Goal: Task Accomplishment & Management: Complete application form

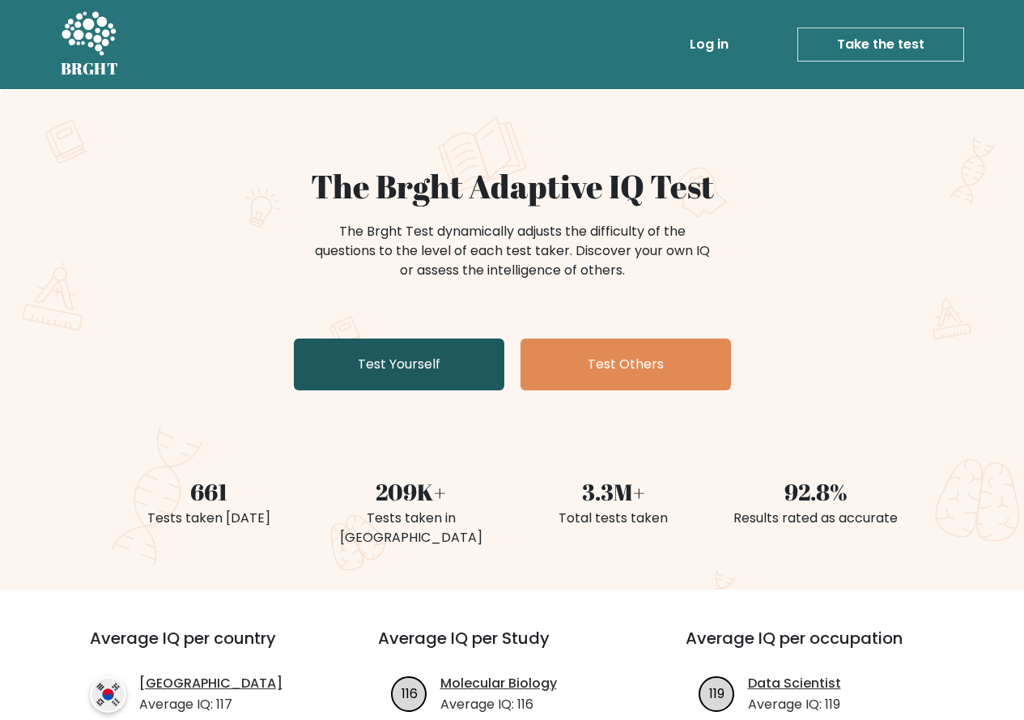
click at [400, 375] on link "Test Yourself" at bounding box center [399, 364] width 211 height 52
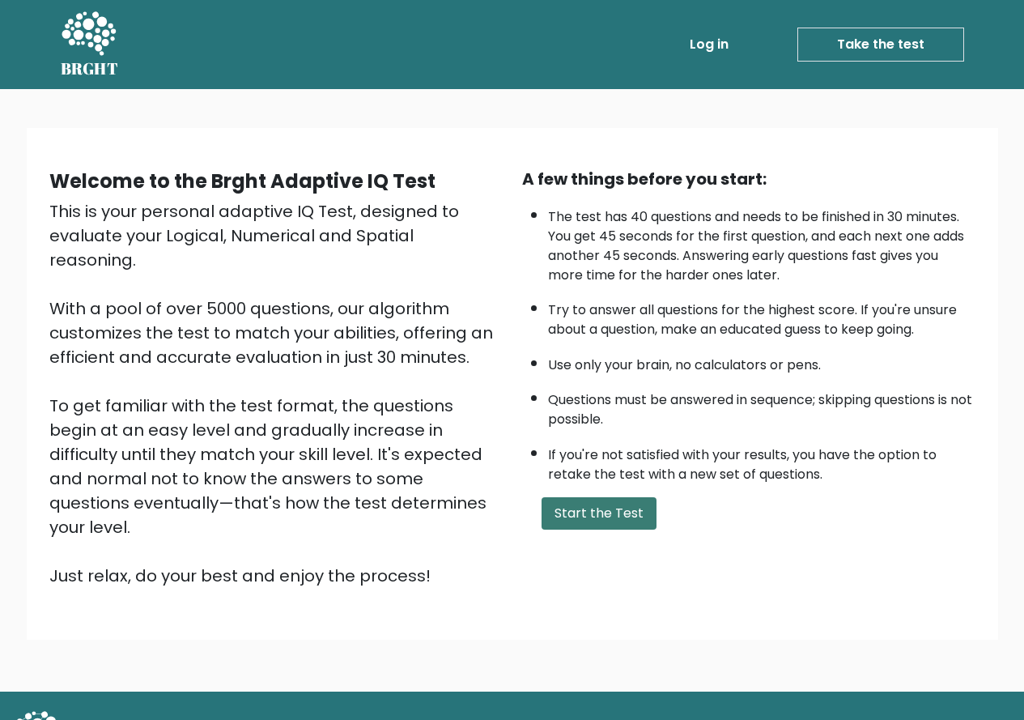
click at [585, 513] on button "Start the Test" at bounding box center [599, 513] width 115 height 32
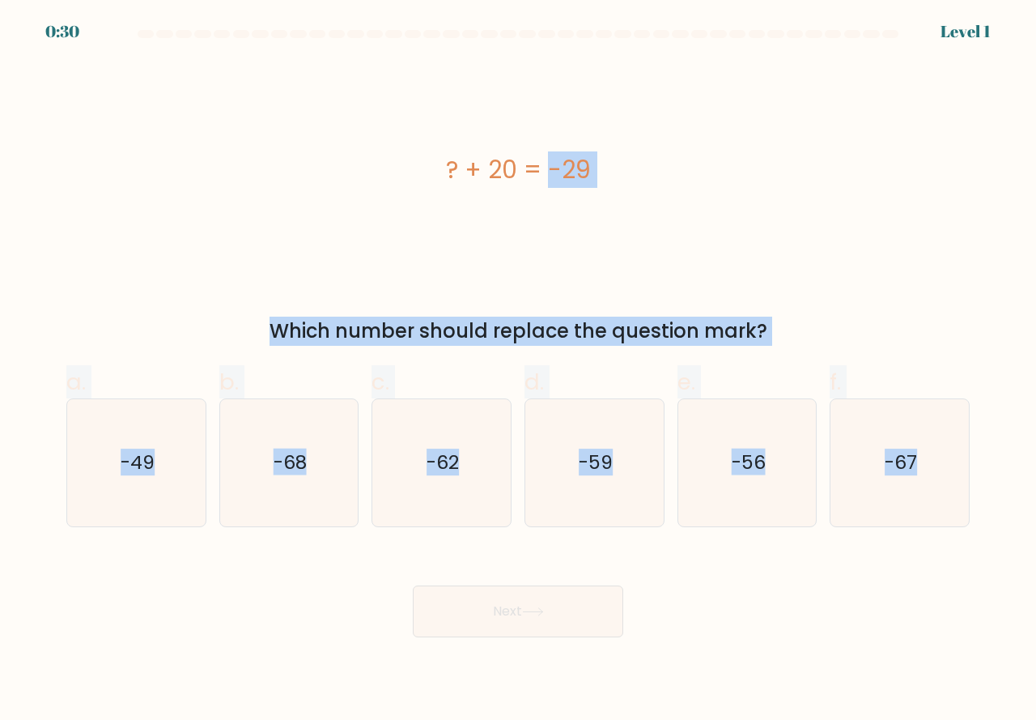
drag, startPoint x: 35, startPoint y: 82, endPoint x: 1005, endPoint y: 738, distance: 1171.3
click at [1005, 719] on html "0:30 Level 1" at bounding box center [518, 360] width 1036 height 720
click at [279, 229] on div "? + 20 = -29" at bounding box center [518, 170] width 904 height 216
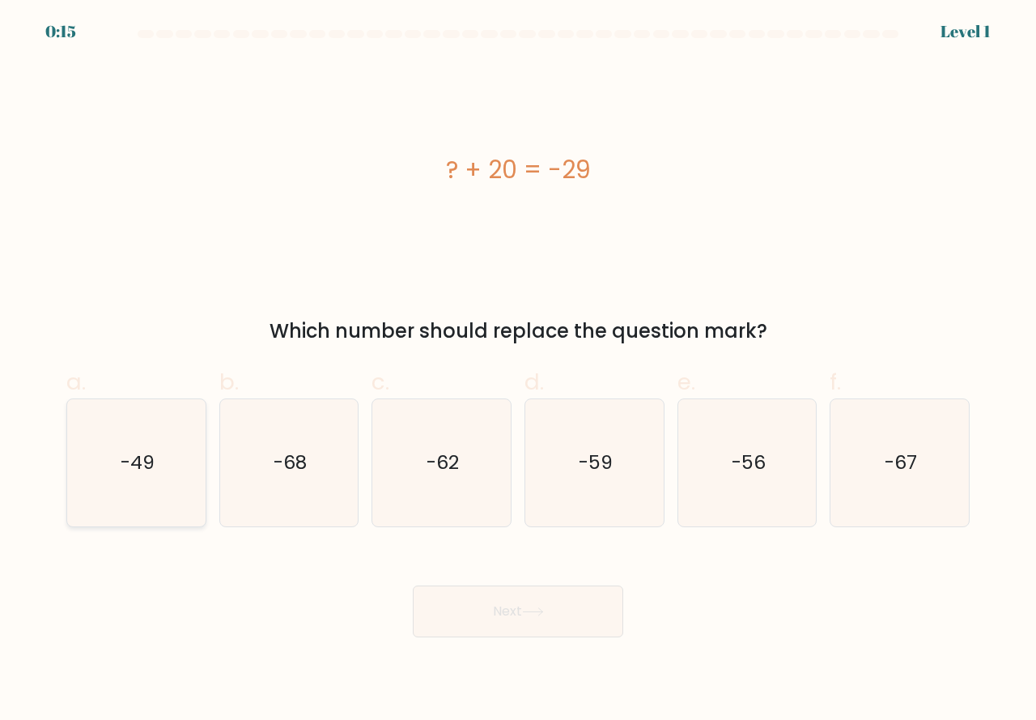
click at [174, 455] on icon "-49" at bounding box center [136, 462] width 127 height 127
click at [518, 371] on input "a. -49" at bounding box center [518, 365] width 1 height 11
radio input "true"
click at [528, 612] on icon at bounding box center [533, 611] width 22 height 9
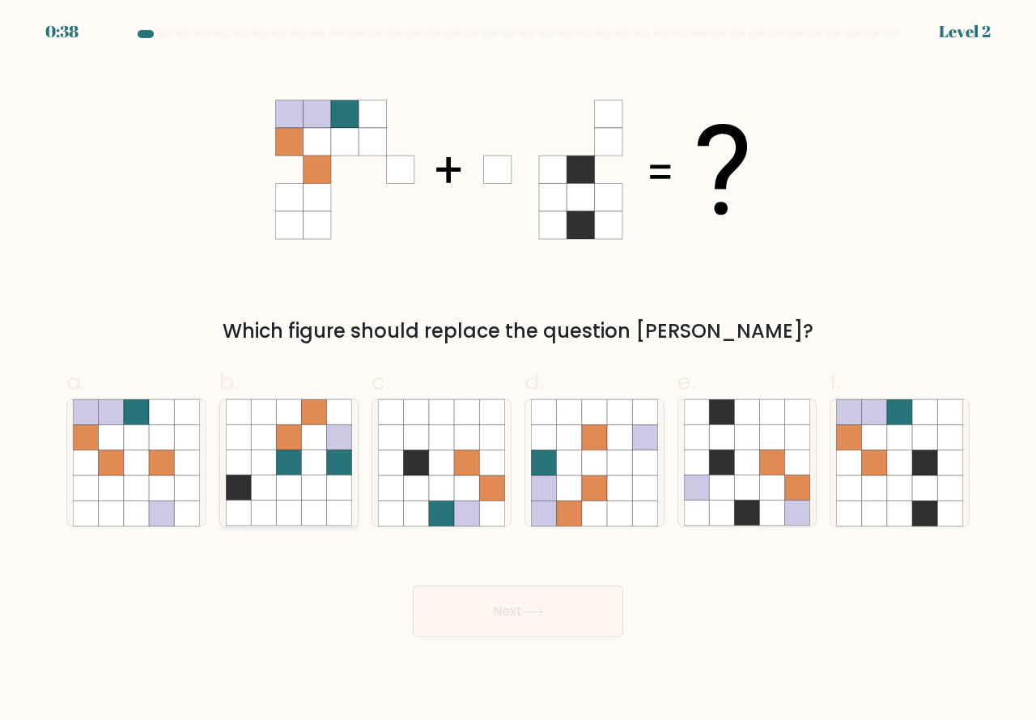
click at [331, 467] on icon at bounding box center [339, 462] width 25 height 25
click at [518, 371] on input "b." at bounding box center [518, 365] width 1 height 11
radio input "true"
click at [508, 610] on button "Next" at bounding box center [518, 611] width 211 height 52
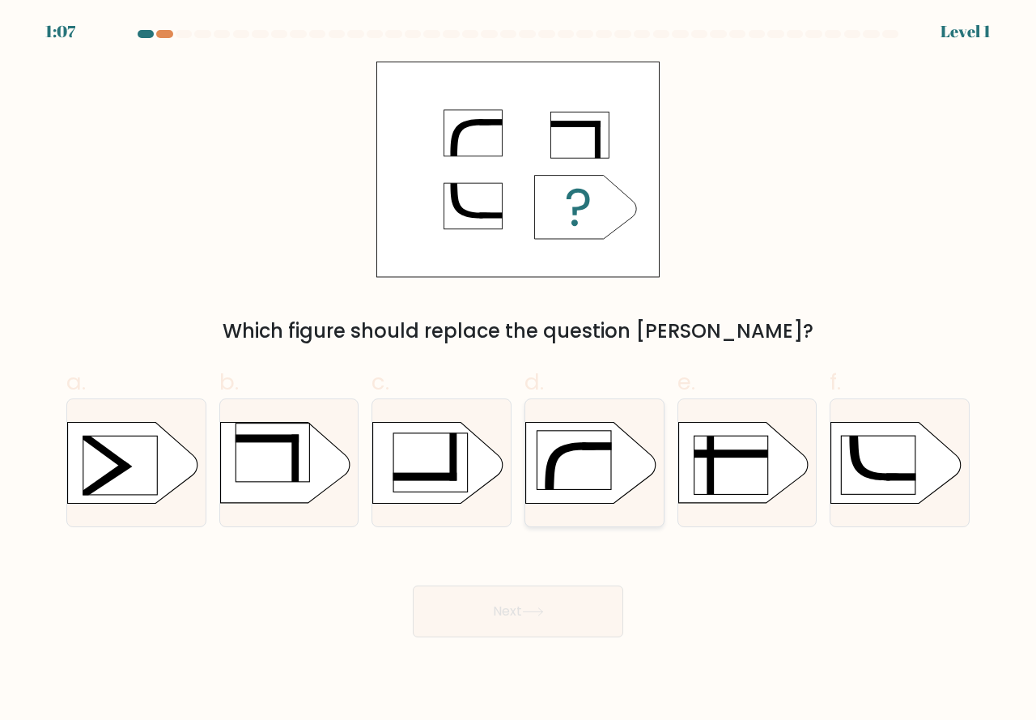
click at [576, 475] on rect at bounding box center [574, 460] width 74 height 58
click at [519, 371] on input "d." at bounding box center [518, 365] width 1 height 11
radio input "true"
click at [483, 589] on button "Next" at bounding box center [518, 611] width 211 height 52
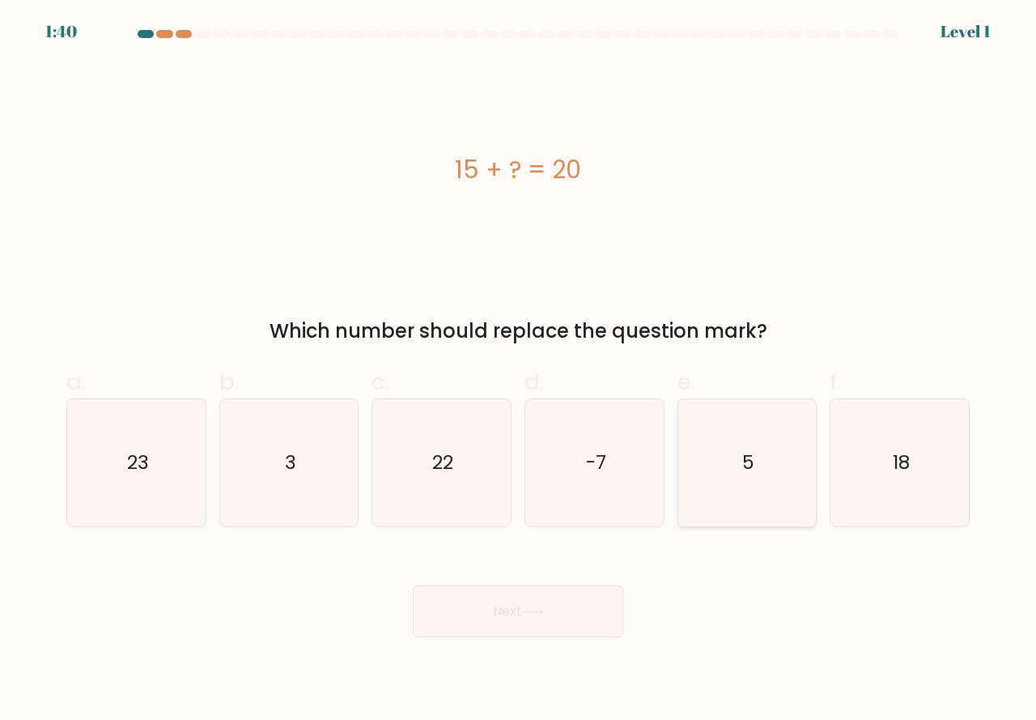
click at [744, 454] on text "5" at bounding box center [748, 462] width 12 height 27
click at [519, 371] on input "e. 5" at bounding box center [518, 365] width 1 height 11
radio input "true"
click at [468, 603] on button "Next" at bounding box center [518, 611] width 211 height 52
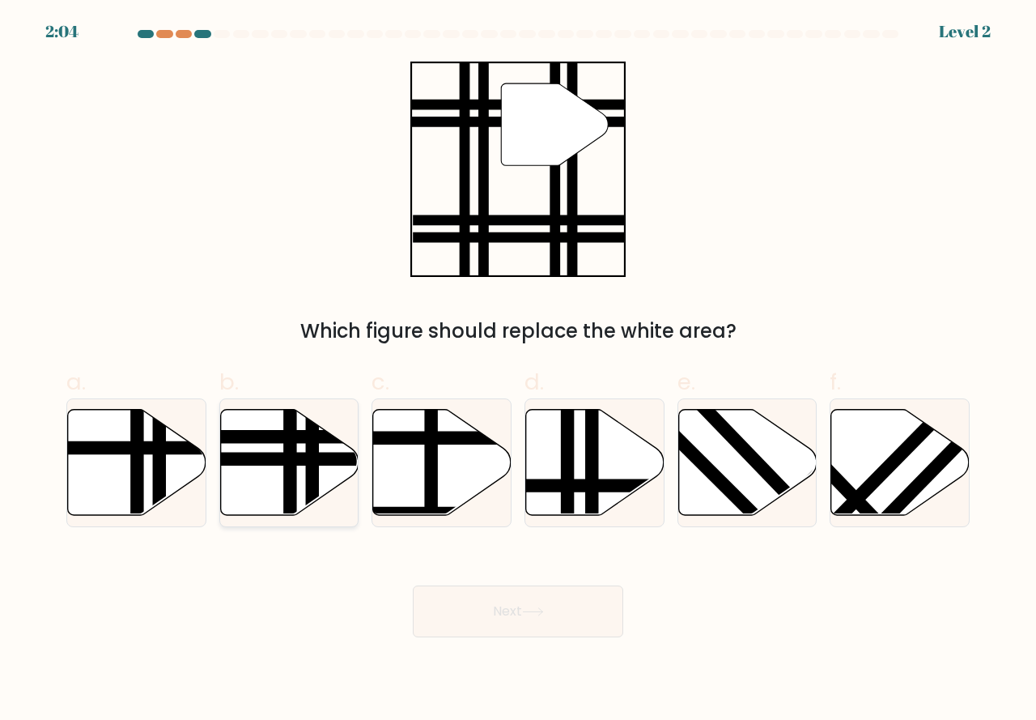
click at [313, 478] on line at bounding box center [313, 520] width 0 height 279
click at [518, 371] on input "b." at bounding box center [518, 365] width 1 height 11
radio input "true"
click at [568, 595] on button "Next" at bounding box center [518, 611] width 211 height 52
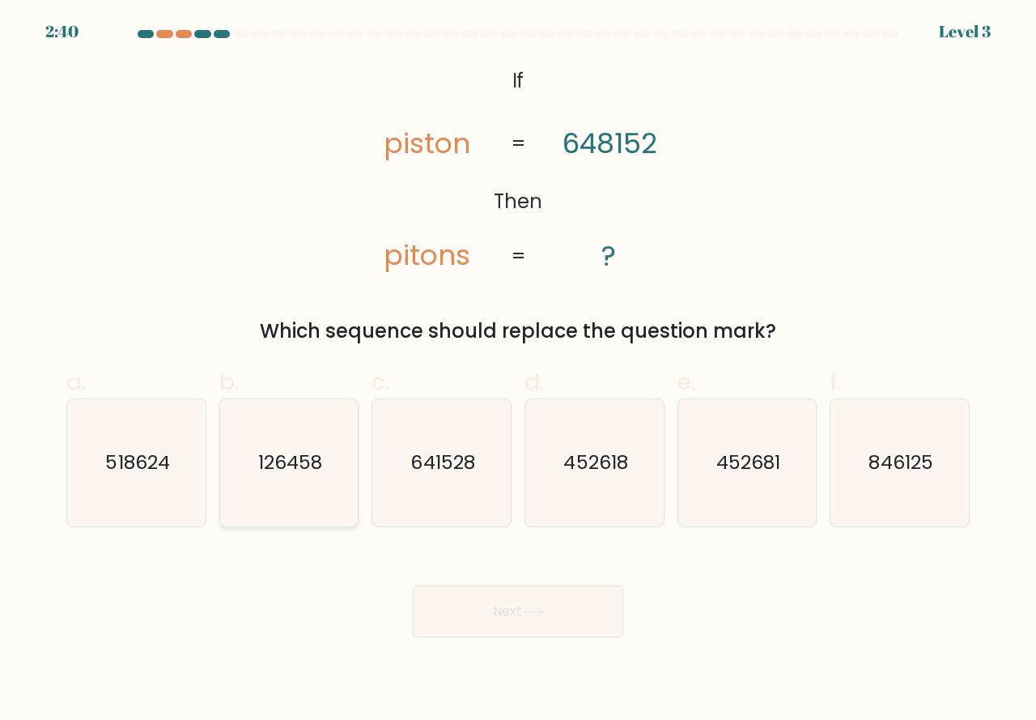
click at [271, 422] on icon "126458" at bounding box center [289, 462] width 127 height 127
click at [518, 371] on input "b. 126458" at bounding box center [518, 365] width 1 height 11
radio input "true"
click at [404, 440] on icon "641528" at bounding box center [441, 462] width 127 height 127
click at [518, 371] on input "c. 641528" at bounding box center [518, 365] width 1 height 11
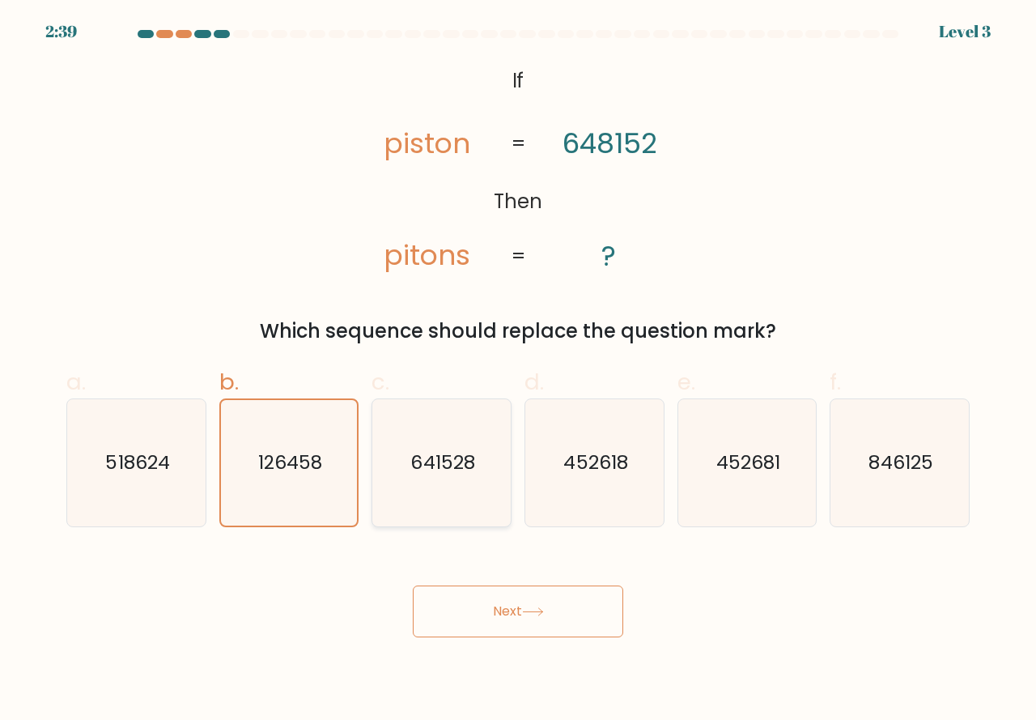
radio input "true"
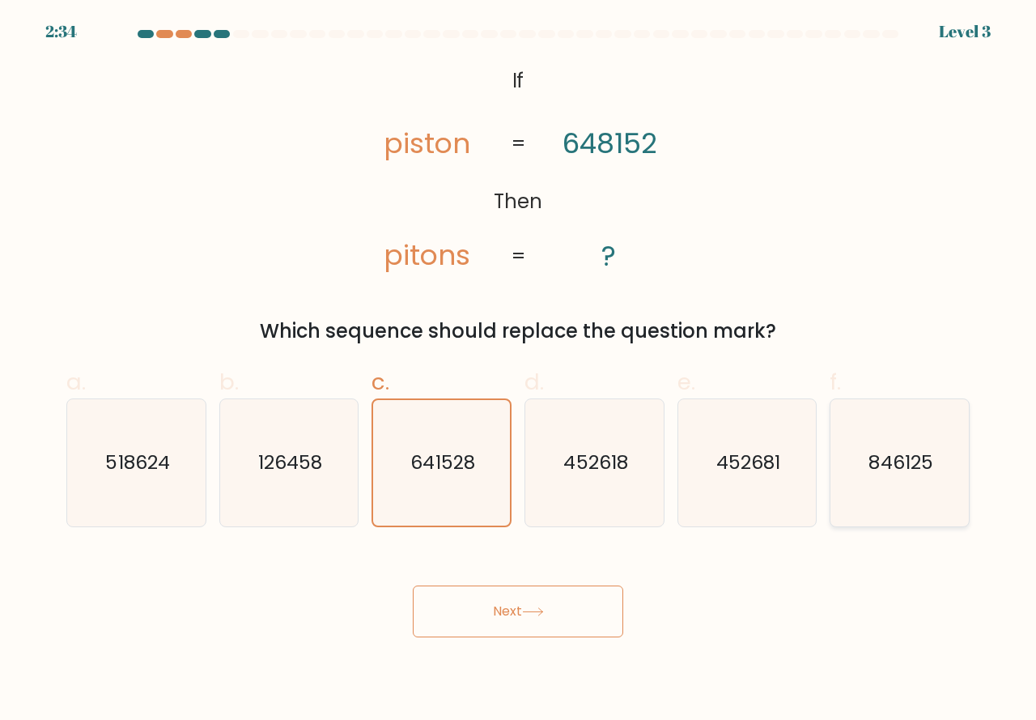
click at [889, 464] on text "846125" at bounding box center [902, 462] width 64 height 27
click at [519, 371] on input "f. 846125" at bounding box center [518, 365] width 1 height 11
radio input "true"
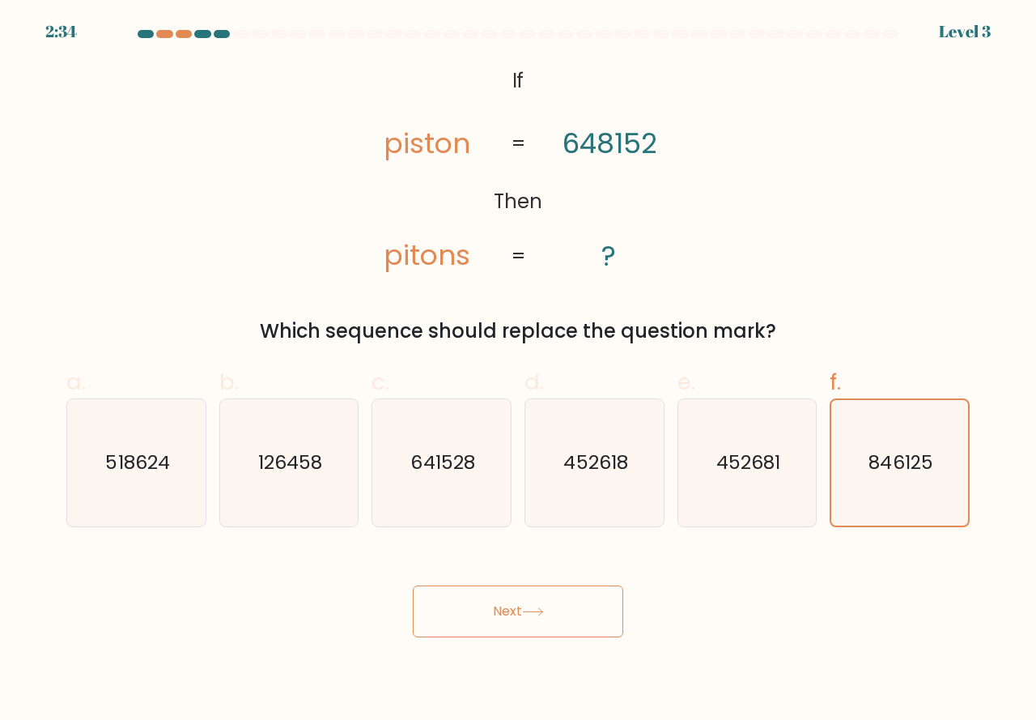
click at [521, 625] on button "Next" at bounding box center [518, 611] width 211 height 52
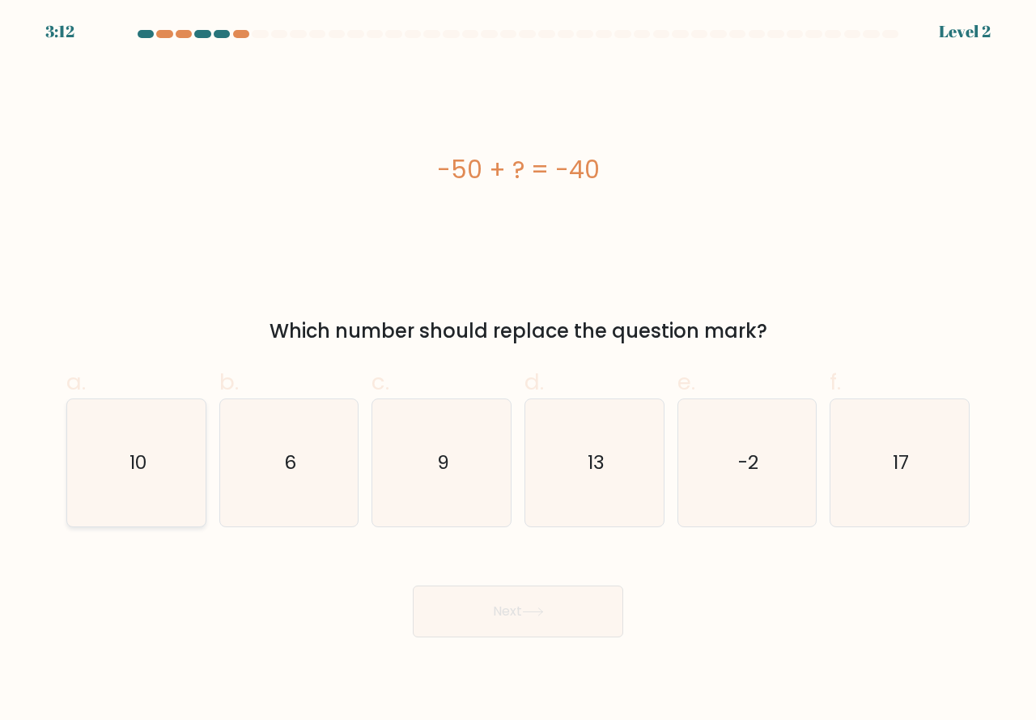
click at [172, 472] on icon "10" at bounding box center [136, 462] width 127 height 127
click at [518, 371] on input "a. 10" at bounding box center [518, 365] width 1 height 11
radio input "true"
click at [555, 643] on body "3:09 Level 2 a." at bounding box center [518, 360] width 1036 height 720
click at [544, 615] on icon at bounding box center [533, 611] width 22 height 9
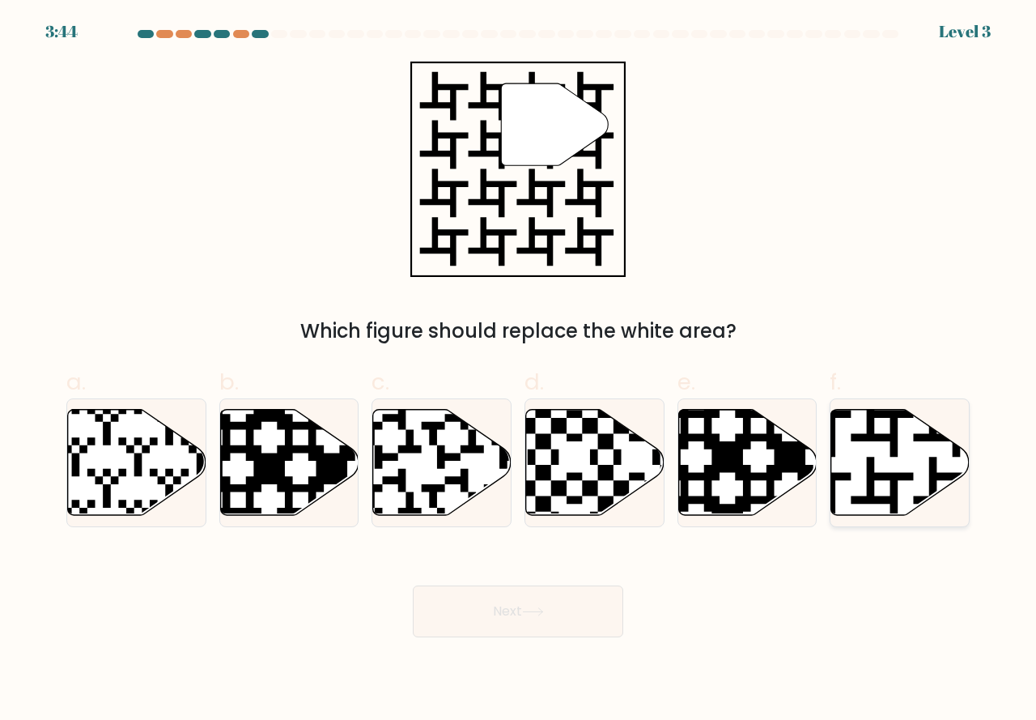
click at [875, 457] on icon at bounding box center [900, 462] width 138 height 106
click at [519, 371] on input "f." at bounding box center [518, 365] width 1 height 11
radio input "true"
click at [475, 586] on button "Next" at bounding box center [518, 611] width 211 height 52
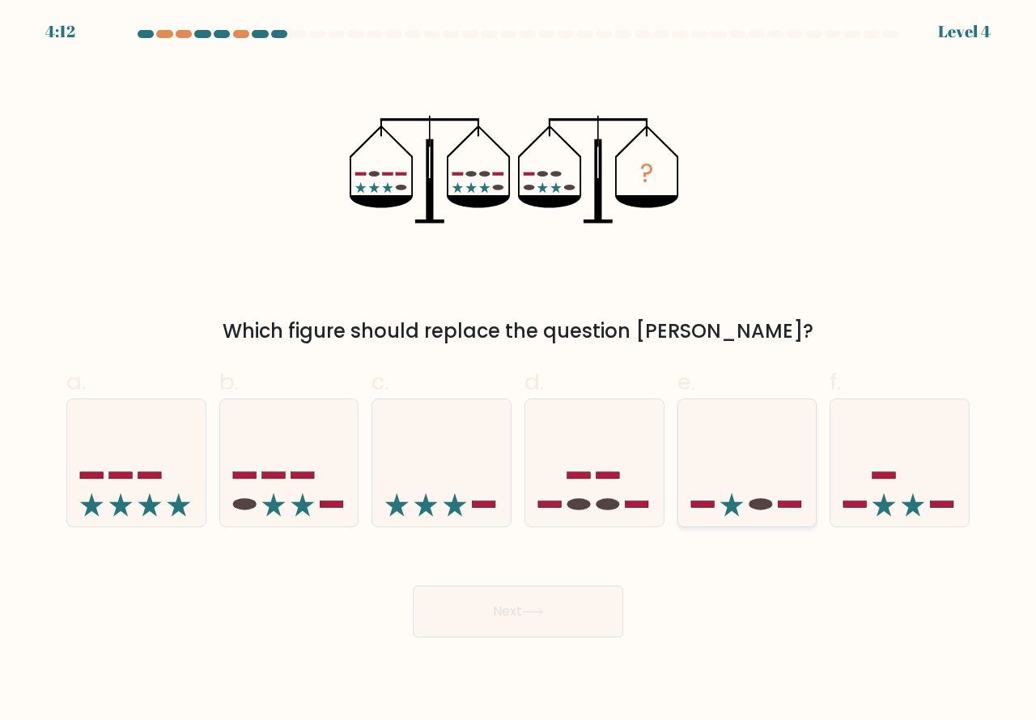
click at [768, 495] on icon at bounding box center [747, 463] width 138 height 114
click at [519, 371] on input "e." at bounding box center [518, 365] width 1 height 11
radio input "true"
click at [544, 607] on icon at bounding box center [533, 611] width 22 height 9
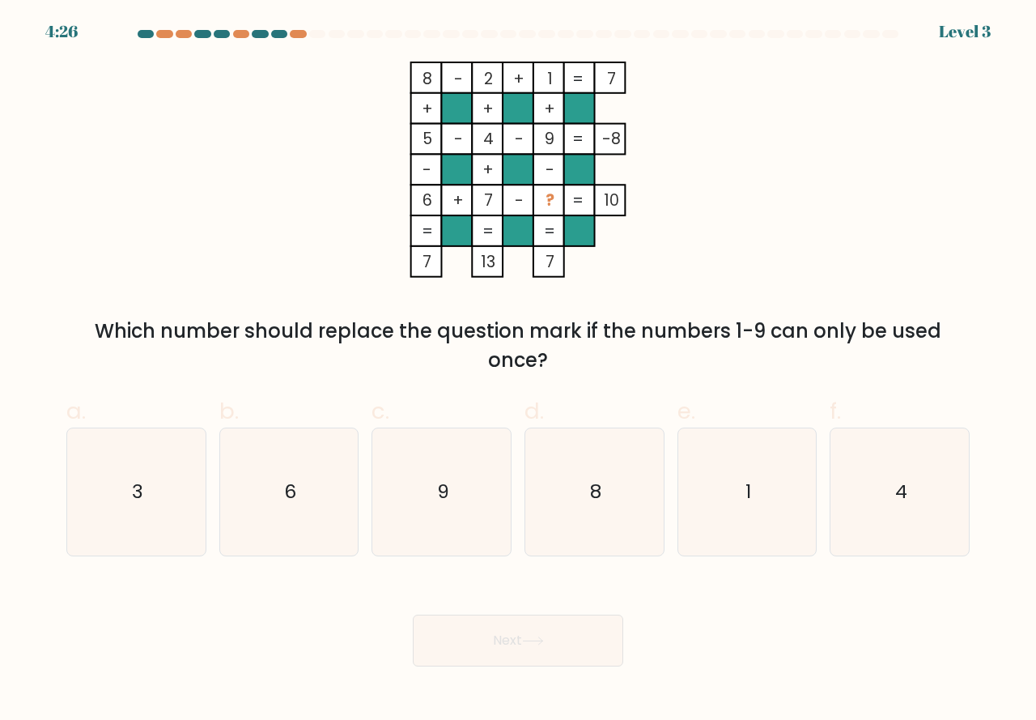
drag, startPoint x: 595, startPoint y: 364, endPoint x: 690, endPoint y: 379, distance: 95.8
click at [688, 376] on form at bounding box center [518, 348] width 1036 height 636
click at [486, 478] on icon "9" at bounding box center [441, 491] width 127 height 127
click at [518, 371] on input "c. 9" at bounding box center [518, 365] width 1 height 11
radio input "true"
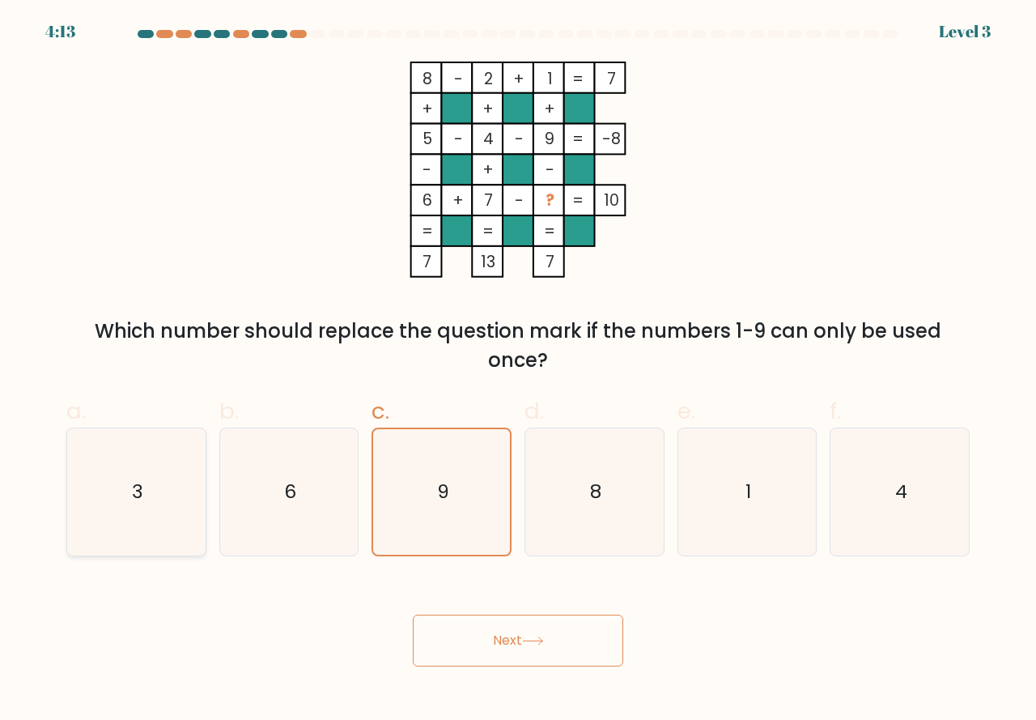
click at [174, 483] on icon "3" at bounding box center [136, 491] width 127 height 127
click at [518, 371] on input "a. 3" at bounding box center [518, 365] width 1 height 11
radio input "true"
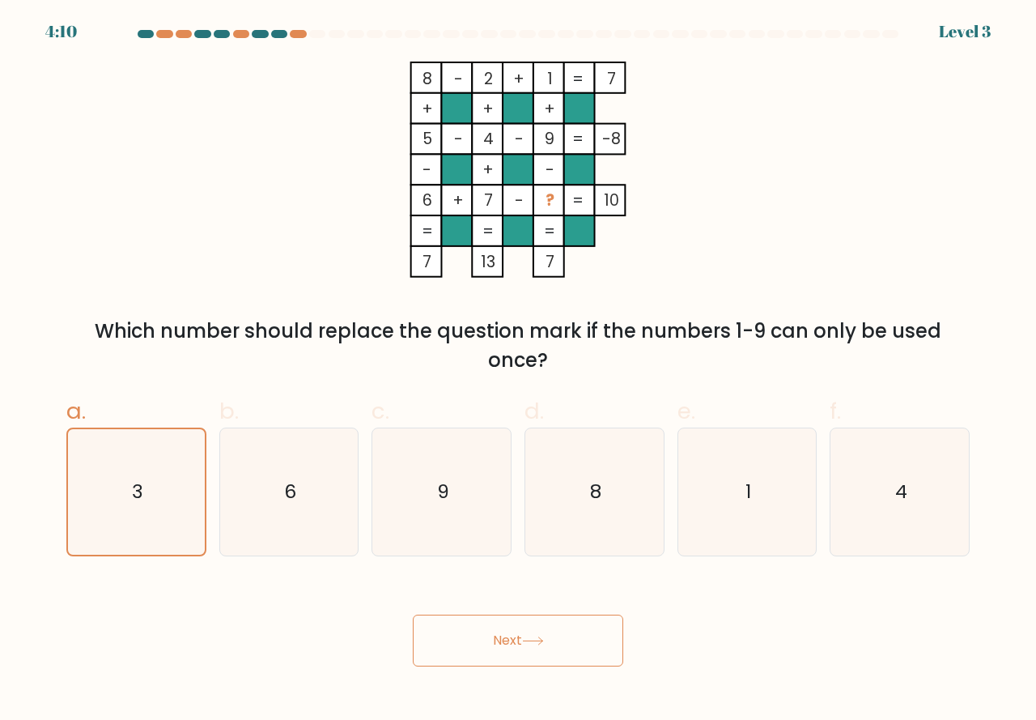
click at [541, 656] on button "Next" at bounding box center [518, 641] width 211 height 52
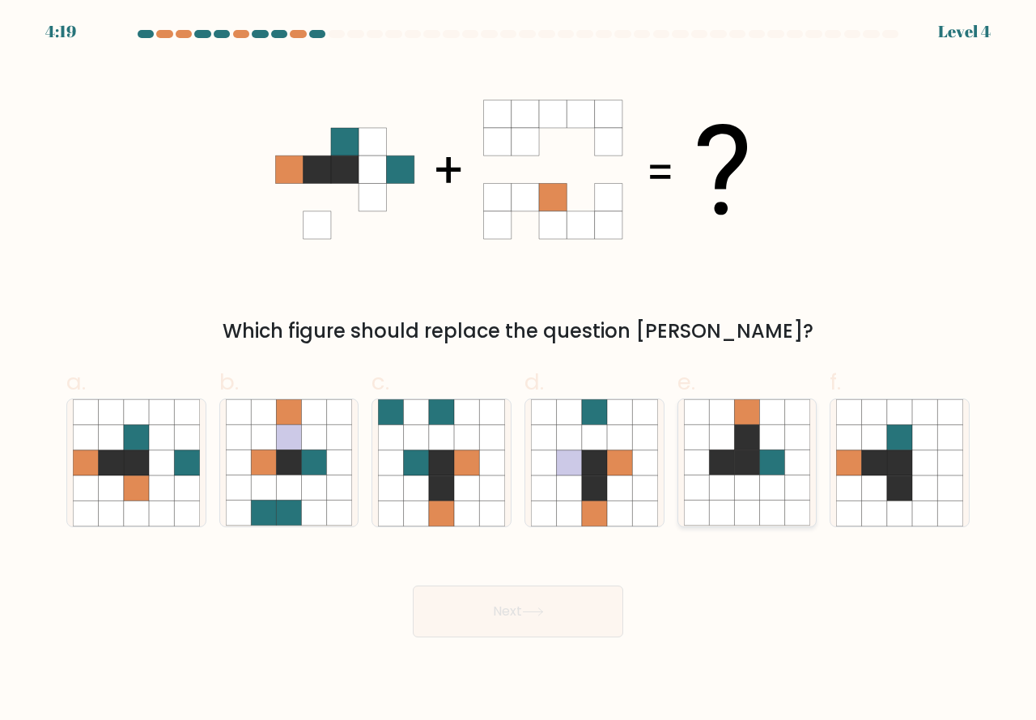
click at [720, 457] on icon at bounding box center [721, 462] width 25 height 25
click at [519, 371] on input "e." at bounding box center [518, 365] width 1 height 11
radio input "true"
click at [563, 599] on button "Next" at bounding box center [518, 611] width 211 height 52
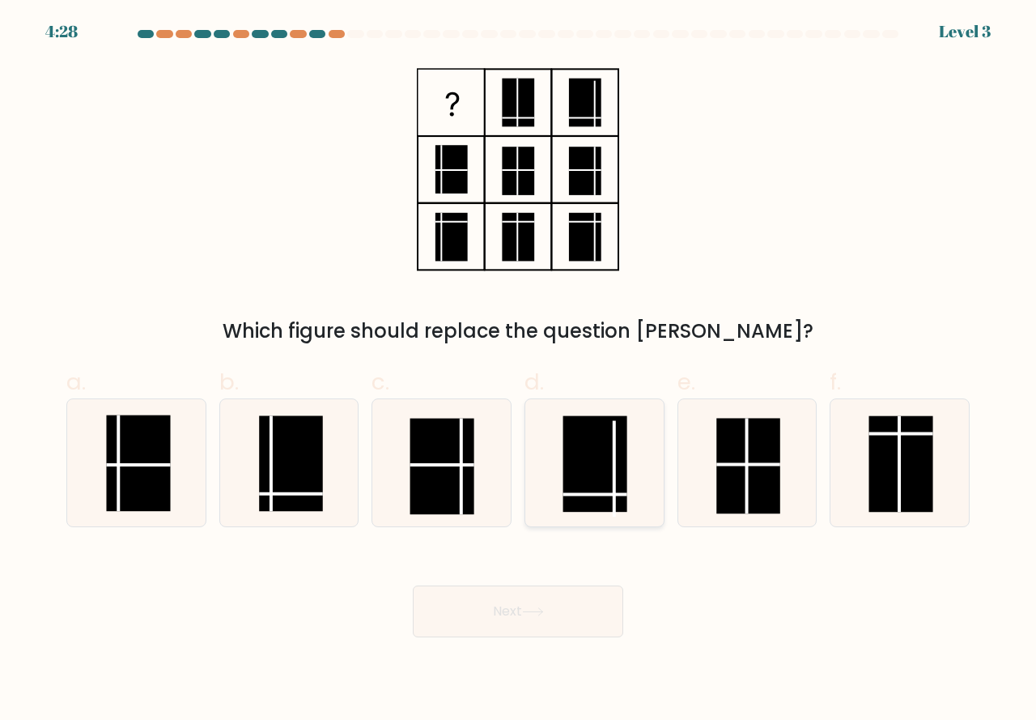
click at [564, 469] on rect at bounding box center [595, 464] width 64 height 96
click at [519, 371] on input "d." at bounding box center [518, 365] width 1 height 11
radio input "true"
click at [736, 483] on rect at bounding box center [749, 467] width 64 height 96
click at [519, 371] on input "e." at bounding box center [518, 365] width 1 height 11
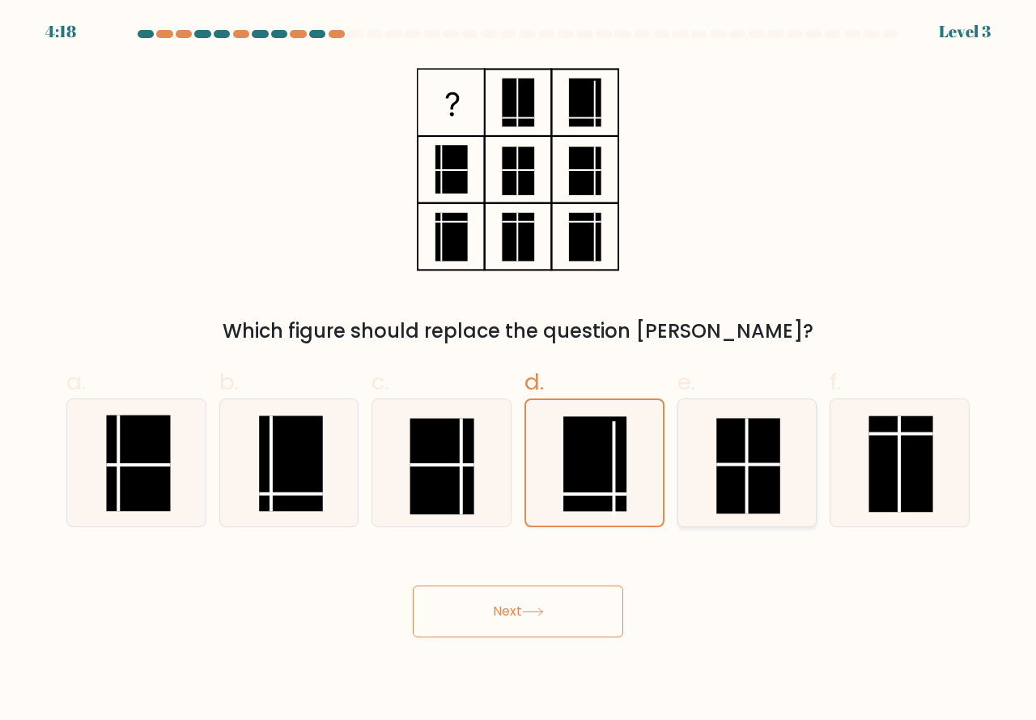
radio input "true"
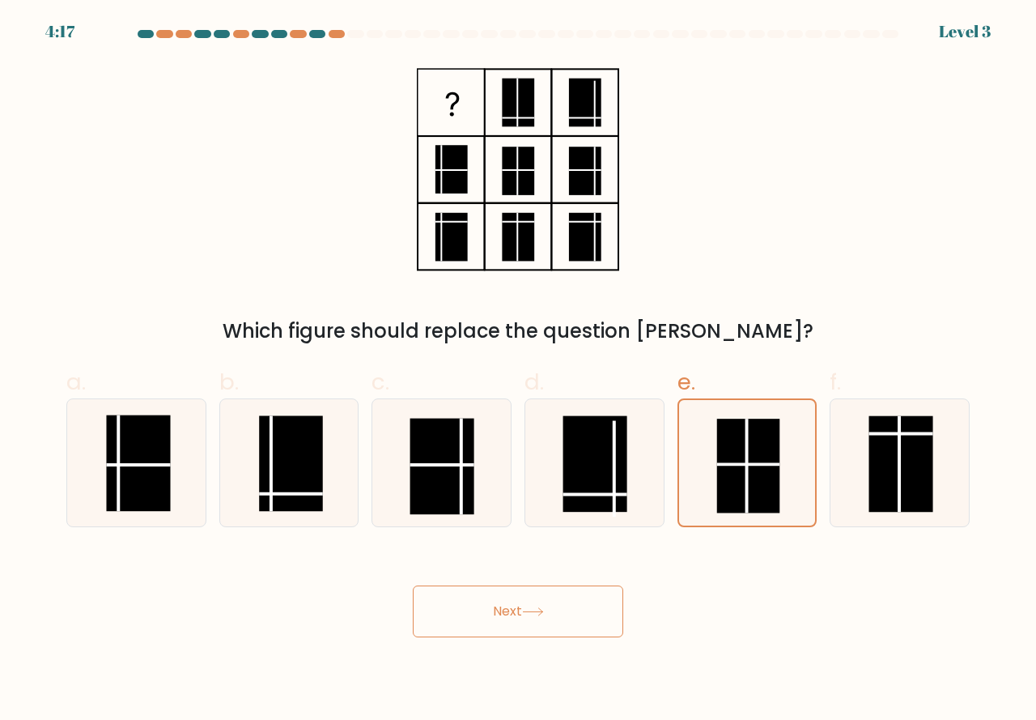
click at [540, 585] on button "Next" at bounding box center [518, 611] width 211 height 52
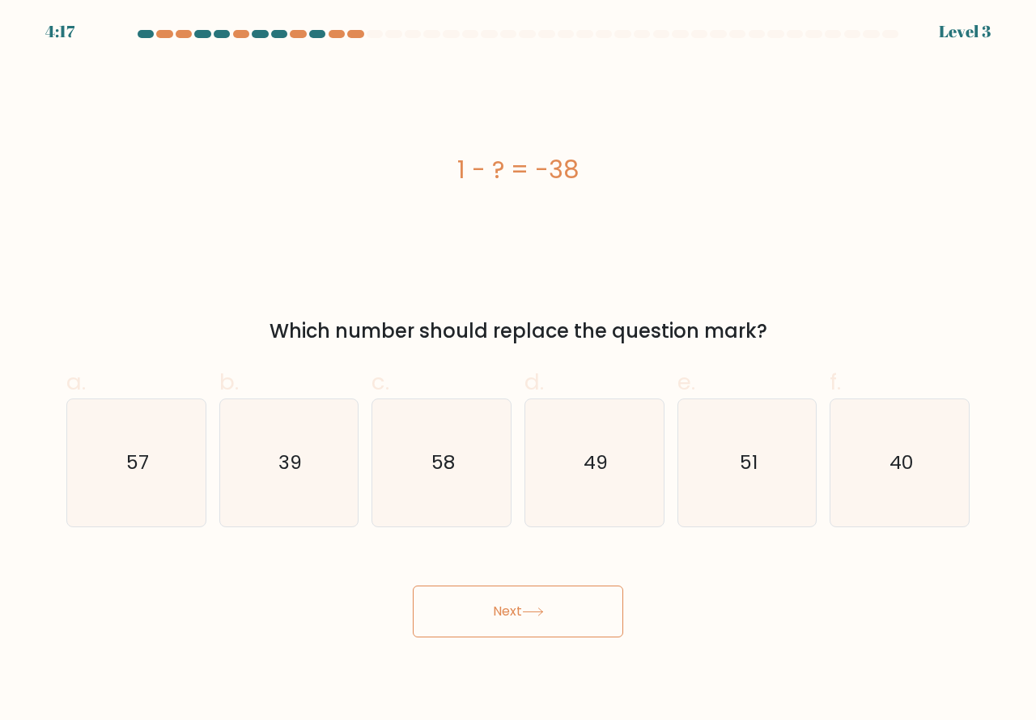
click at [532, 603] on button "Next" at bounding box center [518, 611] width 211 height 52
click at [497, 585] on button "Next" at bounding box center [518, 611] width 211 height 52
click at [482, 478] on icon "58" at bounding box center [441, 462] width 127 height 127
click at [518, 371] on input "c. 58" at bounding box center [518, 365] width 1 height 11
radio input "true"
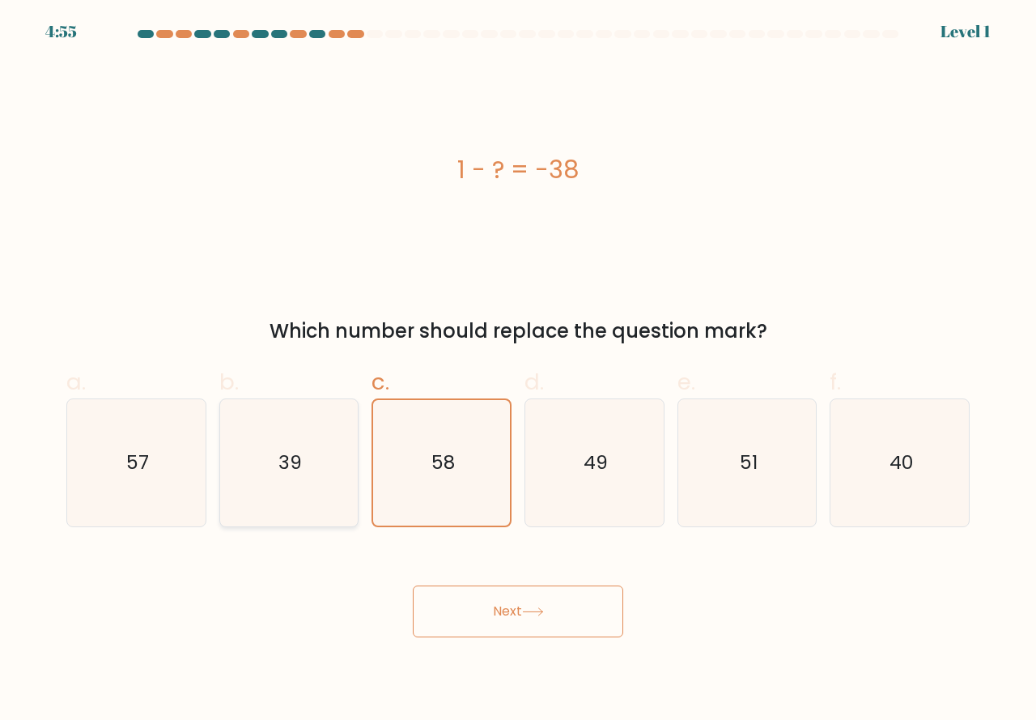
click at [284, 457] on text "39" at bounding box center [290, 462] width 23 height 27
click at [518, 371] on input "b. 39" at bounding box center [518, 365] width 1 height 11
radio input "true"
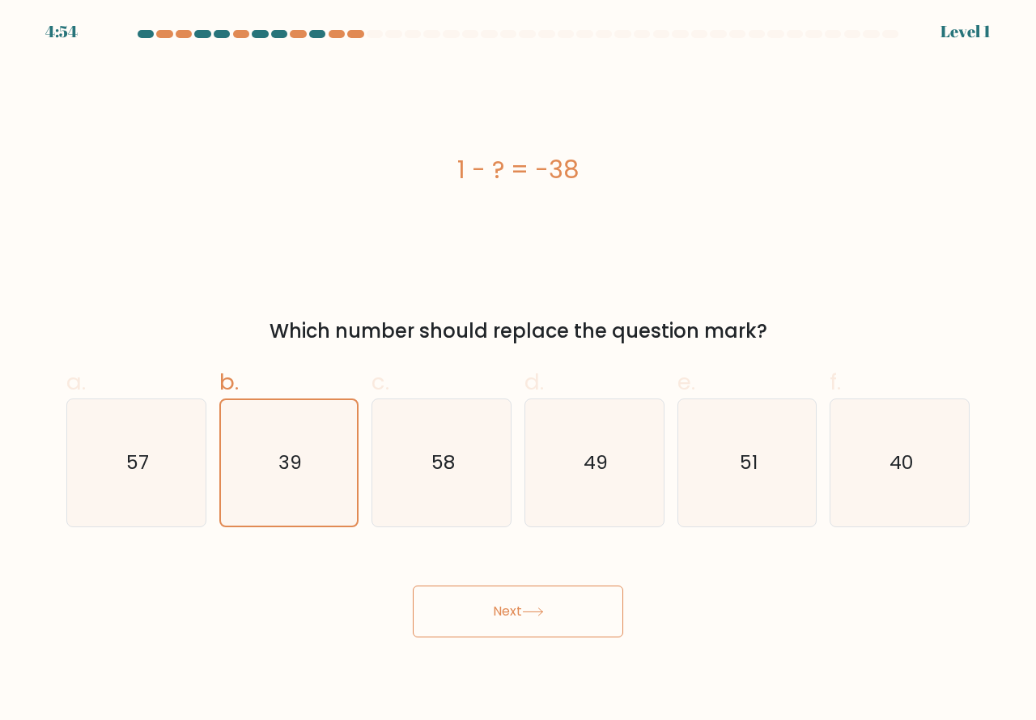
click at [471, 589] on button "Next" at bounding box center [518, 611] width 211 height 52
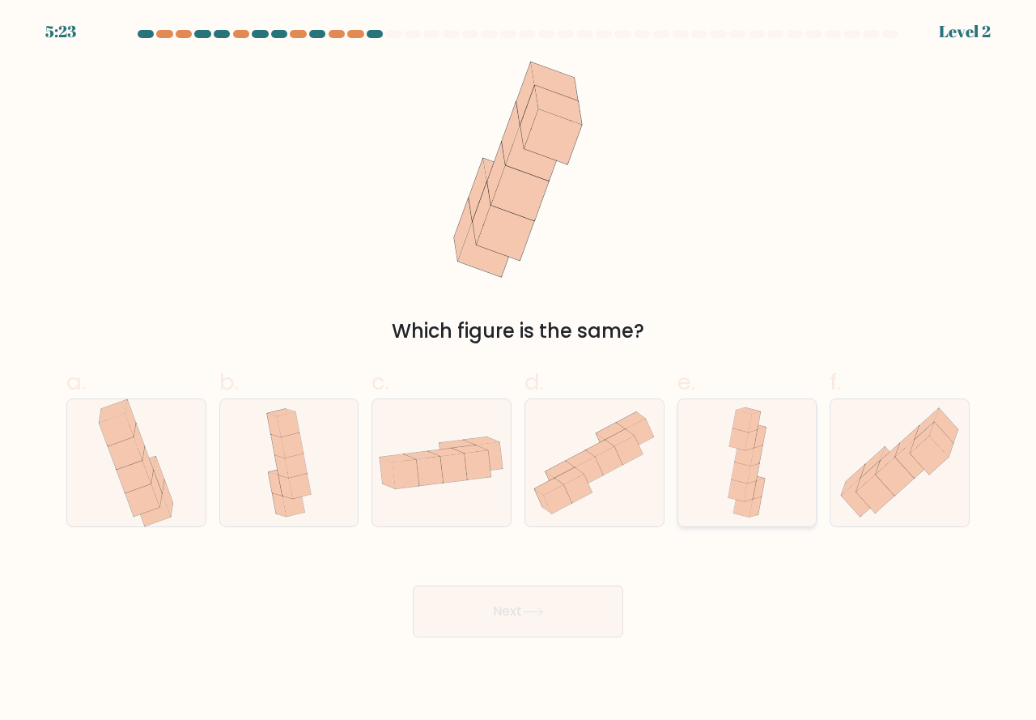
click at [743, 474] on icon at bounding box center [741, 472] width 19 height 22
click at [519, 371] on input "e." at bounding box center [518, 365] width 1 height 11
radio input "true"
click at [572, 606] on button "Next" at bounding box center [518, 611] width 211 height 52
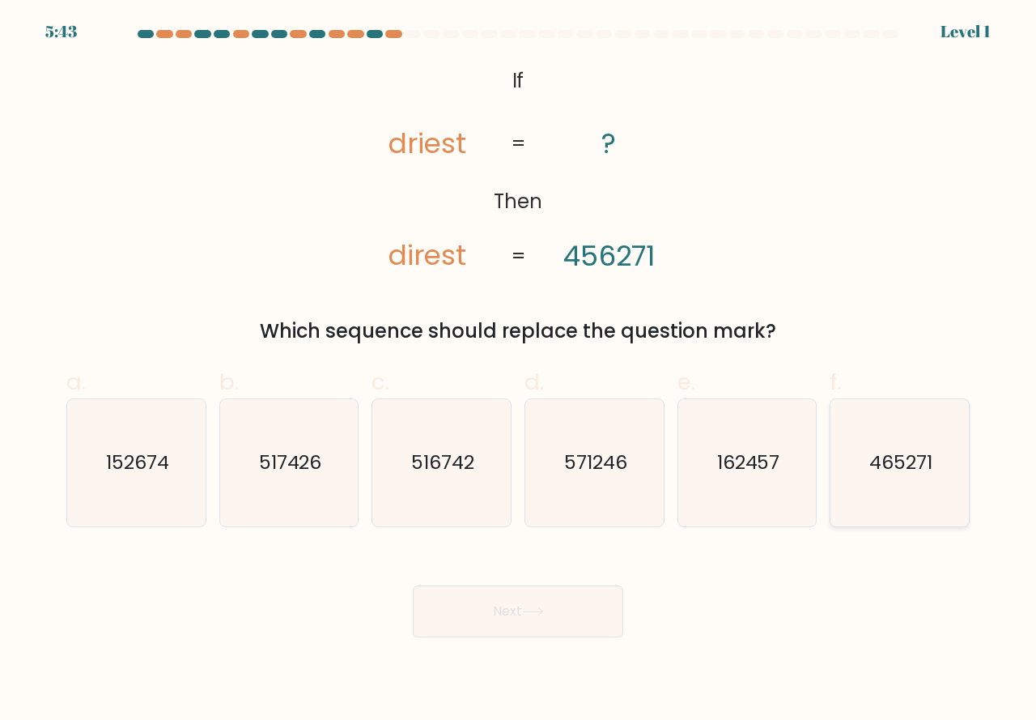
click at [866, 469] on icon "465271" at bounding box center [899, 462] width 127 height 127
click at [519, 371] on input "f. 465271" at bounding box center [518, 365] width 1 height 11
radio input "true"
click at [545, 601] on button "Next" at bounding box center [518, 611] width 211 height 52
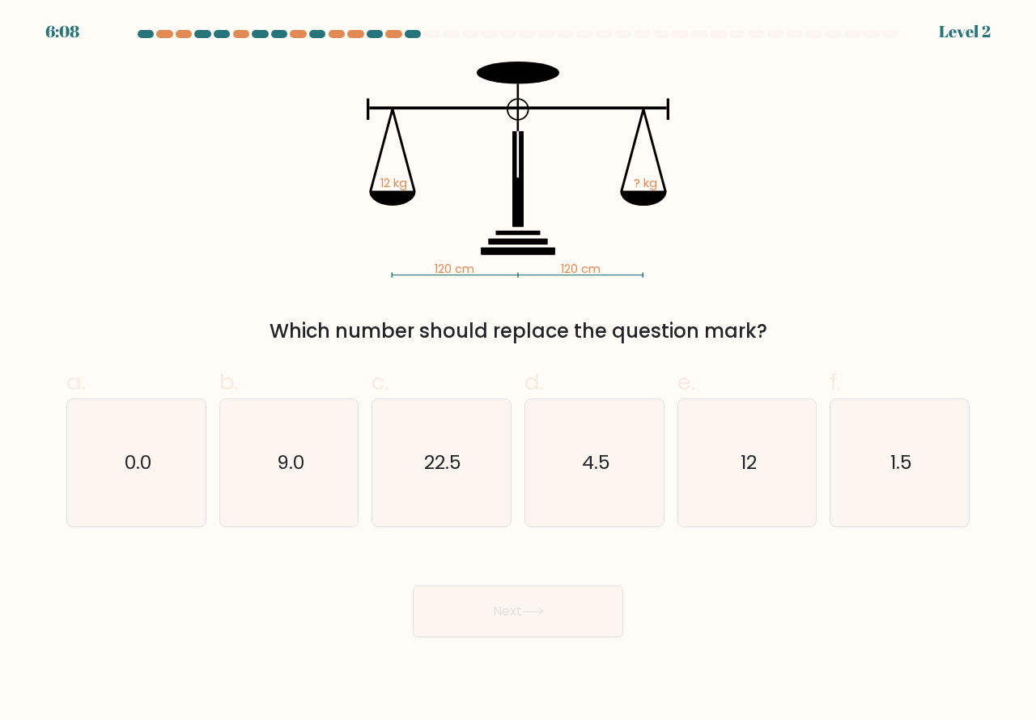
drag, startPoint x: 728, startPoint y: 480, endPoint x: 698, endPoint y: 549, distance: 75.1
click at [729, 480] on icon "12" at bounding box center [747, 462] width 127 height 127
click at [519, 371] on input "e. 12" at bounding box center [518, 365] width 1 height 11
radio input "true"
click at [498, 594] on button "Next" at bounding box center [518, 611] width 211 height 52
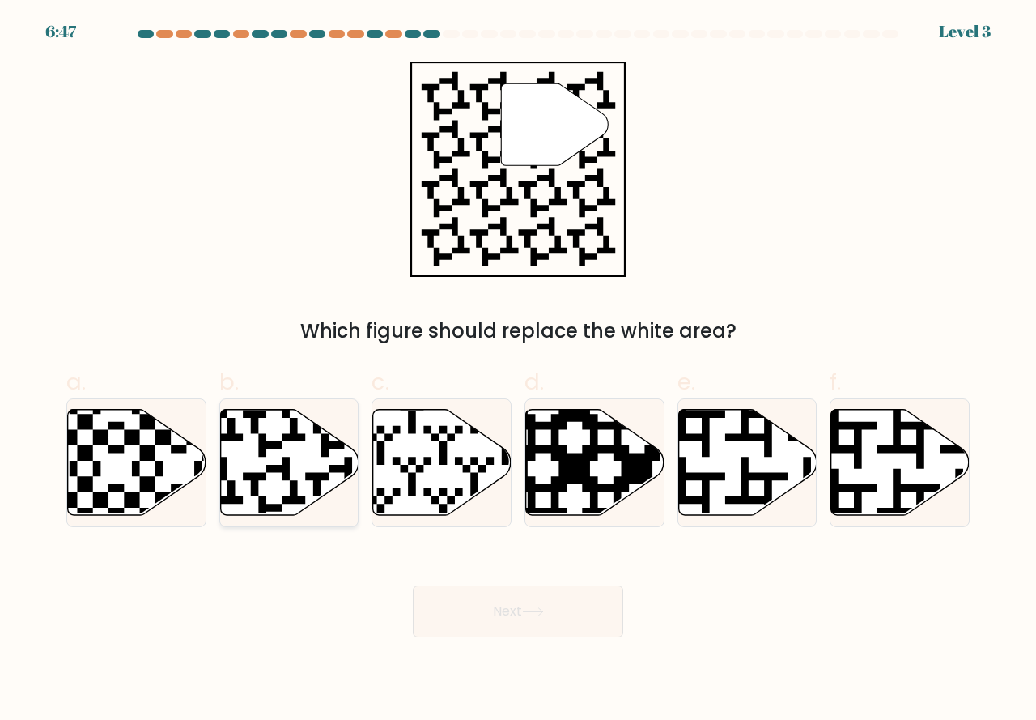
click at [288, 464] on icon at bounding box center [242, 519] width 251 height 251
click at [518, 371] on input "b." at bounding box center [518, 365] width 1 height 11
radio input "true"
click at [503, 604] on button "Next" at bounding box center [518, 611] width 211 height 52
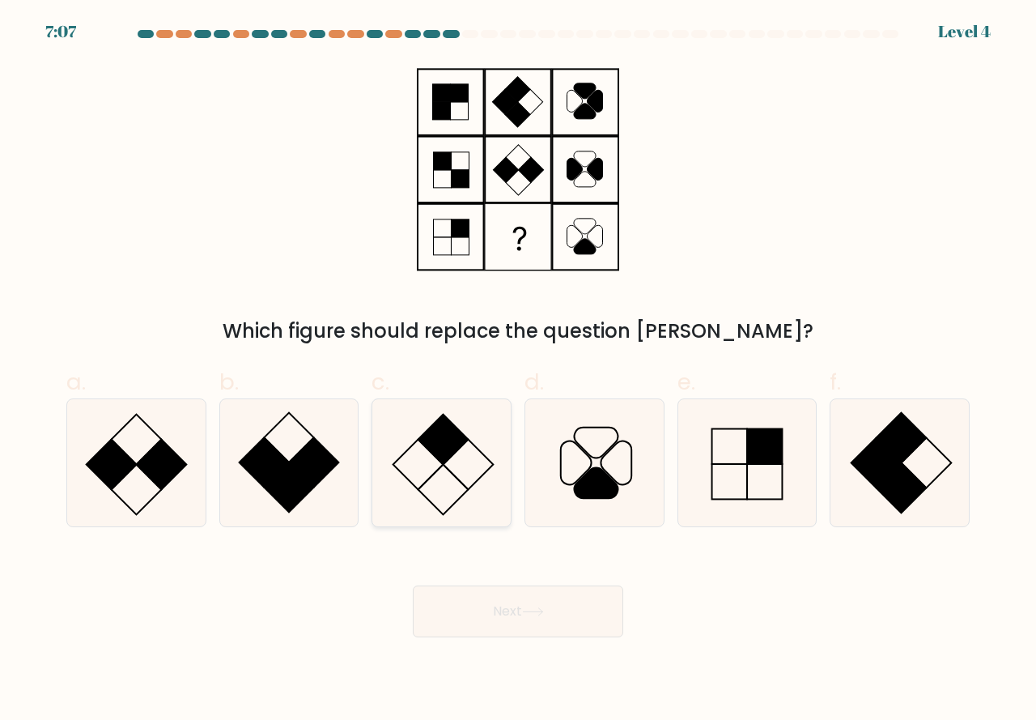
click at [410, 470] on icon at bounding box center [441, 462] width 127 height 127
click at [518, 371] on input "c." at bounding box center [518, 365] width 1 height 11
radio input "true"
click at [521, 635] on body "7:06 Level 4" at bounding box center [518, 360] width 1036 height 720
click at [529, 613] on icon at bounding box center [533, 611] width 22 height 9
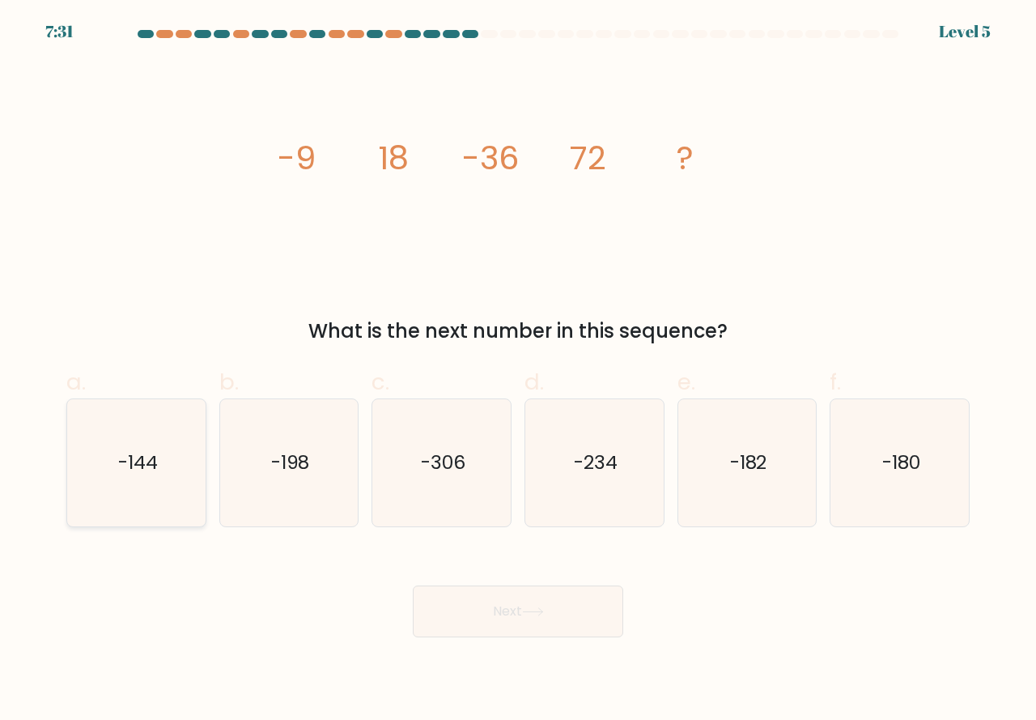
click at [134, 487] on icon "-144" at bounding box center [136, 462] width 127 height 127
click at [518, 371] on input "a. -144" at bounding box center [518, 365] width 1 height 11
radio input "true"
click at [555, 623] on button "Next" at bounding box center [518, 611] width 211 height 52
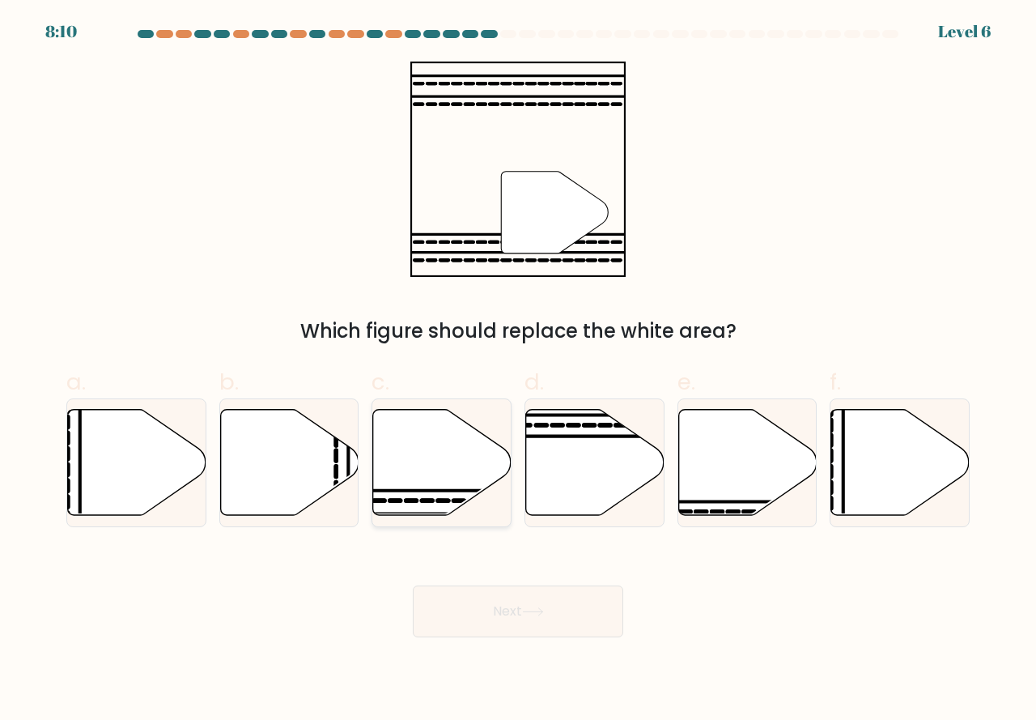
click at [453, 495] on icon at bounding box center [442, 462] width 138 height 106
click at [518, 371] on input "c." at bounding box center [518, 365] width 1 height 11
radio input "true"
click at [752, 477] on icon at bounding box center [747, 462] width 138 height 106
click at [519, 371] on input "e." at bounding box center [518, 365] width 1 height 11
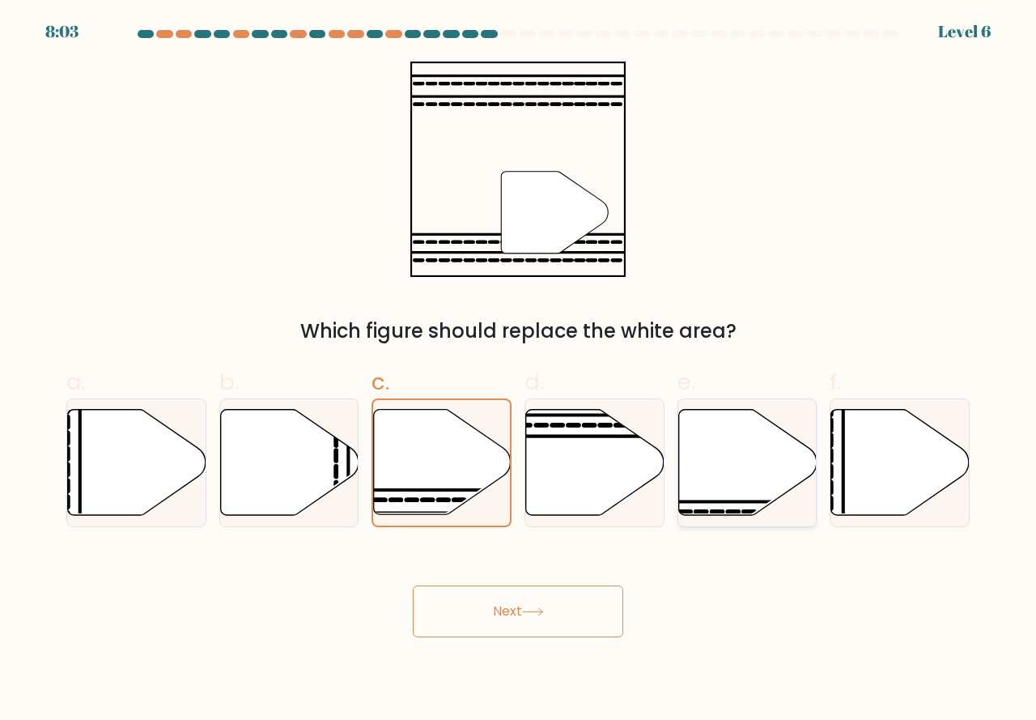
radio input "true"
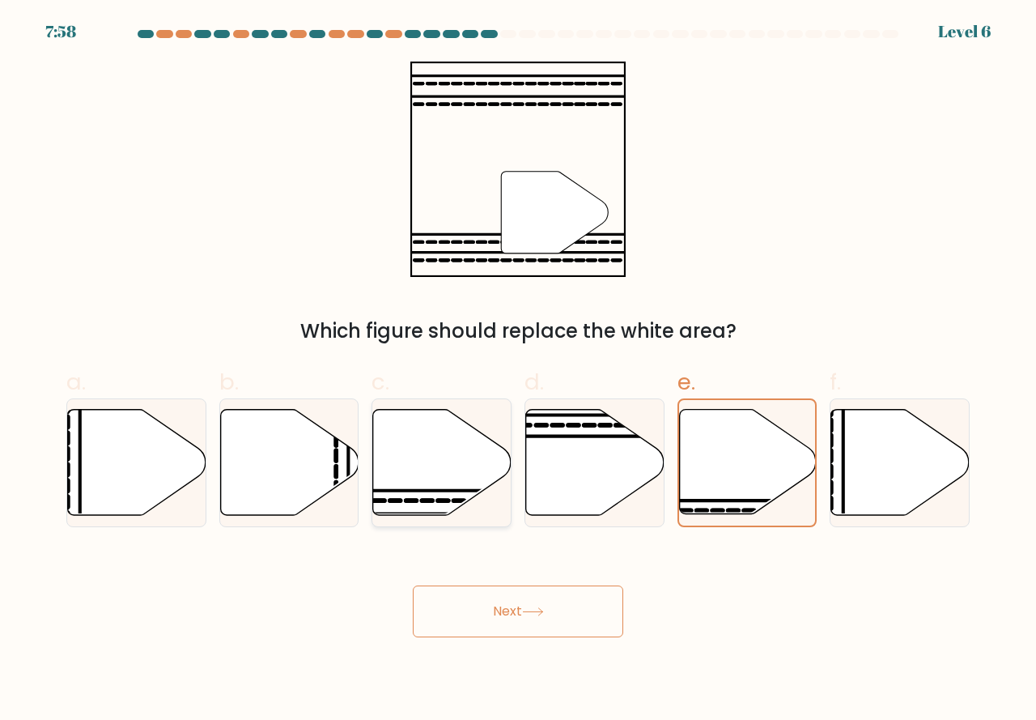
click at [452, 449] on icon at bounding box center [442, 462] width 138 height 106
click at [518, 371] on input "c." at bounding box center [518, 365] width 1 height 11
radio input "true"
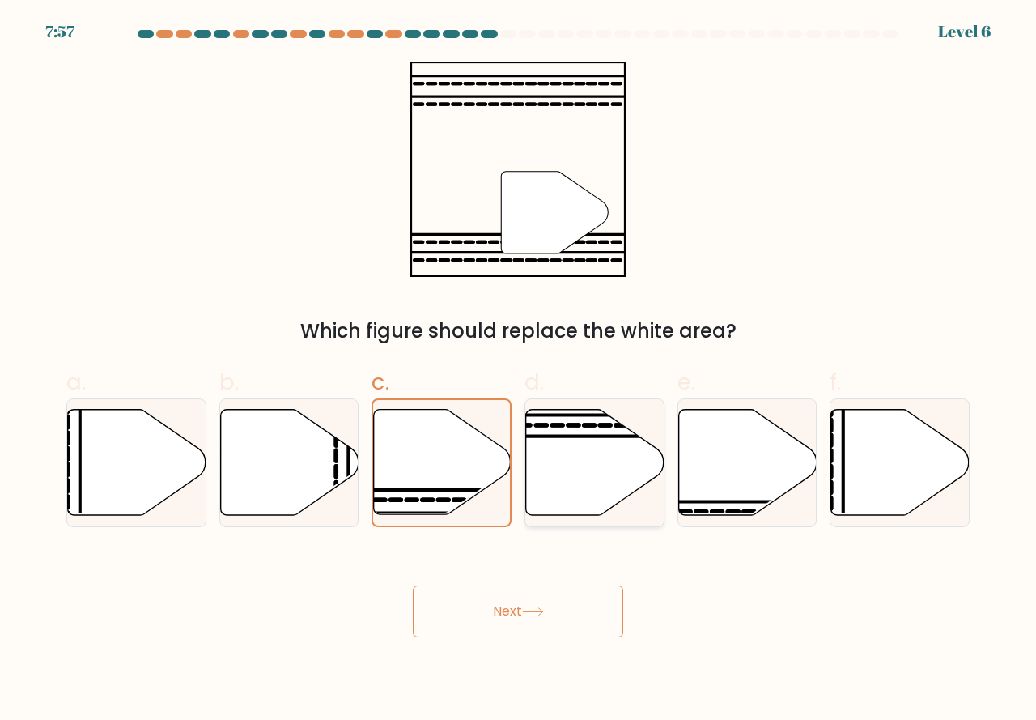
drag, startPoint x: 729, startPoint y: 464, endPoint x: 610, endPoint y: 511, distance: 128.7
click at [728, 465] on icon at bounding box center [747, 462] width 138 height 106
click at [519, 371] on input "e." at bounding box center [518, 365] width 1 height 11
radio input "true"
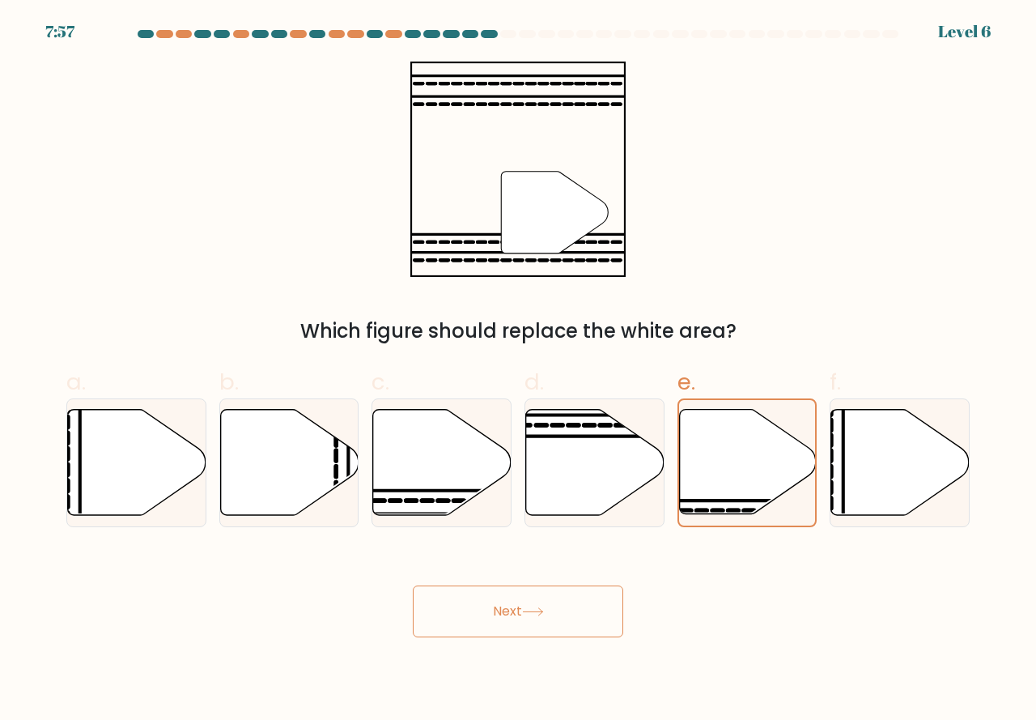
click at [470, 589] on button "Next" at bounding box center [518, 611] width 211 height 52
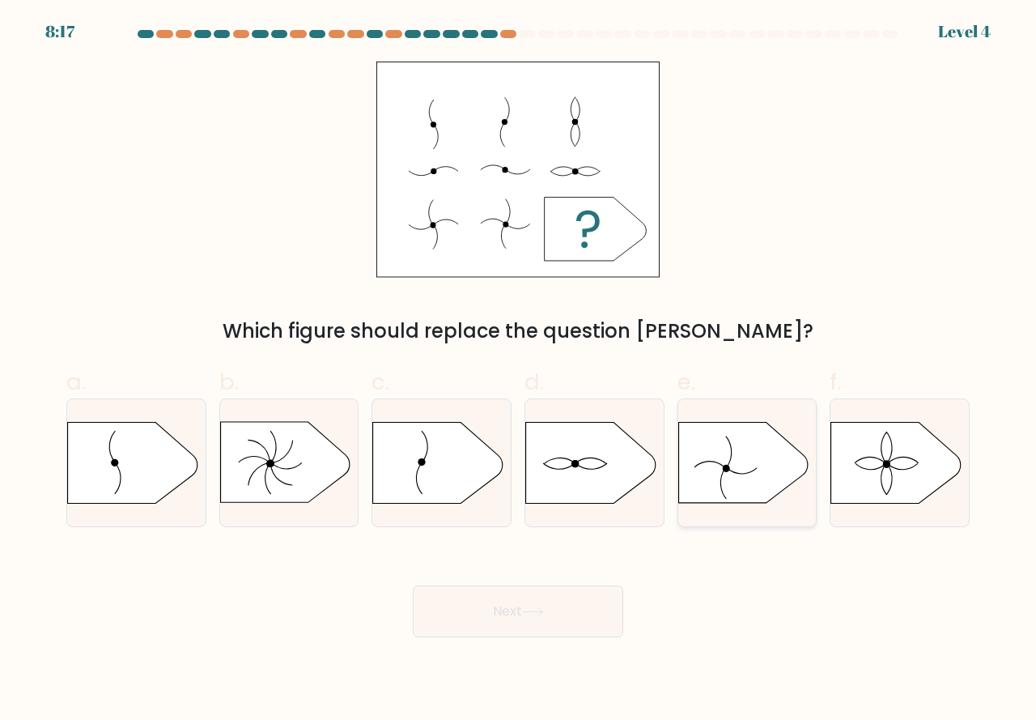
click at [748, 484] on icon at bounding box center [743, 462] width 130 height 81
click at [519, 371] on input "e." at bounding box center [518, 365] width 1 height 11
radio input "true"
click at [908, 486] on icon at bounding box center [896, 462] width 130 height 81
click at [519, 371] on input "f." at bounding box center [518, 365] width 1 height 11
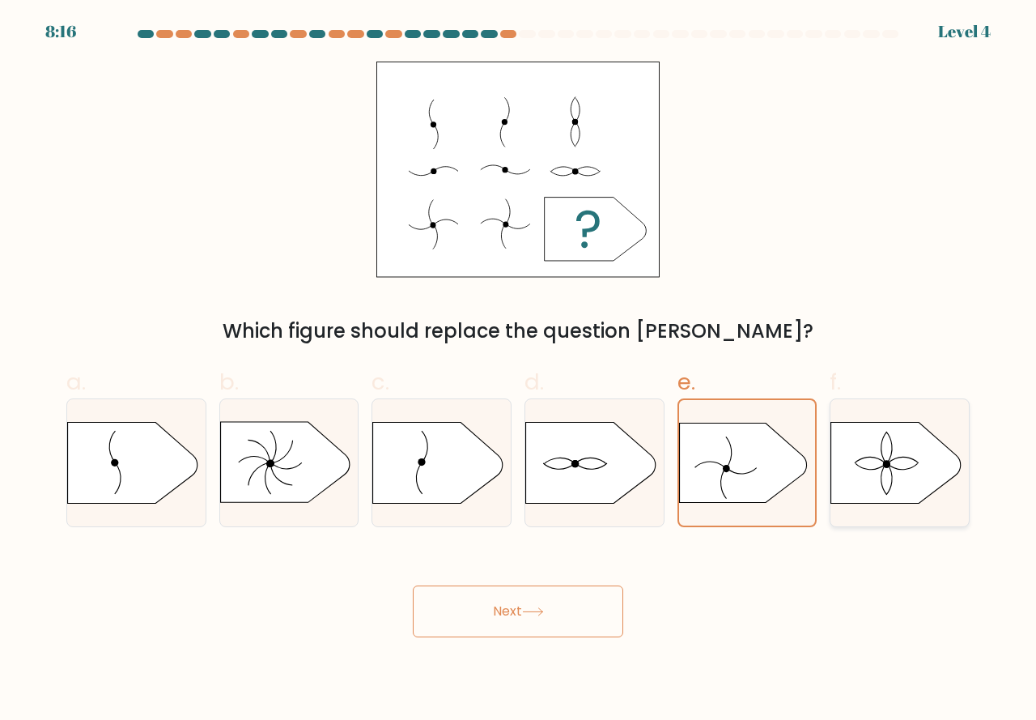
radio input "true"
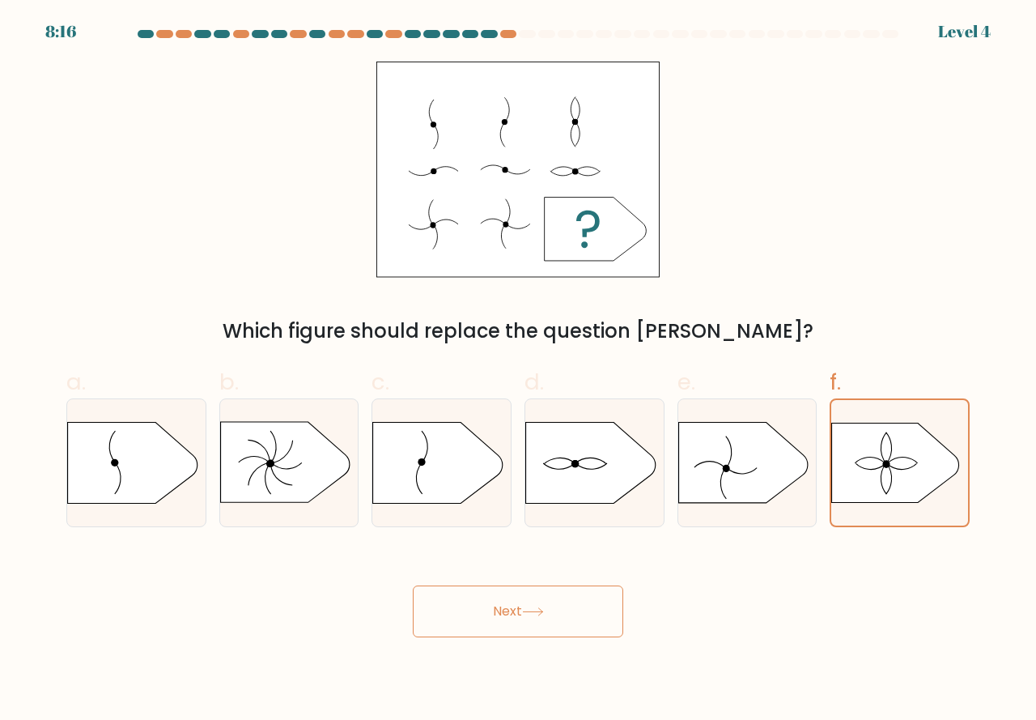
click at [465, 605] on button "Next" at bounding box center [518, 611] width 211 height 52
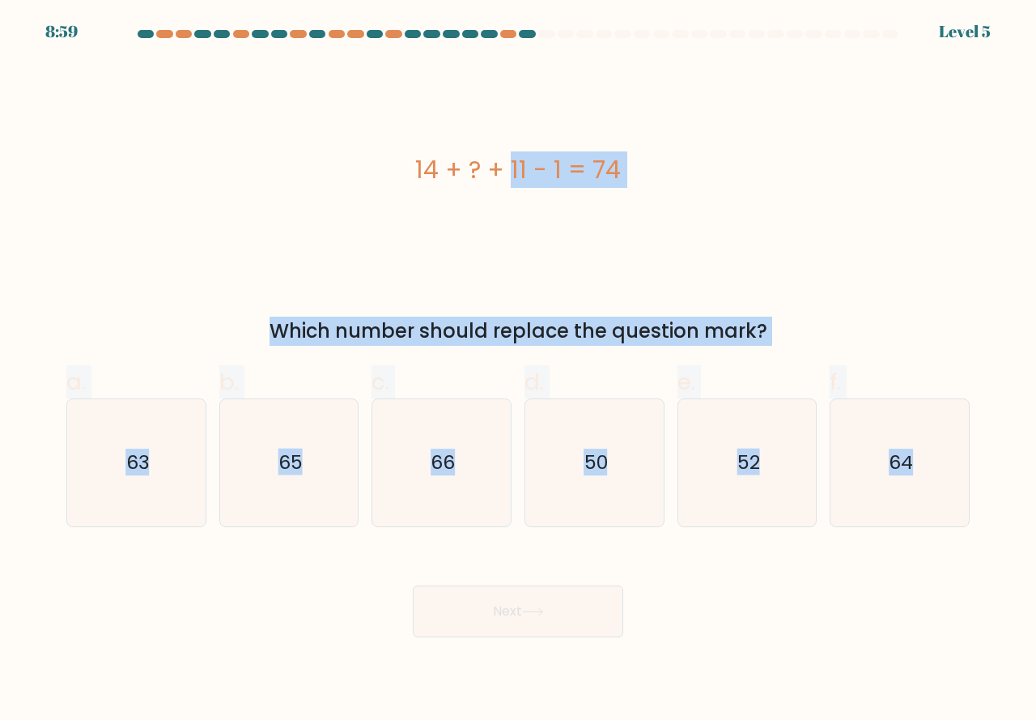
drag, startPoint x: 0, startPoint y: 82, endPoint x: 1036, endPoint y: 598, distance: 1157.2
click at [1036, 598] on form "a." at bounding box center [518, 333] width 1036 height 607
click at [311, 238] on div "14 + ? + 11 - 1 = 74" at bounding box center [518, 170] width 904 height 216
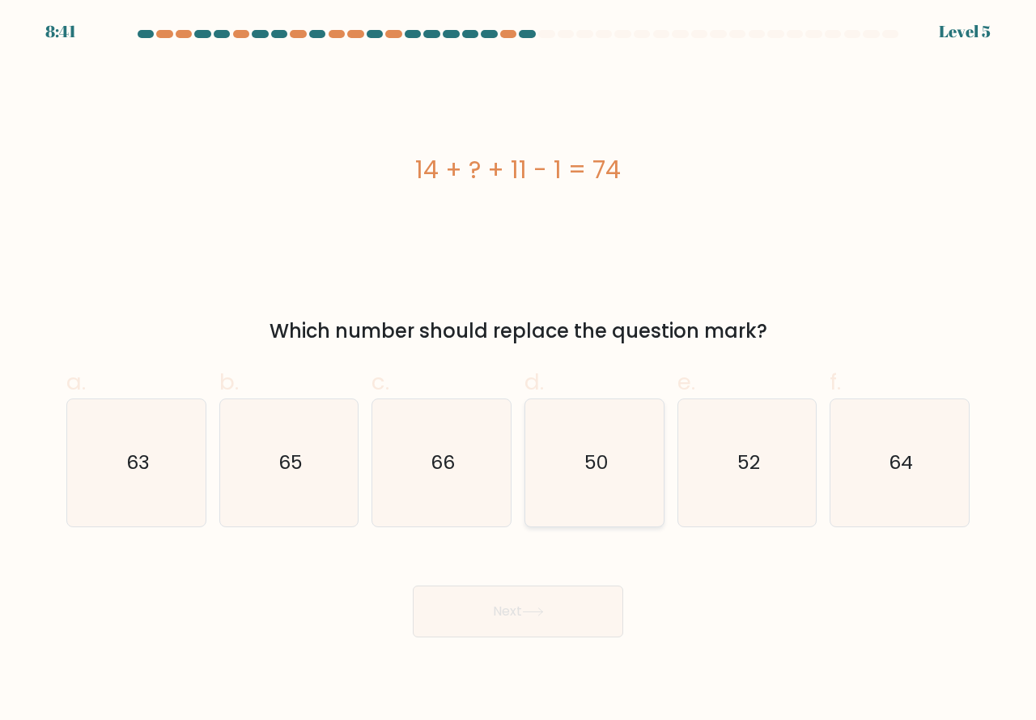
click at [628, 463] on icon "50" at bounding box center [594, 462] width 127 height 127
click at [519, 371] on input "d. 50" at bounding box center [518, 365] width 1 height 11
radio input "true"
click at [521, 596] on button "Next" at bounding box center [518, 611] width 211 height 52
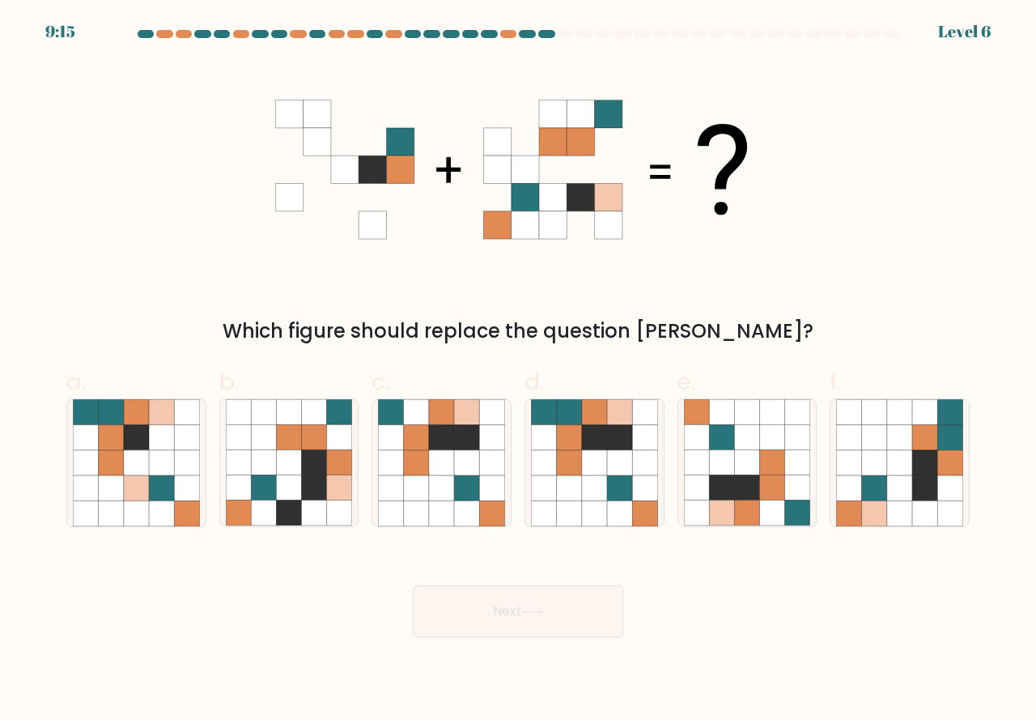
drag, startPoint x: 257, startPoint y: 481, endPoint x: 436, endPoint y: 603, distance: 216.7
click at [258, 481] on icon at bounding box center [263, 487] width 25 height 25
click at [518, 371] on input "b." at bounding box center [518, 365] width 1 height 11
radio input "true"
click at [448, 614] on button "Next" at bounding box center [518, 611] width 211 height 52
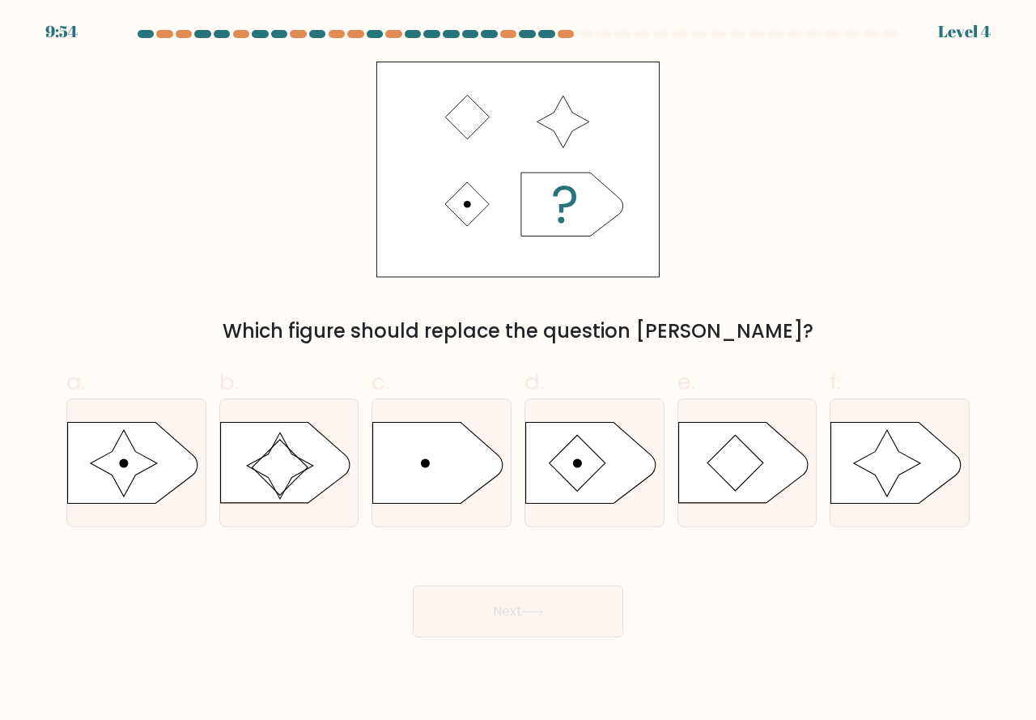
click at [552, 568] on div "Next" at bounding box center [518, 592] width 923 height 91
click at [193, 444] on icon at bounding box center [136, 463] width 138 height 82
click at [518, 371] on input "a." at bounding box center [518, 365] width 1 height 11
radio input "true"
click at [499, 604] on button "Next" at bounding box center [518, 611] width 211 height 52
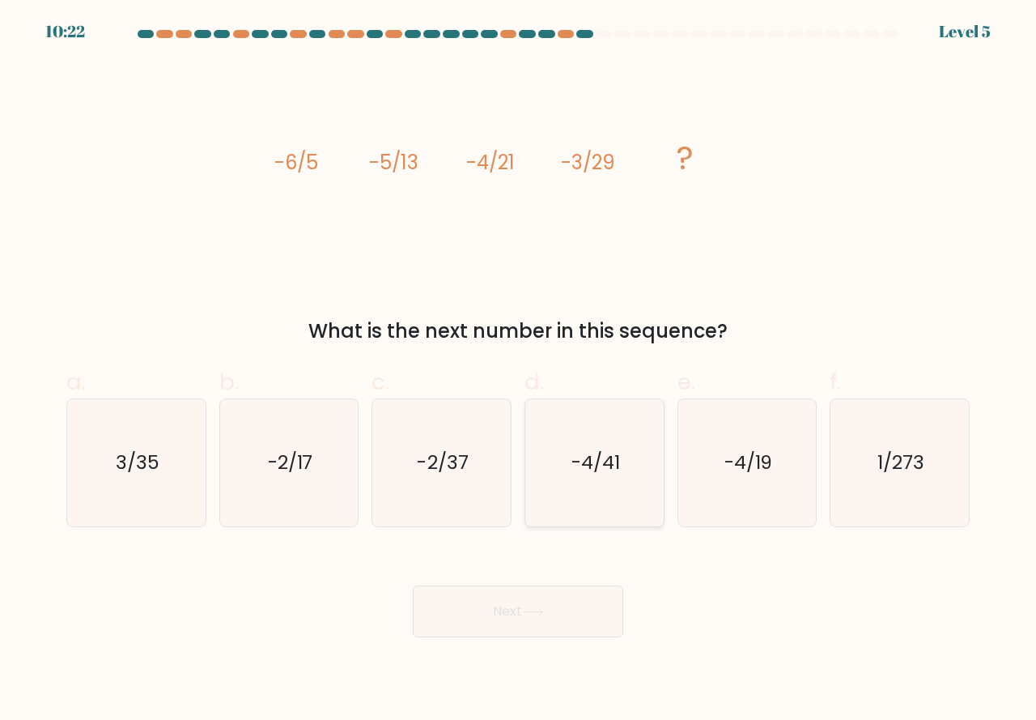
click at [602, 487] on icon "-4/41" at bounding box center [594, 462] width 127 height 127
click at [519, 371] on input "d. -4/41" at bounding box center [518, 365] width 1 height 11
radio input "true"
click at [555, 593] on button "Next" at bounding box center [518, 611] width 211 height 52
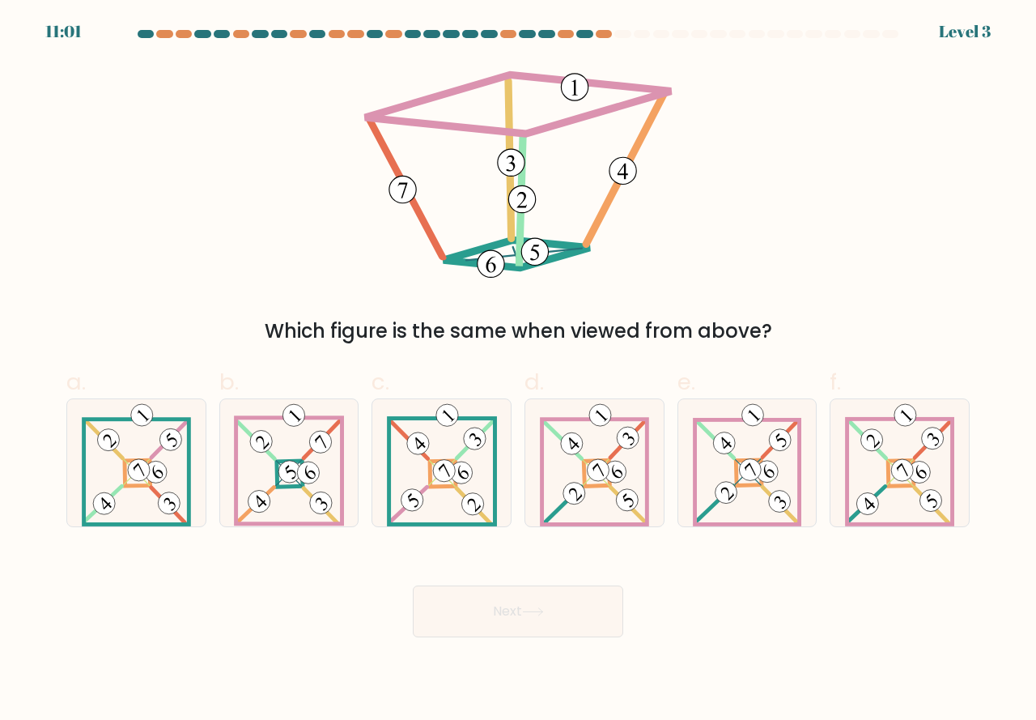
drag, startPoint x: 514, startPoint y: 334, endPoint x: 657, endPoint y: 344, distance: 142.8
click at [657, 344] on div "Which figure is the same when viewed from above?" at bounding box center [518, 331] width 884 height 29
click at [653, 344] on div "Which figure is the same when viewed from above?" at bounding box center [518, 331] width 884 height 29
click at [538, 476] on div at bounding box center [595, 462] width 140 height 129
click at [519, 371] on input "d." at bounding box center [518, 365] width 1 height 11
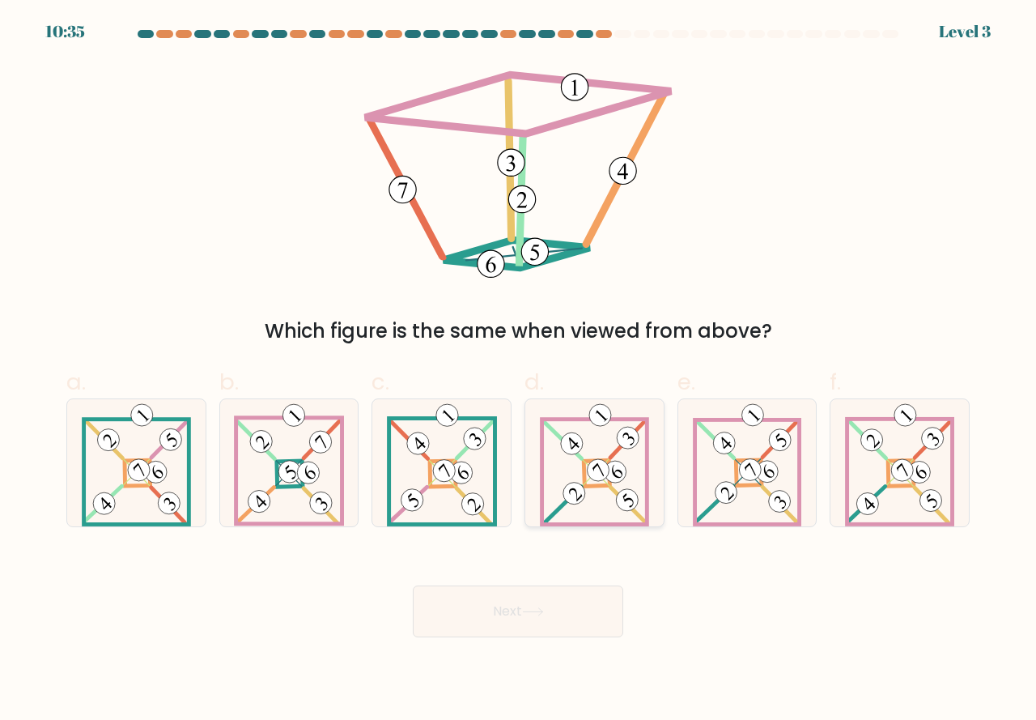
radio input "true"
click at [491, 621] on button "Next" at bounding box center [518, 611] width 211 height 52
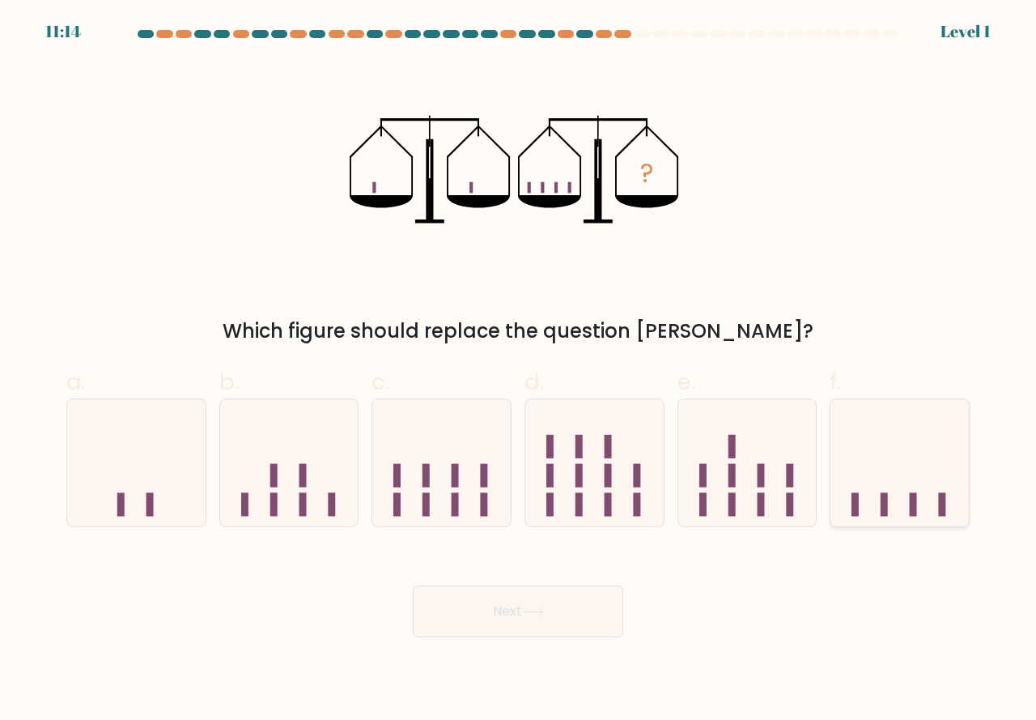
click at [876, 473] on icon at bounding box center [900, 463] width 138 height 114
click at [519, 371] on input "f." at bounding box center [518, 365] width 1 height 11
radio input "true"
click at [553, 598] on button "Next" at bounding box center [518, 611] width 211 height 52
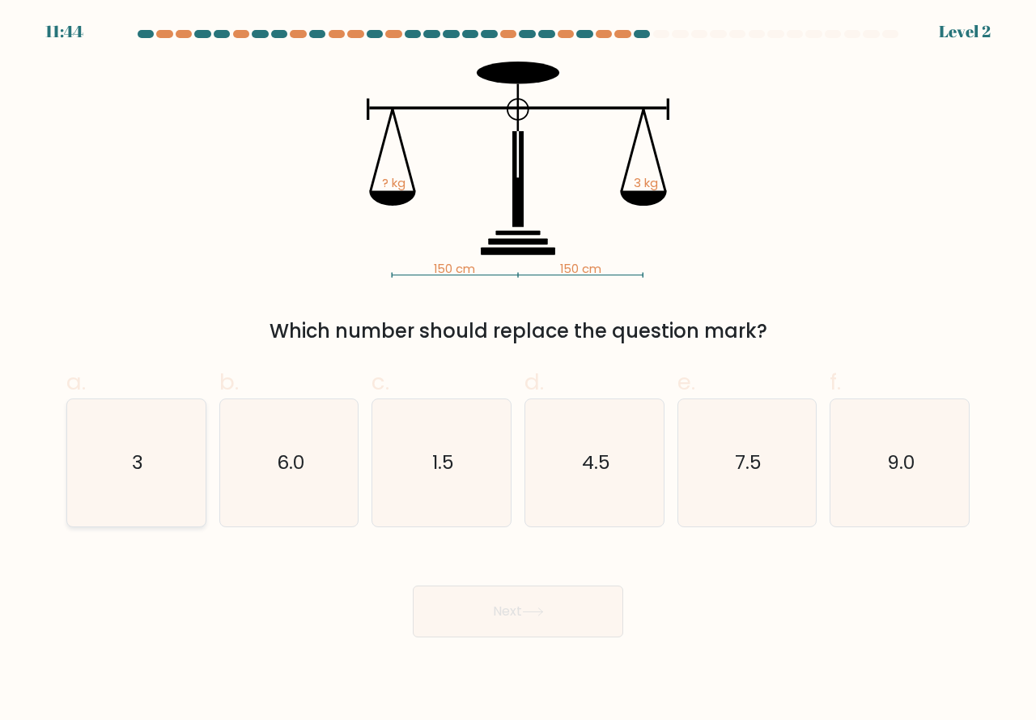
click at [105, 453] on icon "3" at bounding box center [136, 462] width 127 height 127
click at [518, 371] on input "a. 3" at bounding box center [518, 365] width 1 height 11
radio input "true"
click at [492, 625] on button "Next" at bounding box center [518, 611] width 211 height 52
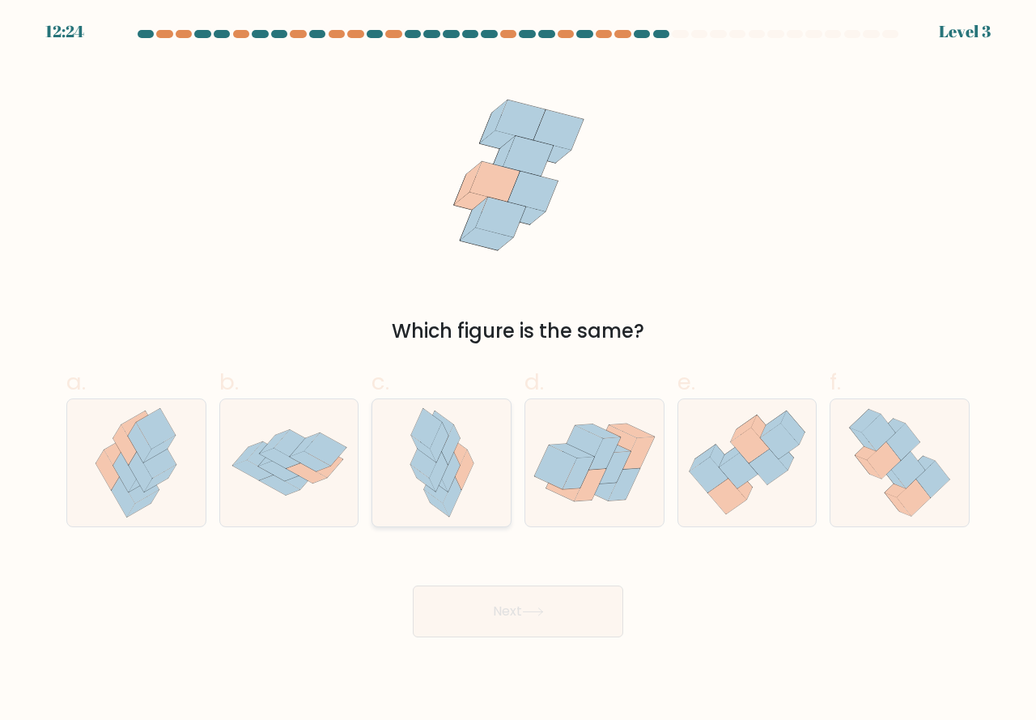
click at [432, 450] on icon at bounding box center [439, 443] width 19 height 40
click at [518, 371] on input "c." at bounding box center [518, 365] width 1 height 11
radio input "true"
click at [737, 444] on icon at bounding box center [750, 445] width 39 height 36
click at [519, 371] on input "e." at bounding box center [518, 365] width 1 height 11
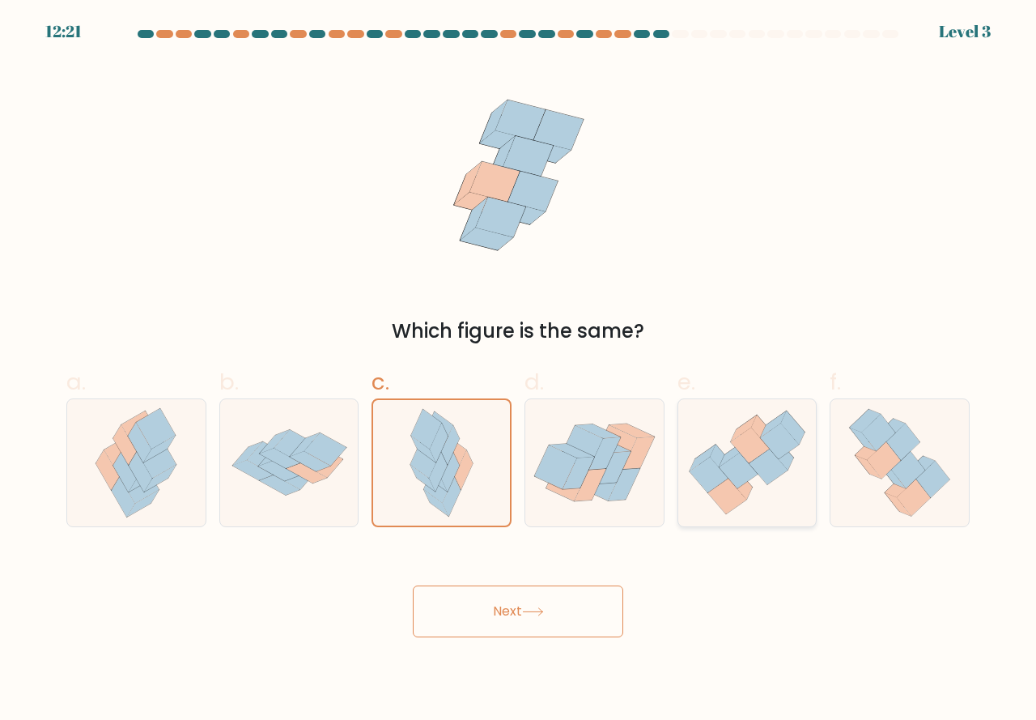
radio input "true"
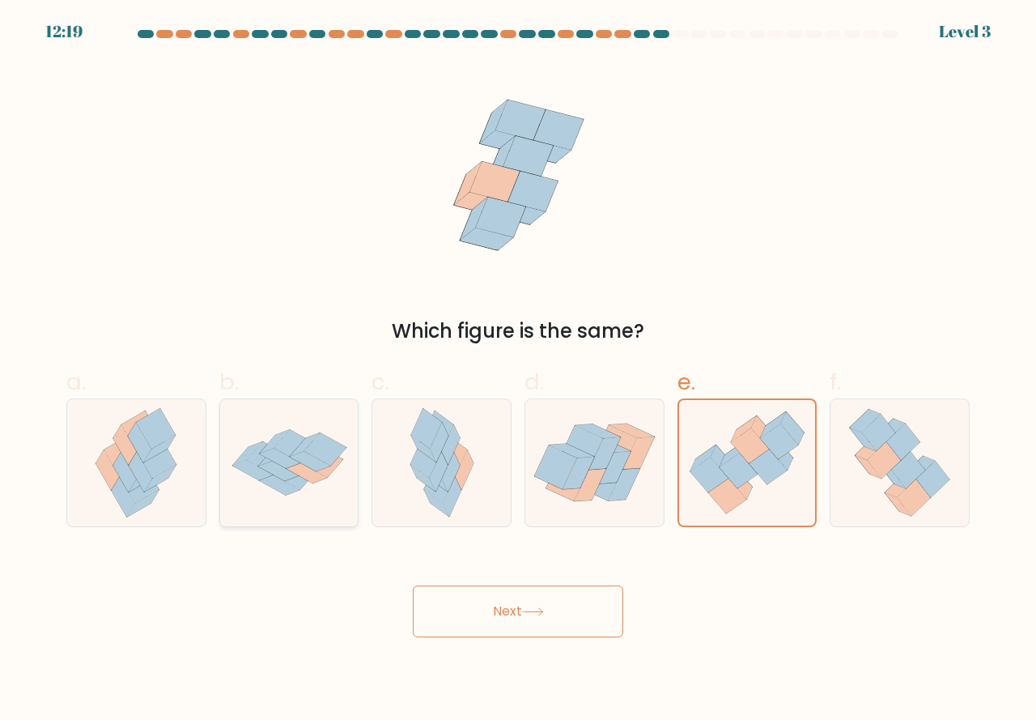
click at [304, 495] on icon at bounding box center [289, 463] width 138 height 96
click at [518, 371] on input "b." at bounding box center [518, 365] width 1 height 11
radio input "true"
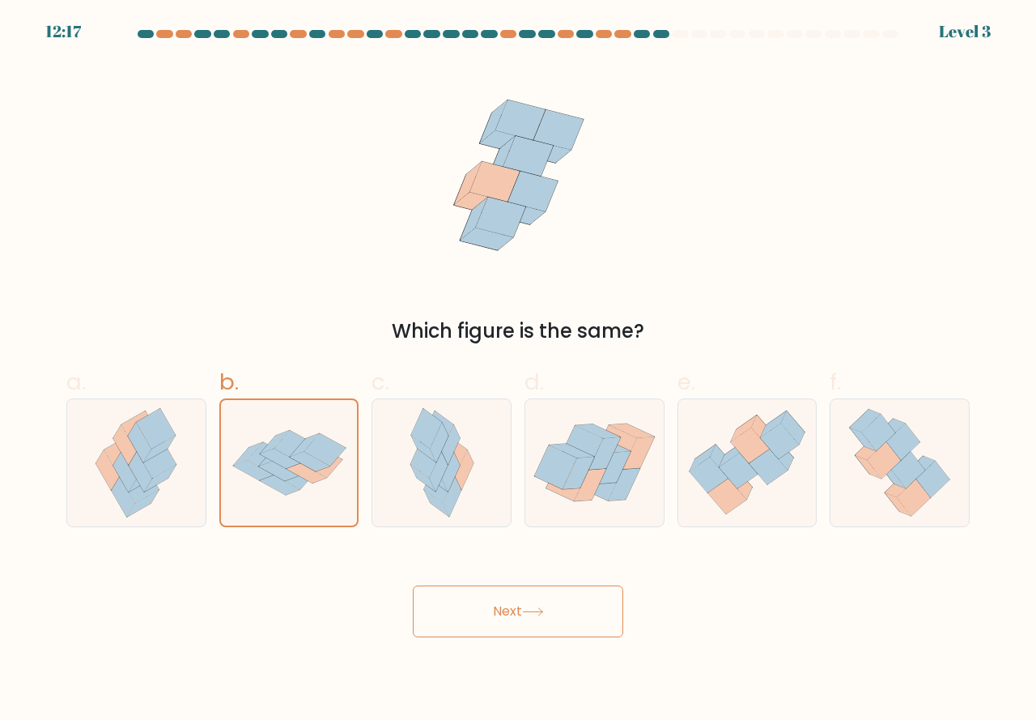
click at [505, 613] on button "Next" at bounding box center [518, 611] width 211 height 52
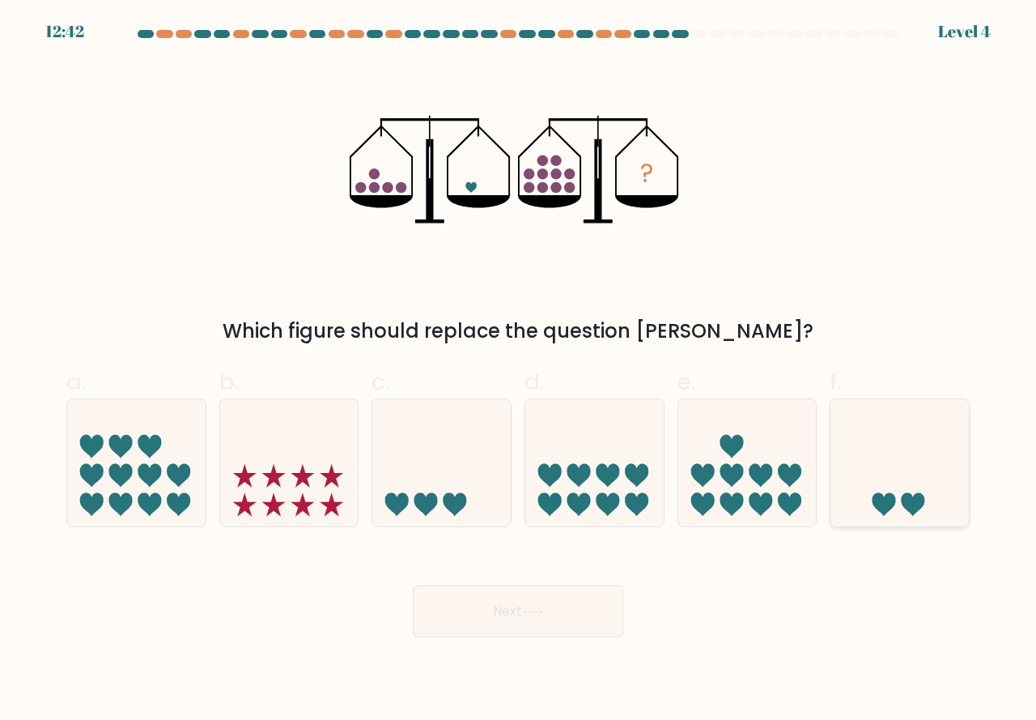
drag, startPoint x: 856, startPoint y: 471, endPoint x: 848, endPoint y: 476, distance: 8.8
click at [855, 473] on icon at bounding box center [900, 463] width 138 height 114
click at [519, 371] on input "f." at bounding box center [518, 365] width 1 height 11
radio input "true"
click at [527, 608] on icon at bounding box center [533, 611] width 22 height 9
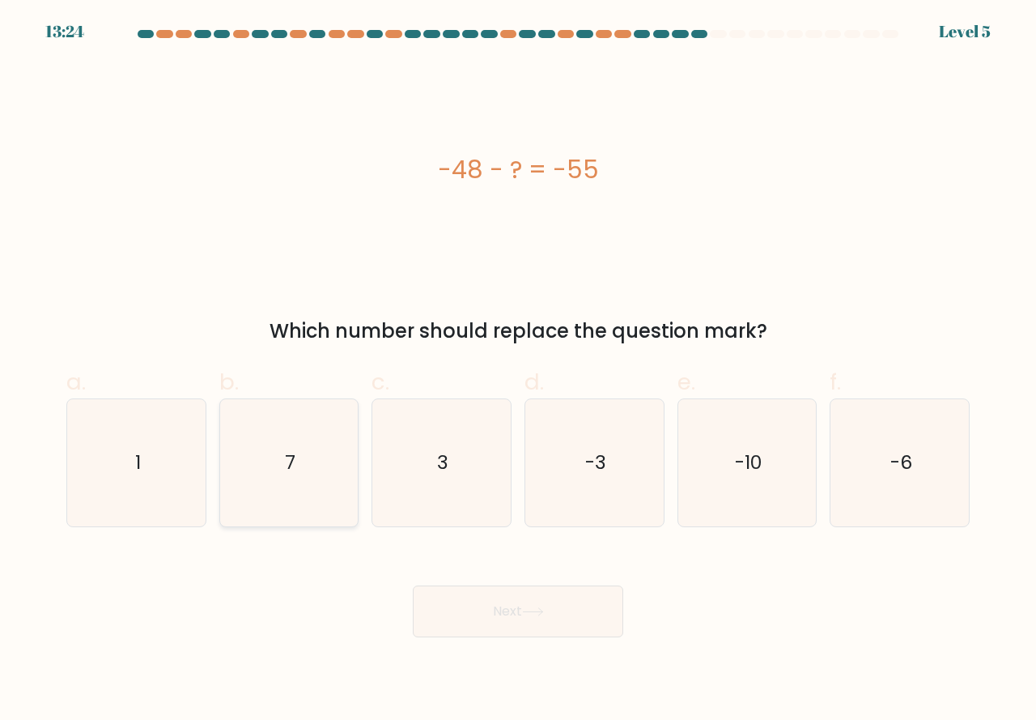
click at [270, 474] on icon "7" at bounding box center [289, 462] width 127 height 127
click at [518, 371] on input "b. 7" at bounding box center [518, 365] width 1 height 11
radio input "true"
click at [285, 442] on icon "7" at bounding box center [289, 462] width 125 height 125
click at [518, 371] on input "b. 7" at bounding box center [518, 365] width 1 height 11
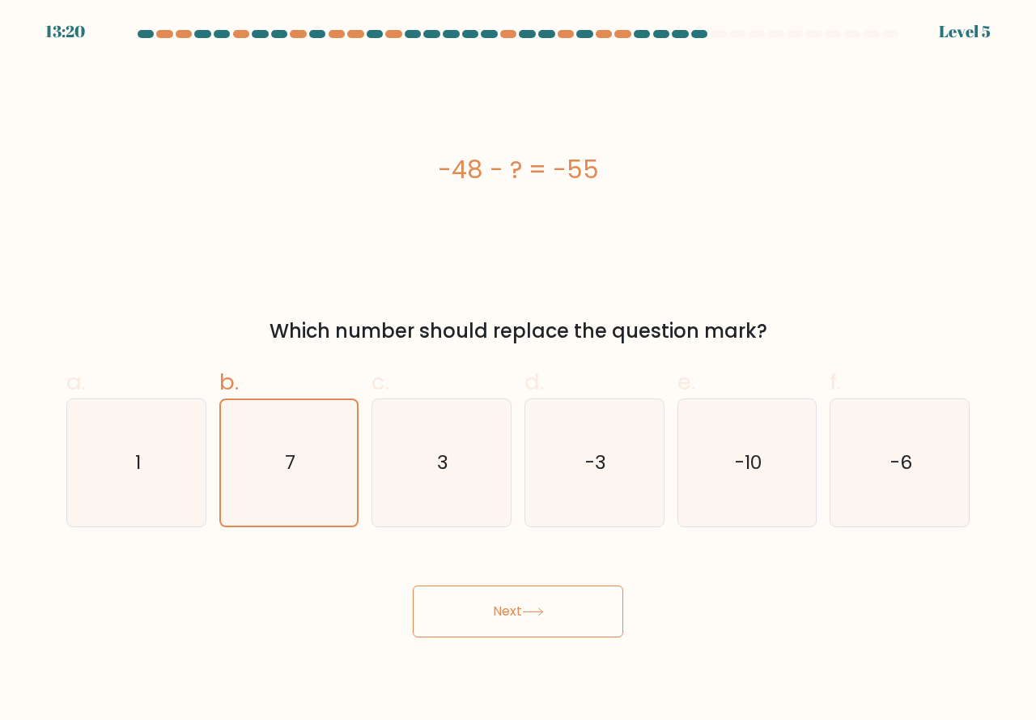
click at [504, 613] on button "Next" at bounding box center [518, 611] width 211 height 52
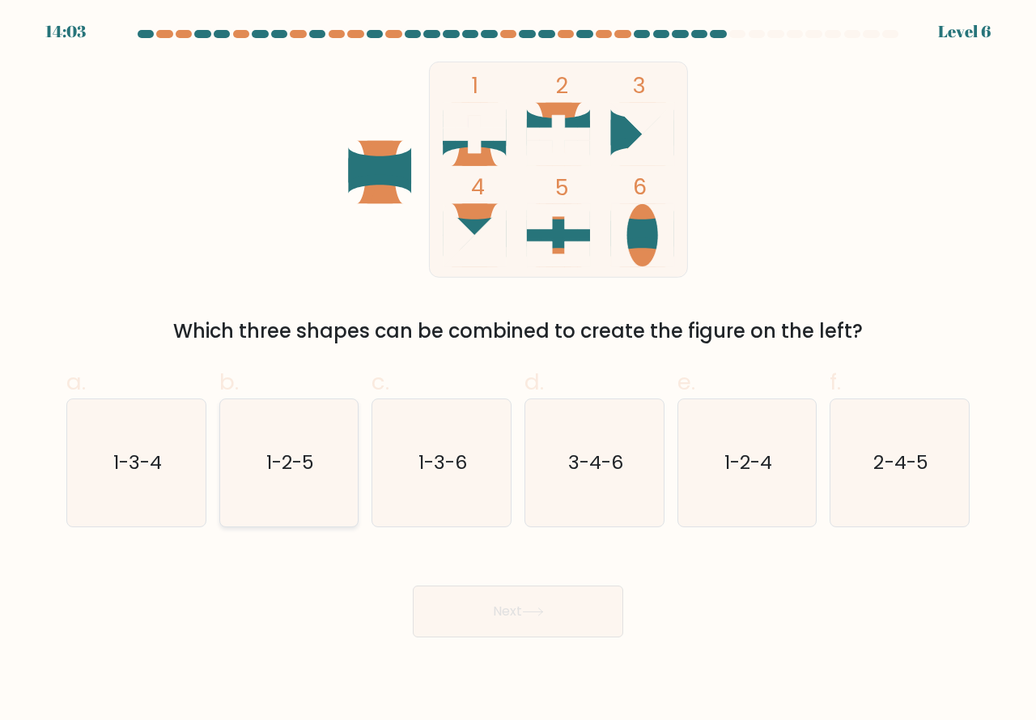
click at [288, 466] on text "1-2-5" at bounding box center [290, 462] width 48 height 27
click at [518, 371] on input "b. 1-2-5" at bounding box center [518, 365] width 1 height 11
radio input "true"
click at [539, 239] on icon at bounding box center [558, 228] width 63 height 37
click at [441, 609] on button "Next" at bounding box center [518, 611] width 211 height 52
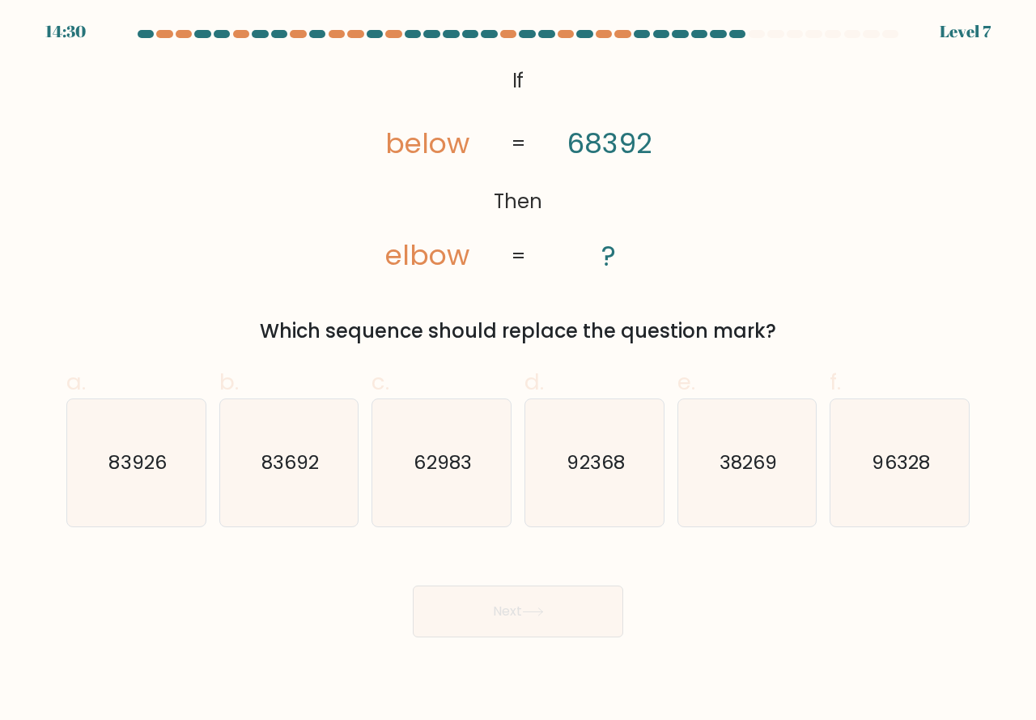
click at [172, 274] on div "@import url('https://fonts.googleapis.com/css?family=Abril+Fatface:400,100,100i…" at bounding box center [518, 204] width 923 height 284
click at [610, 472] on text "92368" at bounding box center [595, 462] width 57 height 27
click at [519, 371] on input "d. 92368" at bounding box center [518, 365] width 1 height 11
radio input "true"
click at [589, 614] on button "Next" at bounding box center [518, 611] width 211 height 52
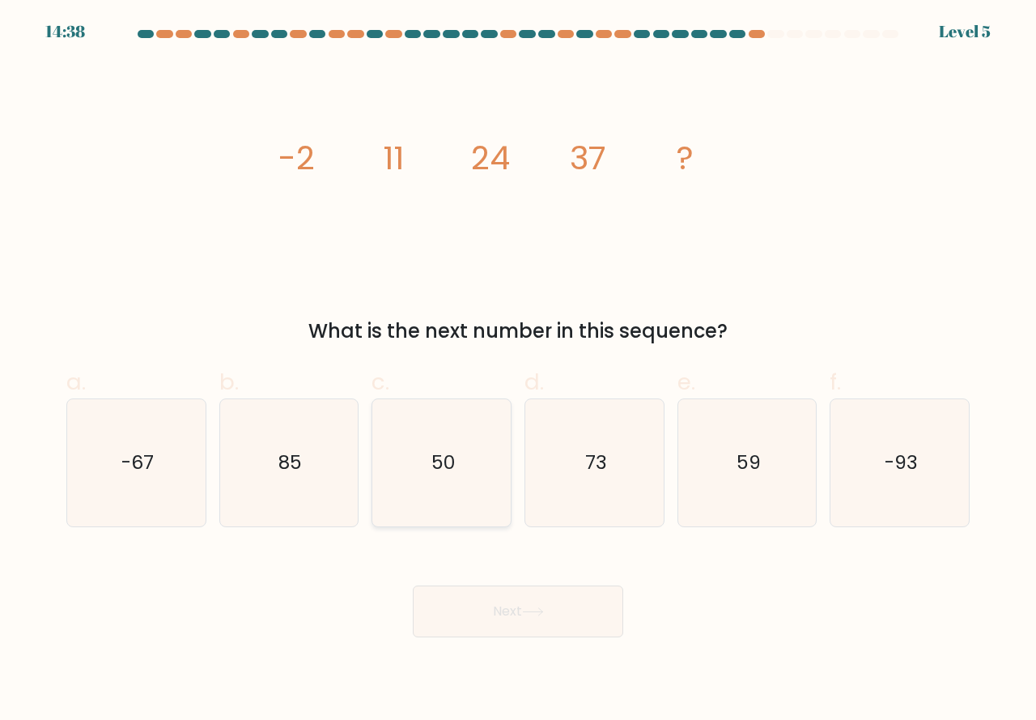
click at [518, 479] on div "d. 73" at bounding box center [594, 446] width 153 height 162
click at [487, 467] on icon "50" at bounding box center [441, 462] width 127 height 127
click at [518, 371] on input "c. 50" at bounding box center [518, 365] width 1 height 11
radio input "true"
click at [534, 593] on button "Next" at bounding box center [518, 611] width 211 height 52
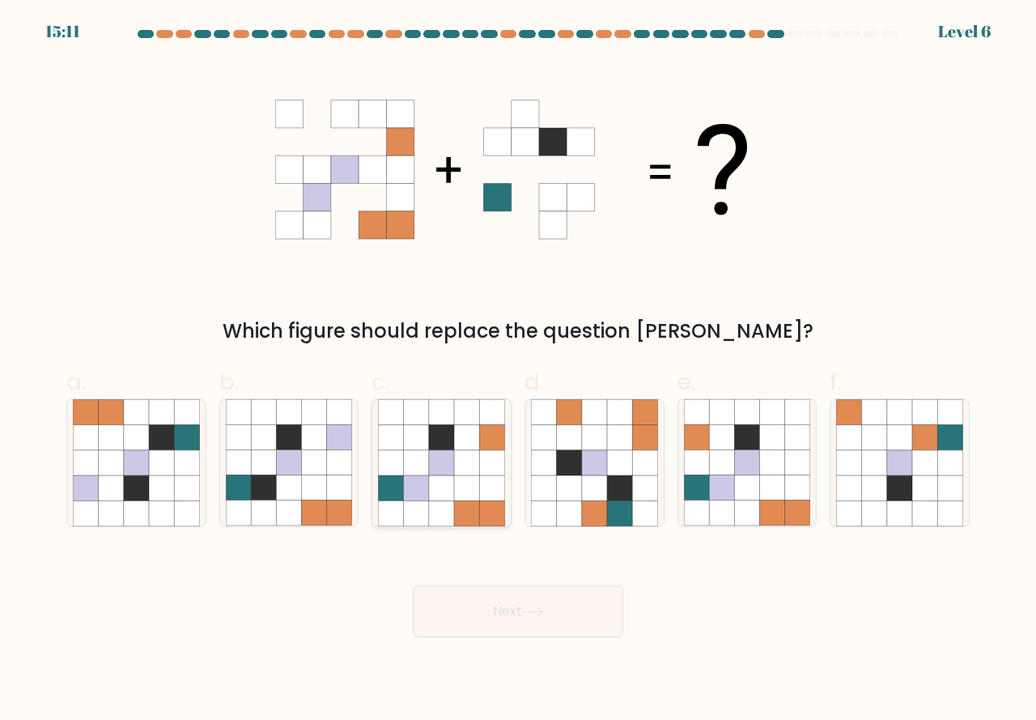
click at [465, 482] on icon at bounding box center [466, 487] width 25 height 25
click at [518, 371] on input "c." at bounding box center [518, 365] width 1 height 11
radio input "true"
click at [479, 599] on button "Next" at bounding box center [518, 611] width 211 height 52
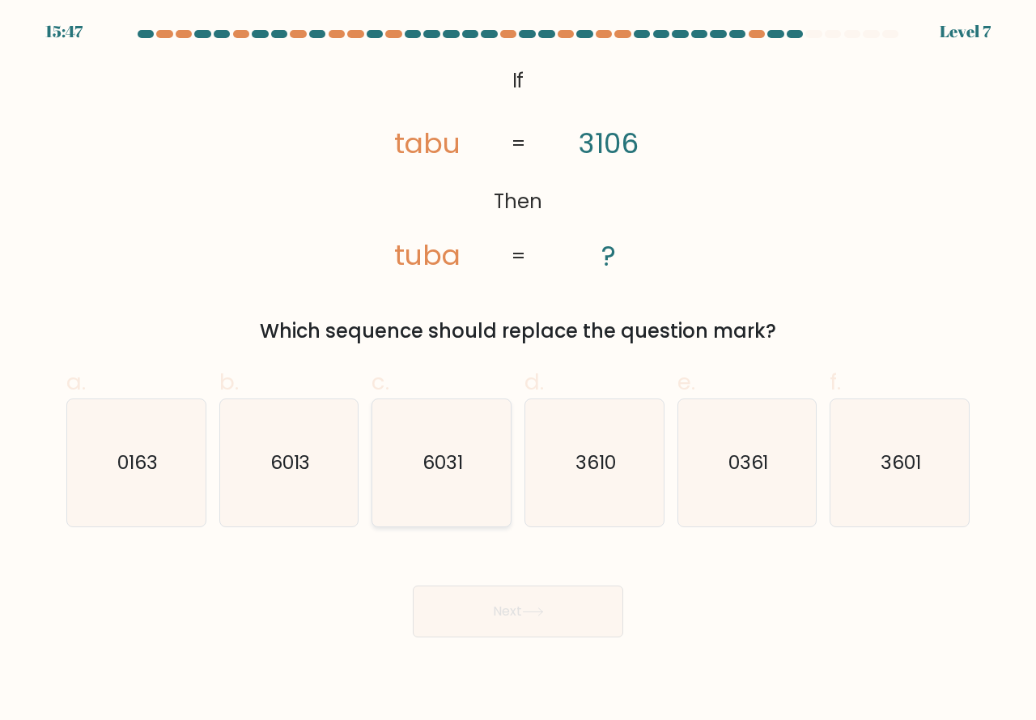
click at [436, 457] on text "6031" at bounding box center [443, 462] width 40 height 27
click at [518, 371] on input "c. 6031" at bounding box center [518, 365] width 1 height 11
radio input "true"
click at [308, 453] on text "6013" at bounding box center [290, 462] width 40 height 27
click at [518, 371] on input "b. 6013" at bounding box center [518, 365] width 1 height 11
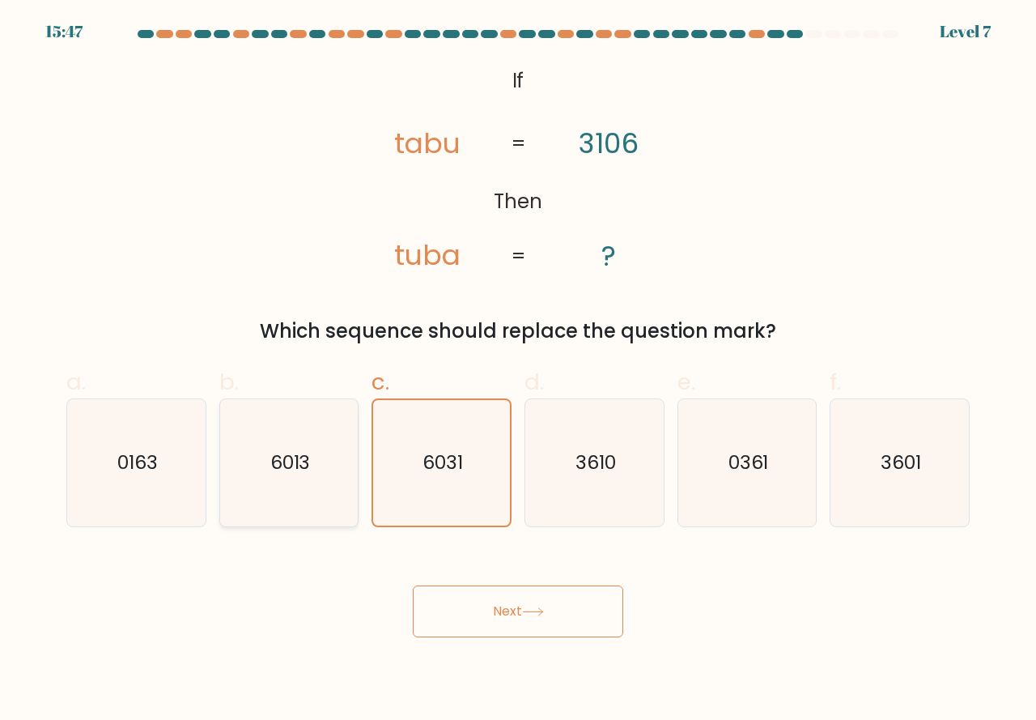
radio input "true"
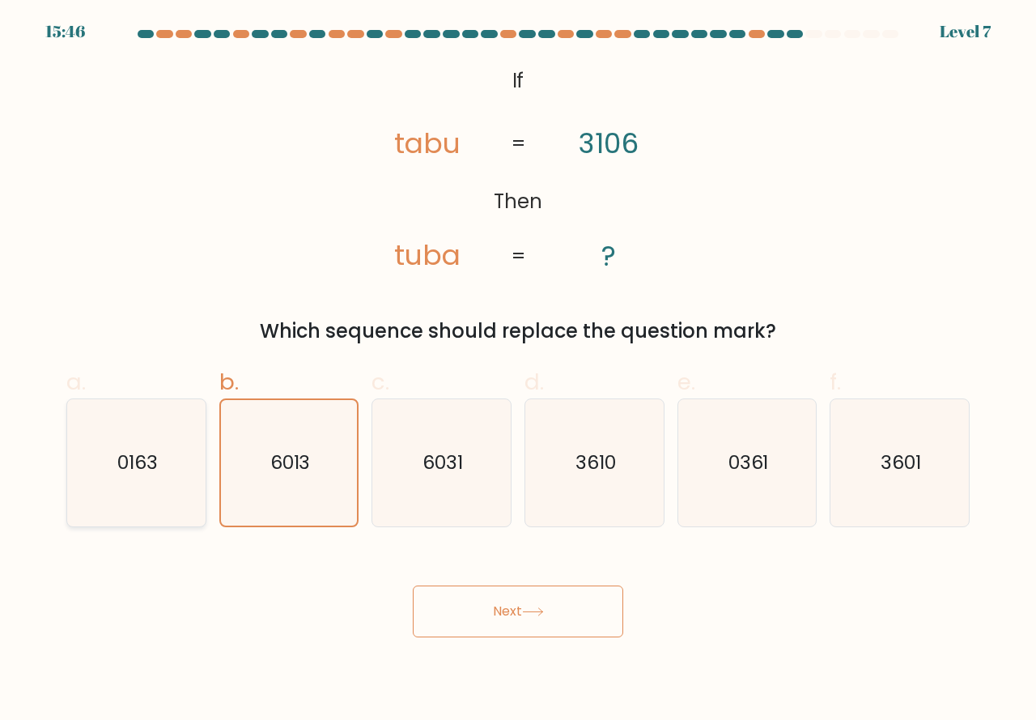
click at [152, 425] on icon "0163" at bounding box center [136, 462] width 127 height 127
click at [518, 371] on input "a. 0163" at bounding box center [518, 365] width 1 height 11
radio input "true"
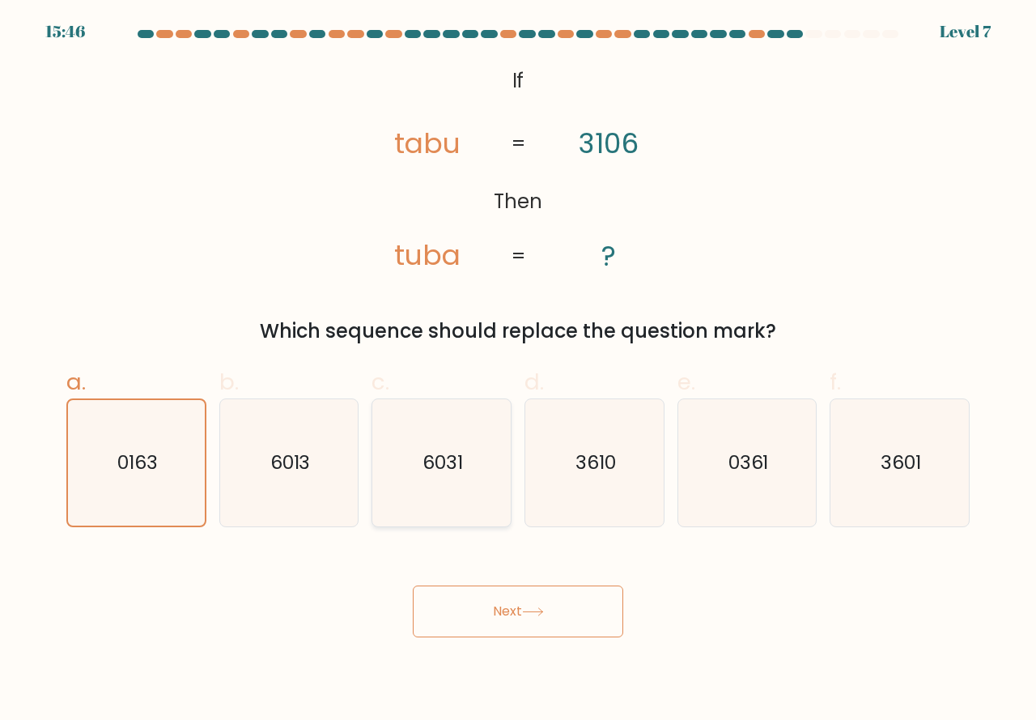
click at [456, 441] on icon "6031" at bounding box center [441, 462] width 127 height 127
click at [518, 371] on input "c. 6031" at bounding box center [518, 365] width 1 height 11
radio input "true"
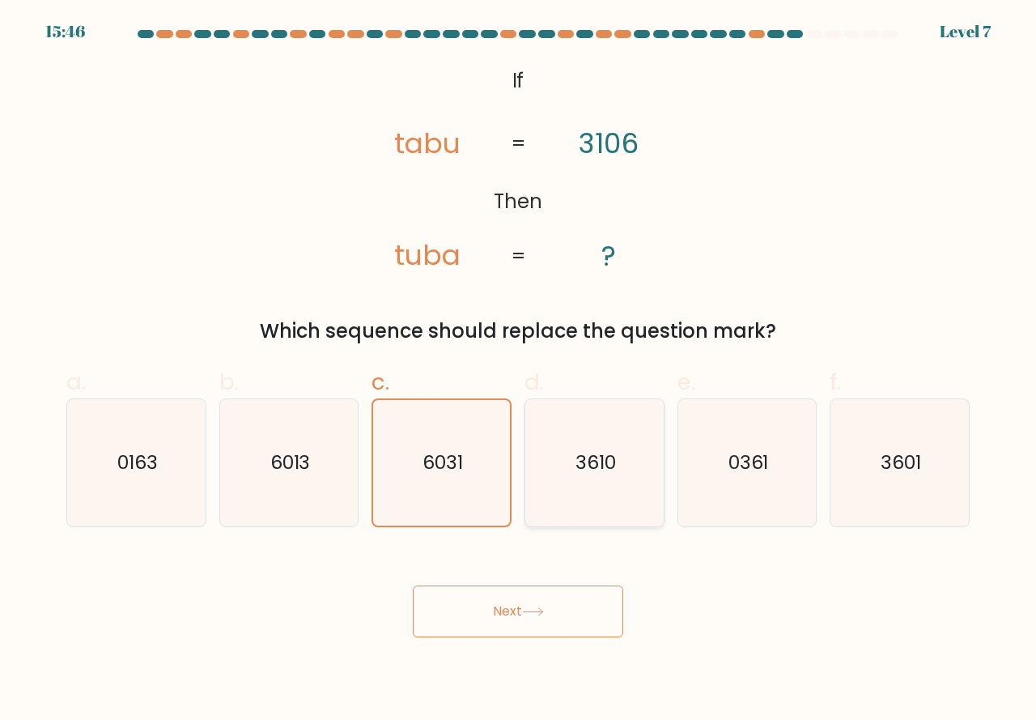
click at [572, 432] on icon "3610" at bounding box center [594, 462] width 127 height 127
click at [519, 371] on input "d. 3610" at bounding box center [518, 365] width 1 height 11
radio input "true"
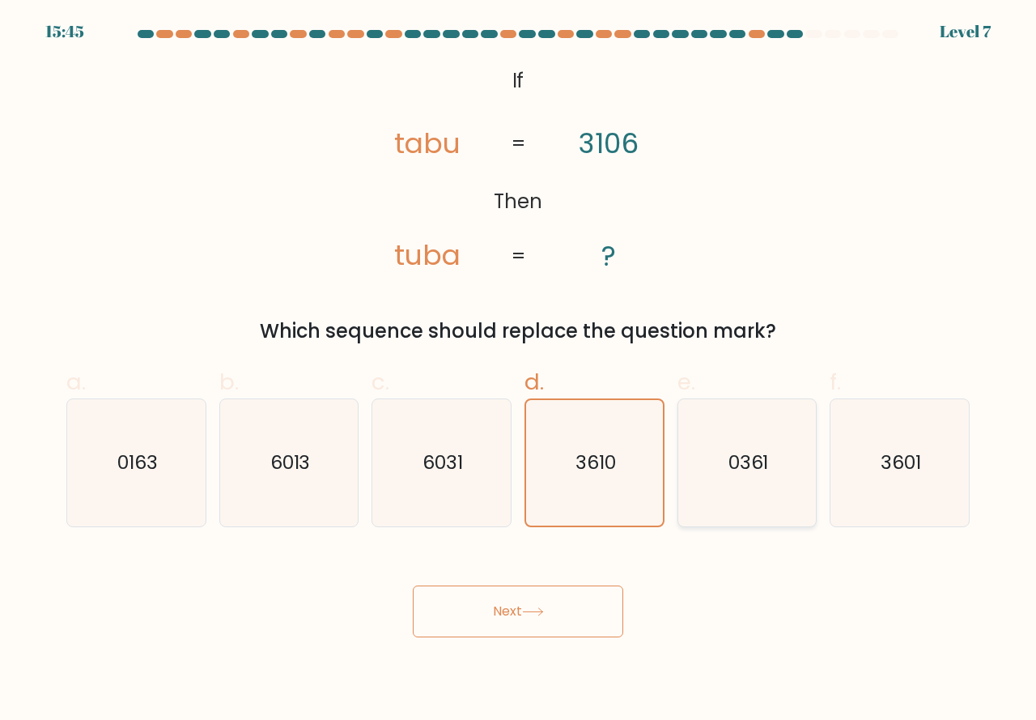
click at [758, 441] on icon "0361" at bounding box center [747, 462] width 127 height 127
click at [519, 371] on input "e. 0361" at bounding box center [518, 365] width 1 height 11
radio input "true"
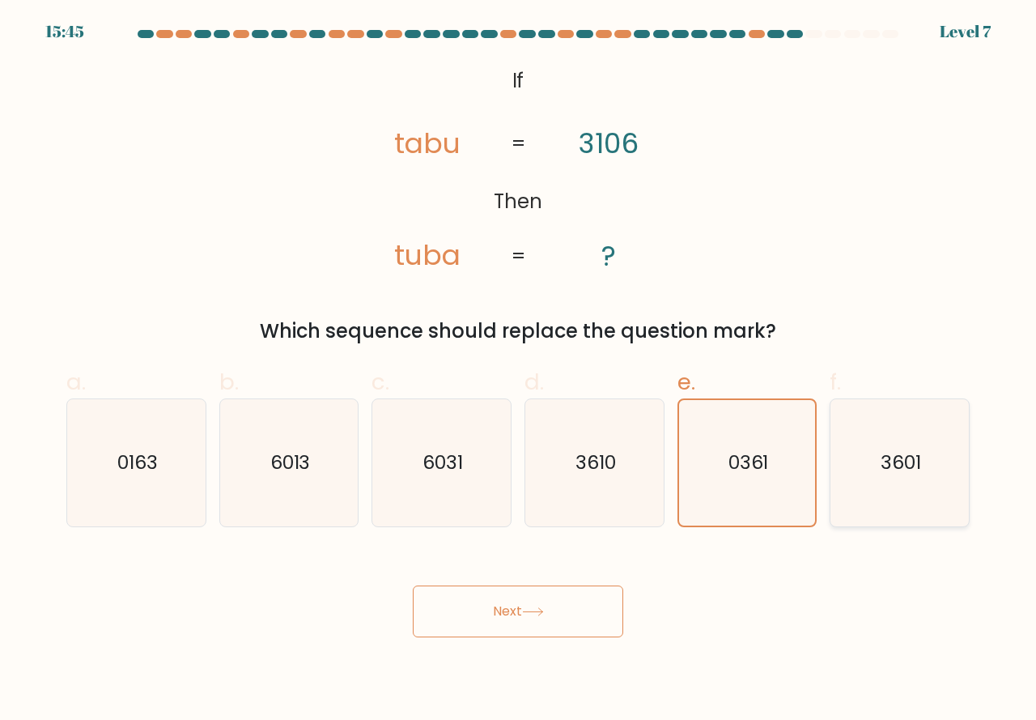
click at [874, 443] on icon "3601" at bounding box center [899, 462] width 127 height 127
click at [519, 371] on input "f. 3601" at bounding box center [518, 365] width 1 height 11
radio input "true"
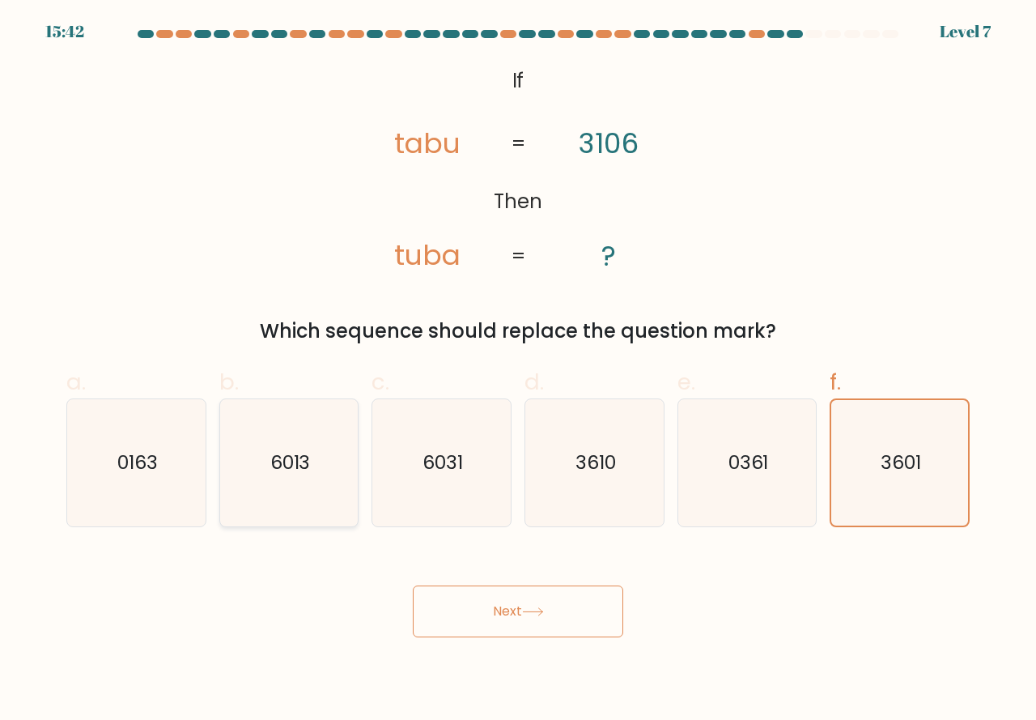
click at [304, 449] on text "6013" at bounding box center [290, 462] width 40 height 27
click at [518, 371] on input "b. 6013" at bounding box center [518, 365] width 1 height 11
radio input "true"
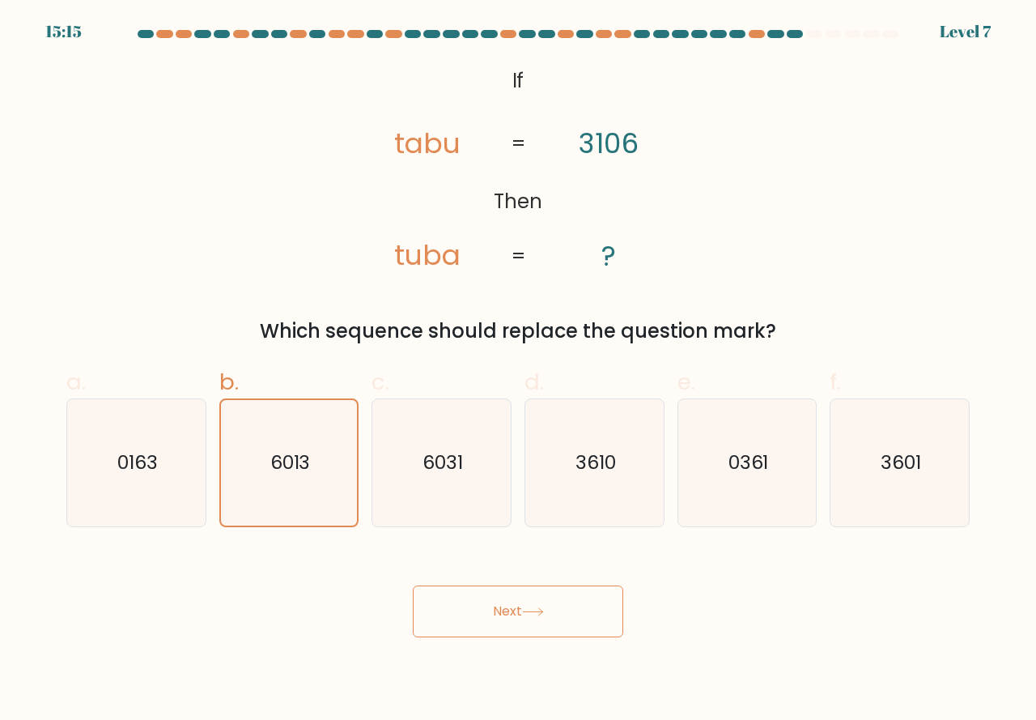
click at [538, 602] on button "Next" at bounding box center [518, 611] width 211 height 52
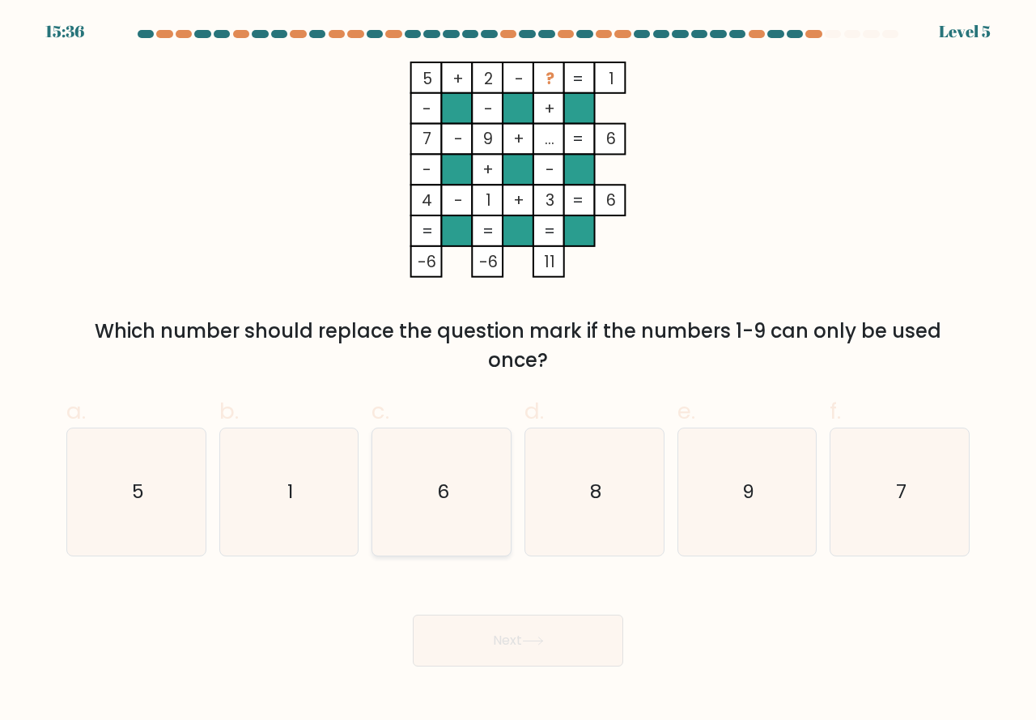
click at [455, 472] on icon "6" at bounding box center [441, 491] width 127 height 127
click at [518, 371] on input "c. 6" at bounding box center [518, 365] width 1 height 11
radio input "true"
click at [455, 605] on div "Next" at bounding box center [518, 621] width 923 height 91
click at [464, 633] on button "Next" at bounding box center [518, 641] width 211 height 52
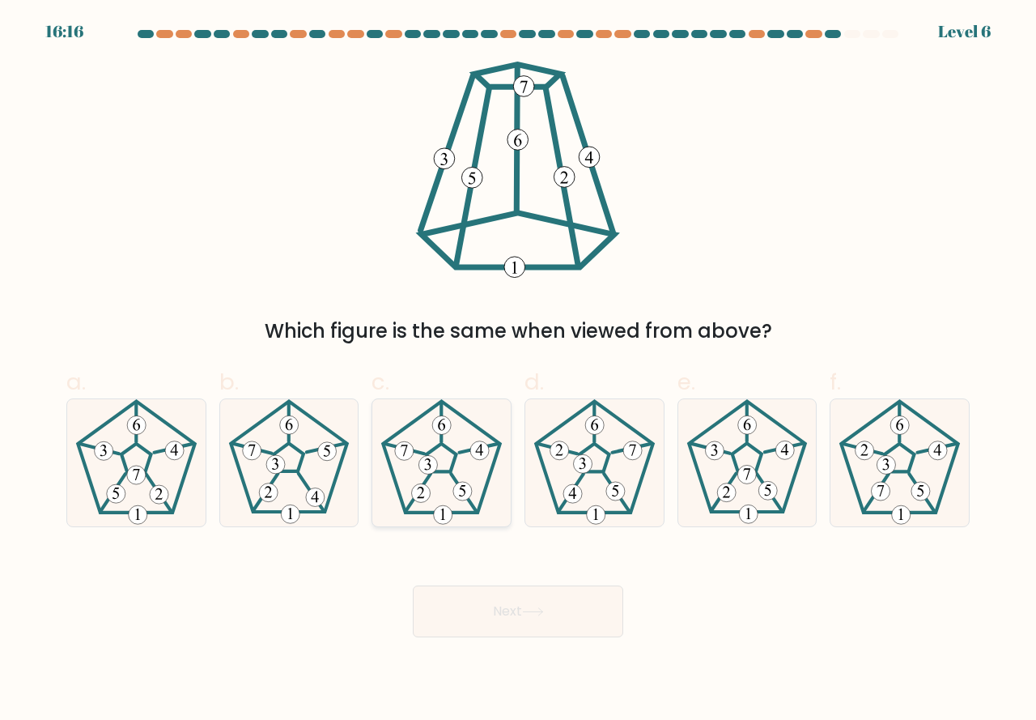
click at [464, 462] on icon at bounding box center [441, 462] width 127 height 127
click at [518, 371] on input "c." at bounding box center [518, 365] width 1 height 11
radio input "true"
click at [457, 603] on button "Next" at bounding box center [518, 611] width 211 height 52
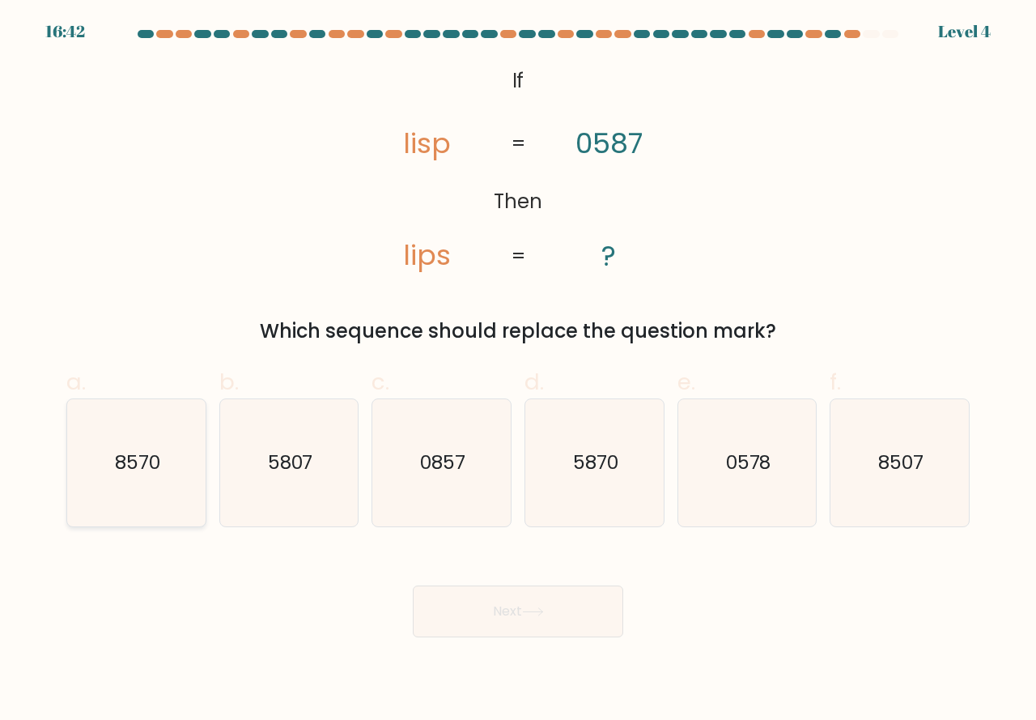
click at [170, 449] on icon "8570" at bounding box center [136, 462] width 127 height 127
click at [518, 371] on input "a. 8570" at bounding box center [518, 365] width 1 height 11
radio input "true"
click at [284, 460] on text "5807" at bounding box center [290, 462] width 45 height 27
click at [518, 371] on input "b. 5807" at bounding box center [518, 365] width 1 height 11
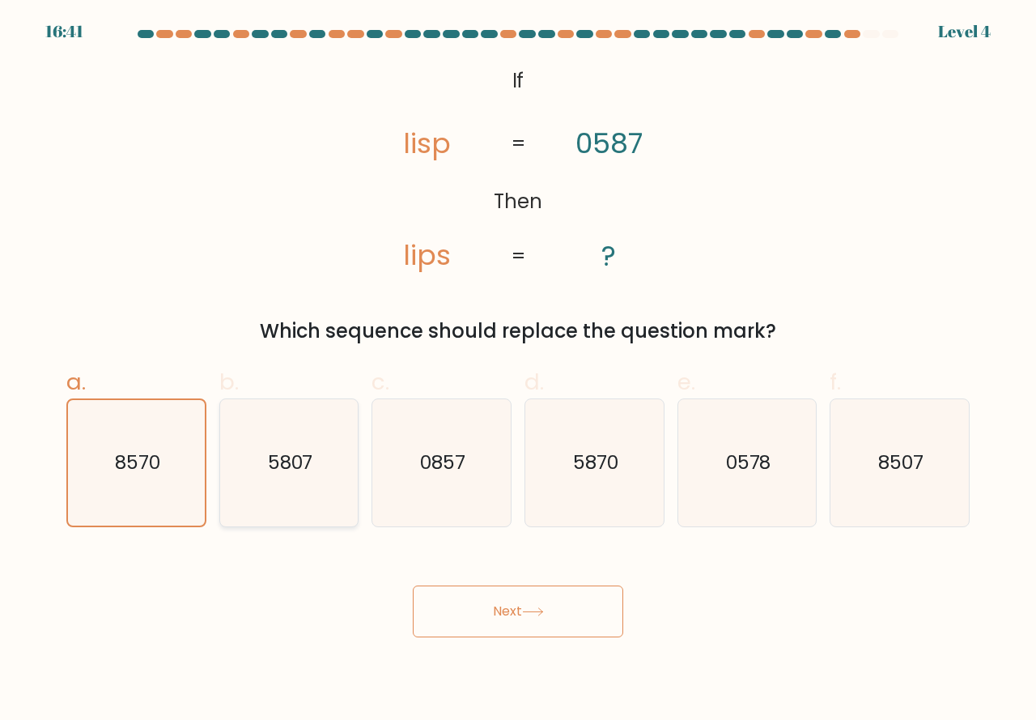
radio input "true"
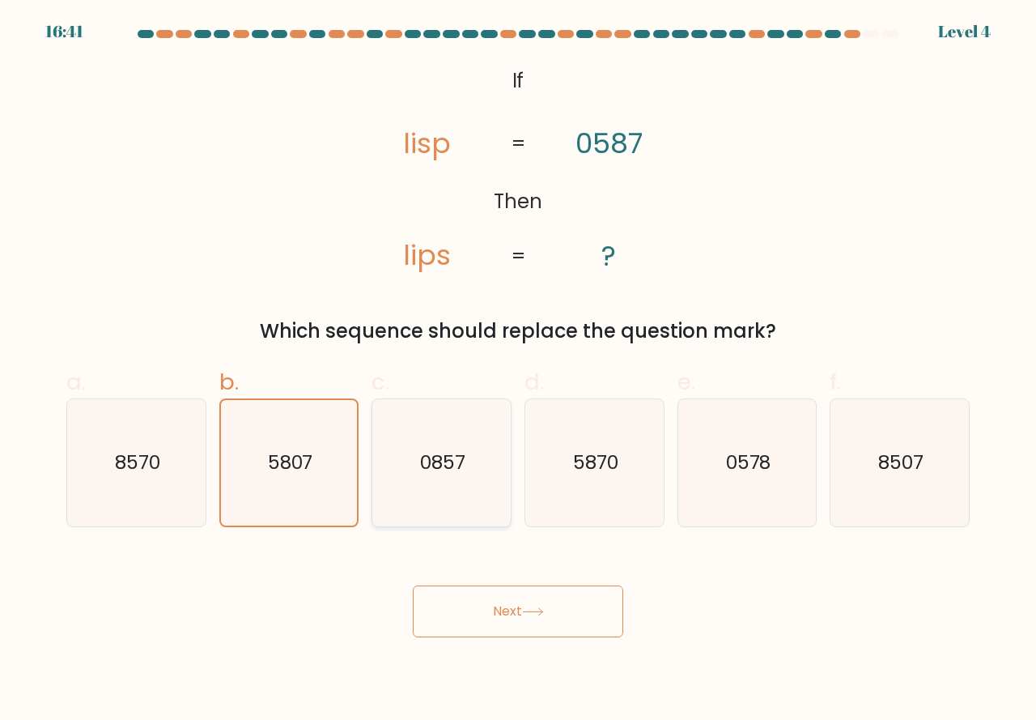
click at [402, 464] on icon "0857" at bounding box center [441, 462] width 127 height 127
click at [518, 371] on input "c. 0857" at bounding box center [518, 365] width 1 height 11
radio input "true"
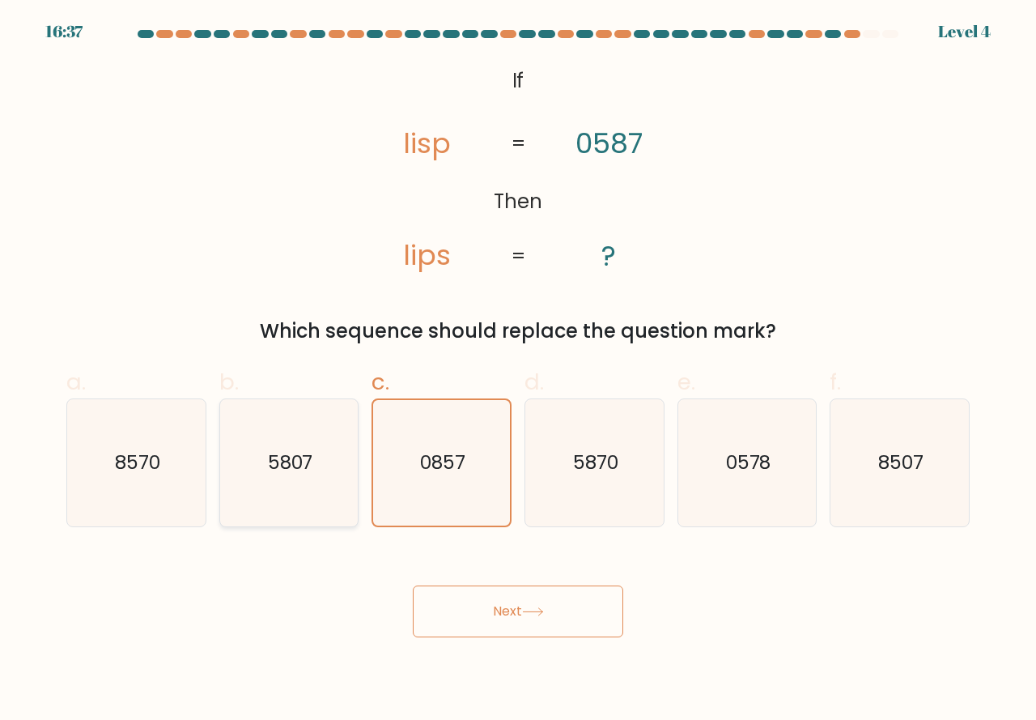
click at [310, 444] on icon "5807" at bounding box center [289, 462] width 127 height 127
click at [518, 371] on input "b. 5807" at bounding box center [518, 365] width 1 height 11
radio input "true"
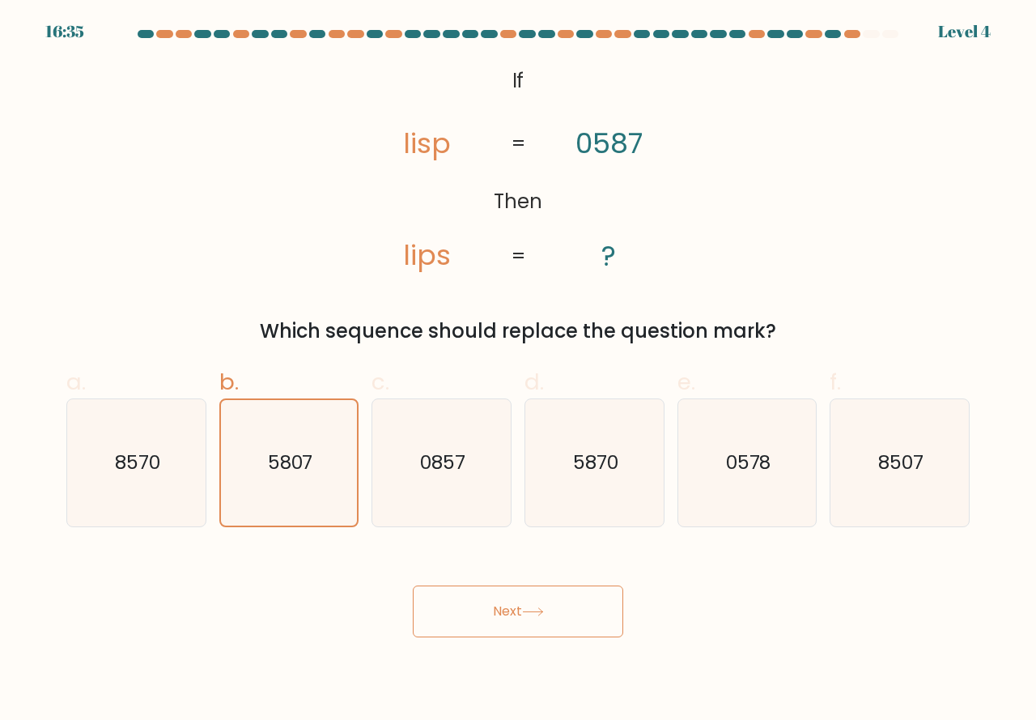
click at [473, 592] on button "Next" at bounding box center [518, 611] width 211 height 52
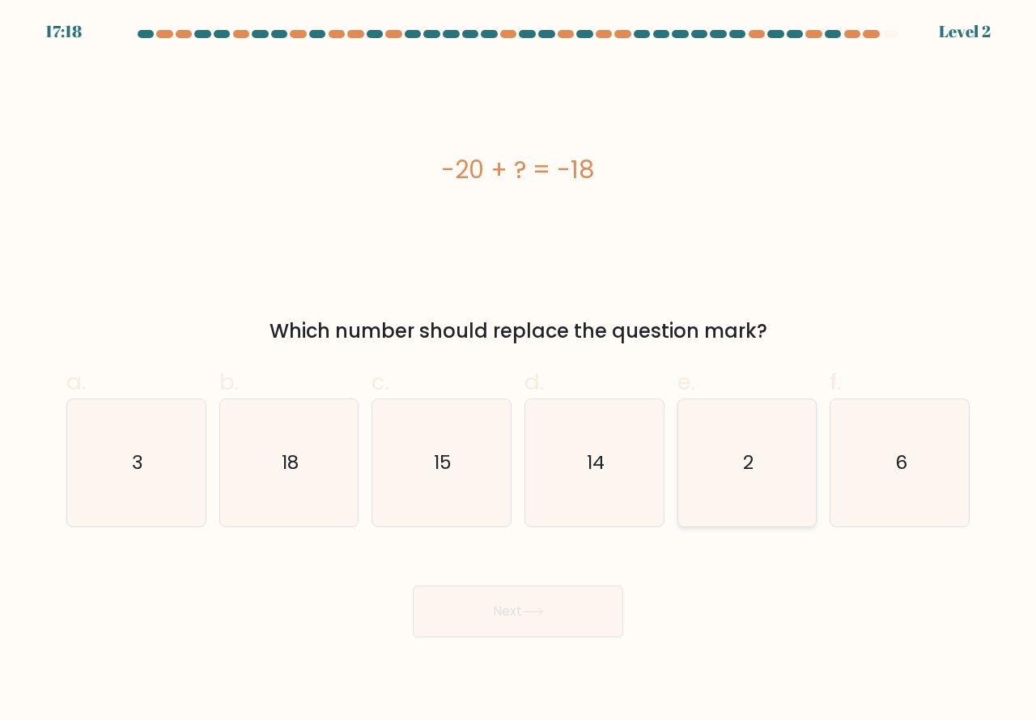
click at [795, 484] on icon "2" at bounding box center [747, 462] width 127 height 127
click at [519, 371] on input "e. 2" at bounding box center [518, 365] width 1 height 11
radio input "true"
click at [752, 420] on icon "2" at bounding box center [747, 462] width 125 height 125
click at [519, 371] on input "e. 2" at bounding box center [518, 365] width 1 height 11
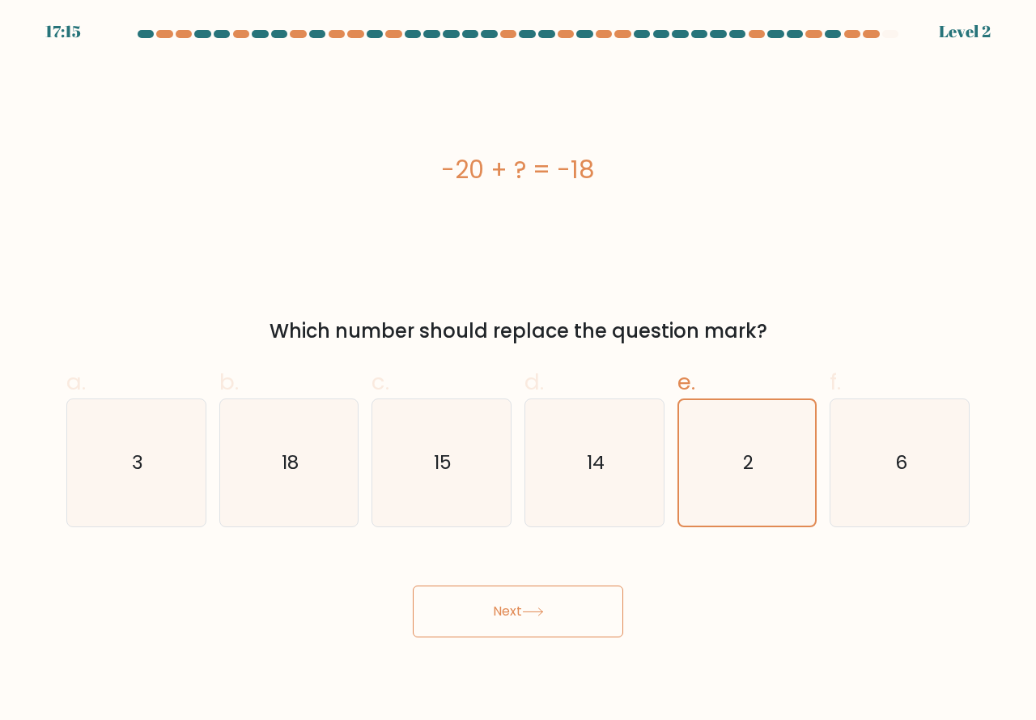
click at [746, 572] on div "Next" at bounding box center [518, 592] width 923 height 91
click at [159, 433] on icon "3" at bounding box center [136, 462] width 127 height 127
click at [518, 371] on input "a. 3" at bounding box center [518, 365] width 1 height 11
radio input "true"
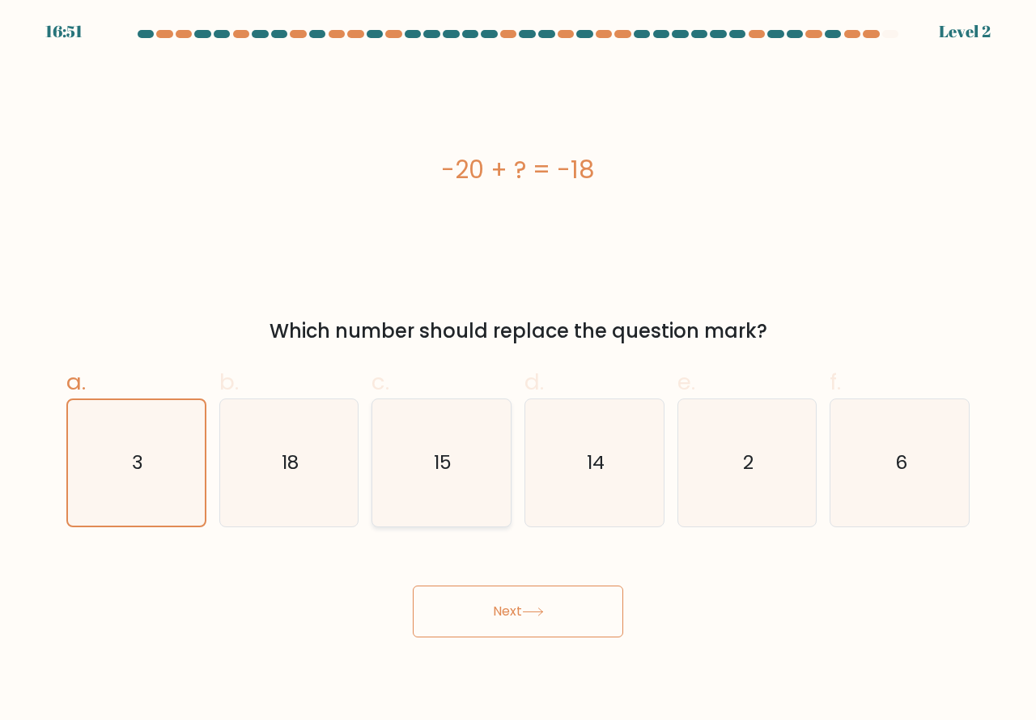
click at [457, 474] on icon "15" at bounding box center [441, 462] width 127 height 127
click at [518, 371] on input "c. 15" at bounding box center [518, 365] width 1 height 11
radio input "true"
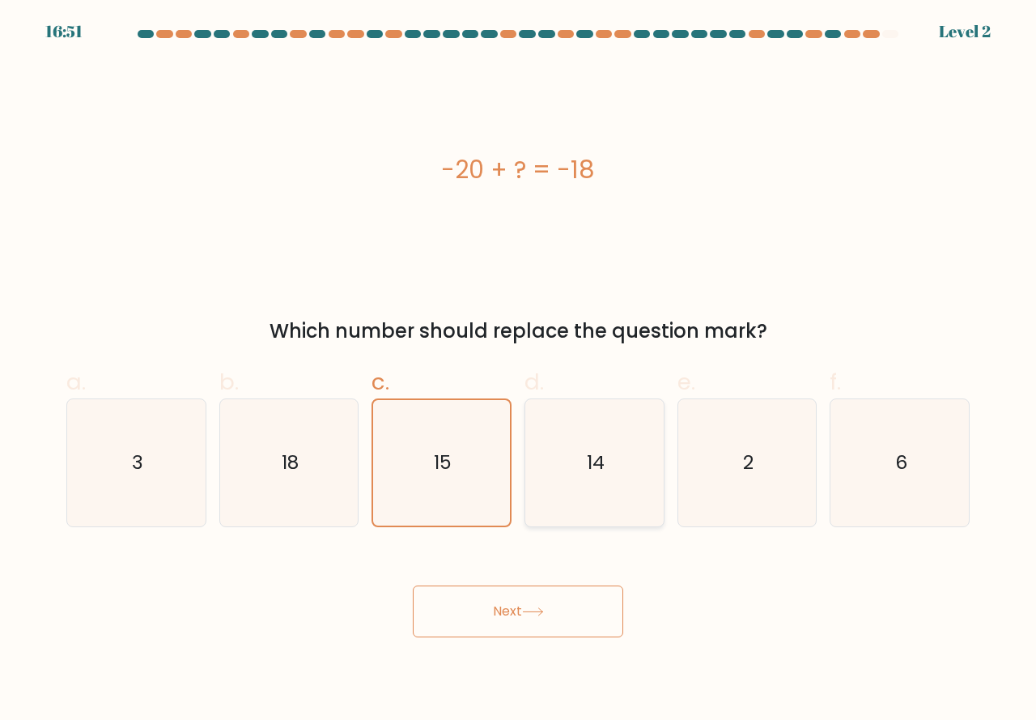
click at [582, 476] on icon "14" at bounding box center [594, 462] width 127 height 127
click at [519, 371] on input "d. 14" at bounding box center [518, 365] width 1 height 11
radio input "true"
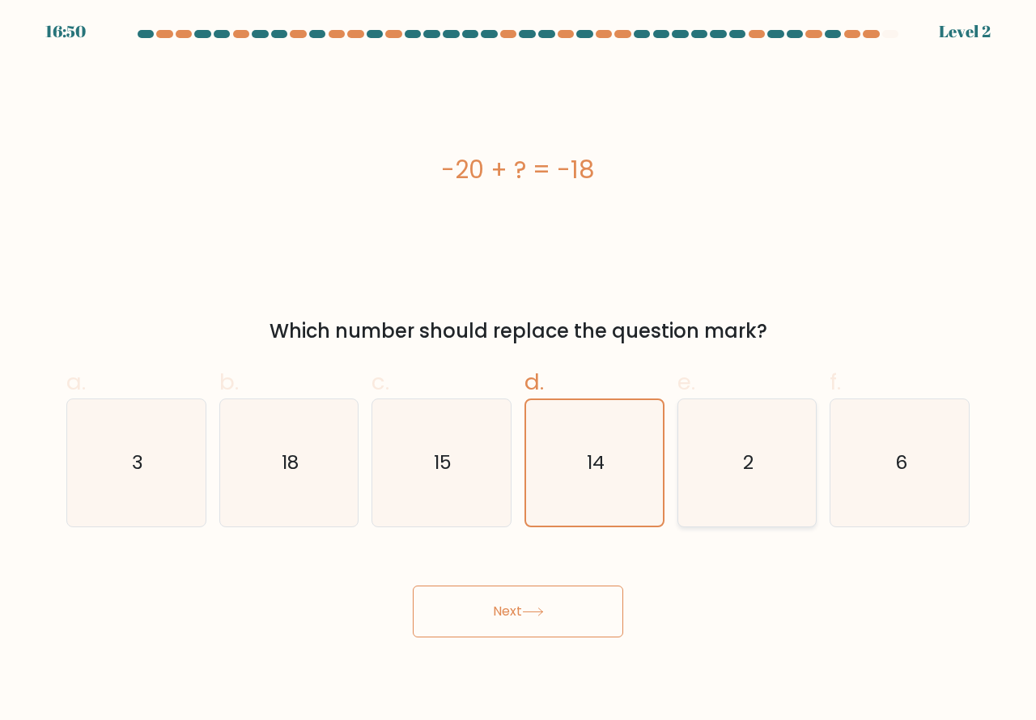
click at [732, 478] on icon "2" at bounding box center [747, 462] width 127 height 127
click at [519, 371] on input "e. 2" at bounding box center [518, 365] width 1 height 11
radio input "true"
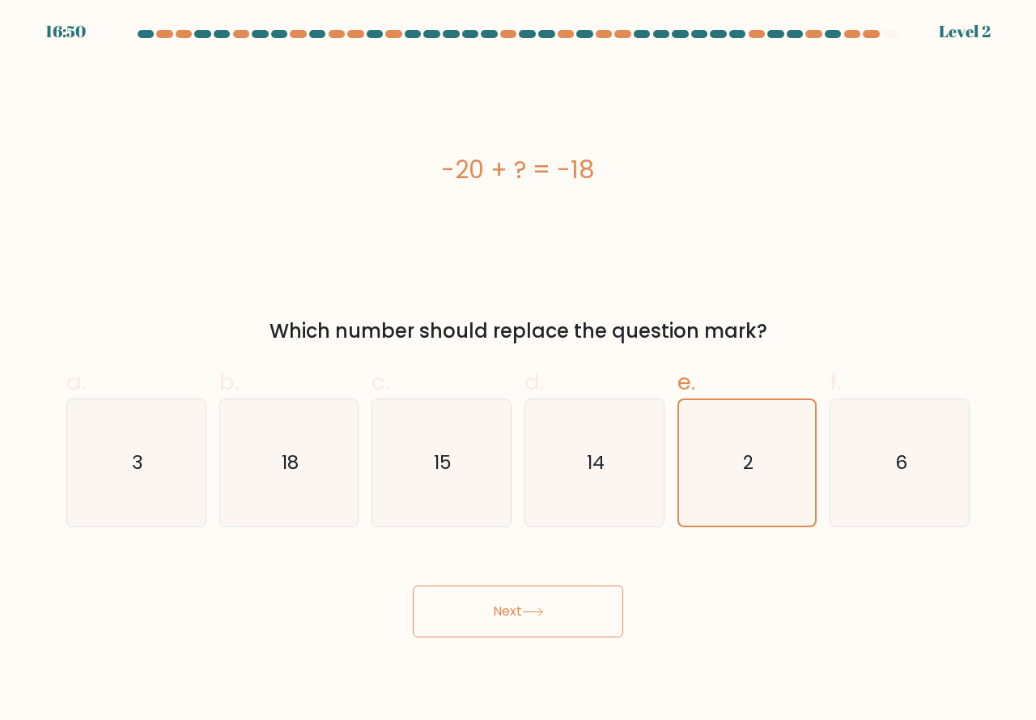
click at [477, 599] on button "Next" at bounding box center [518, 611] width 211 height 52
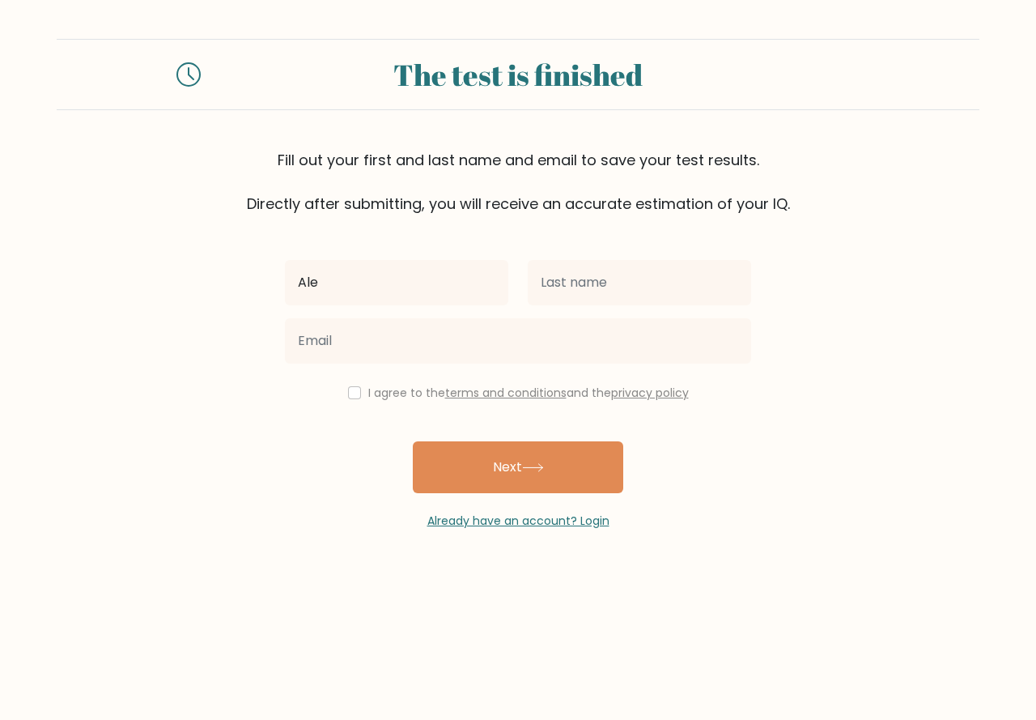
type input "[PERSON_NAME]"
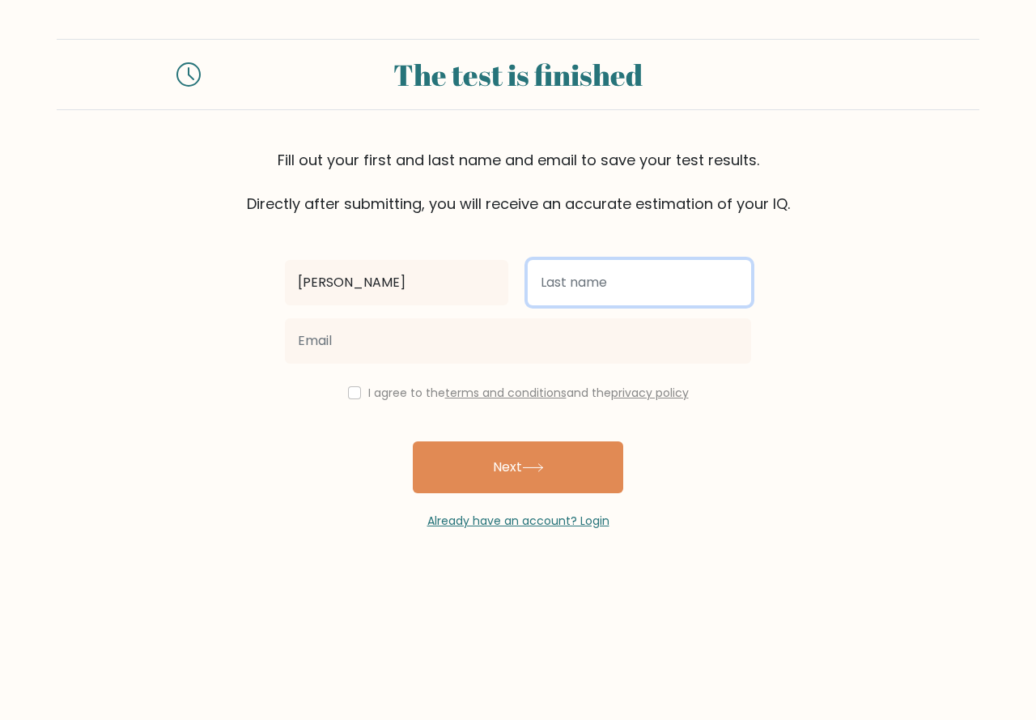
type input "n"
type input "Mantuano"
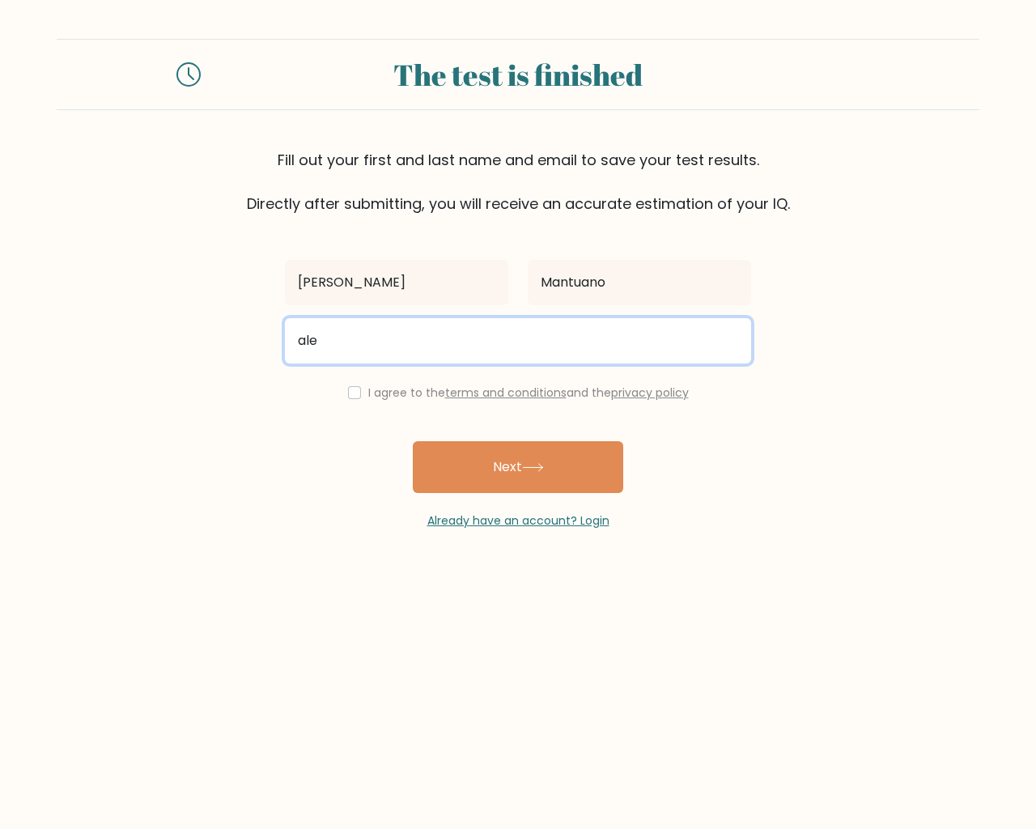
type input "[EMAIL_ADDRESS][DOMAIN_NAME]"
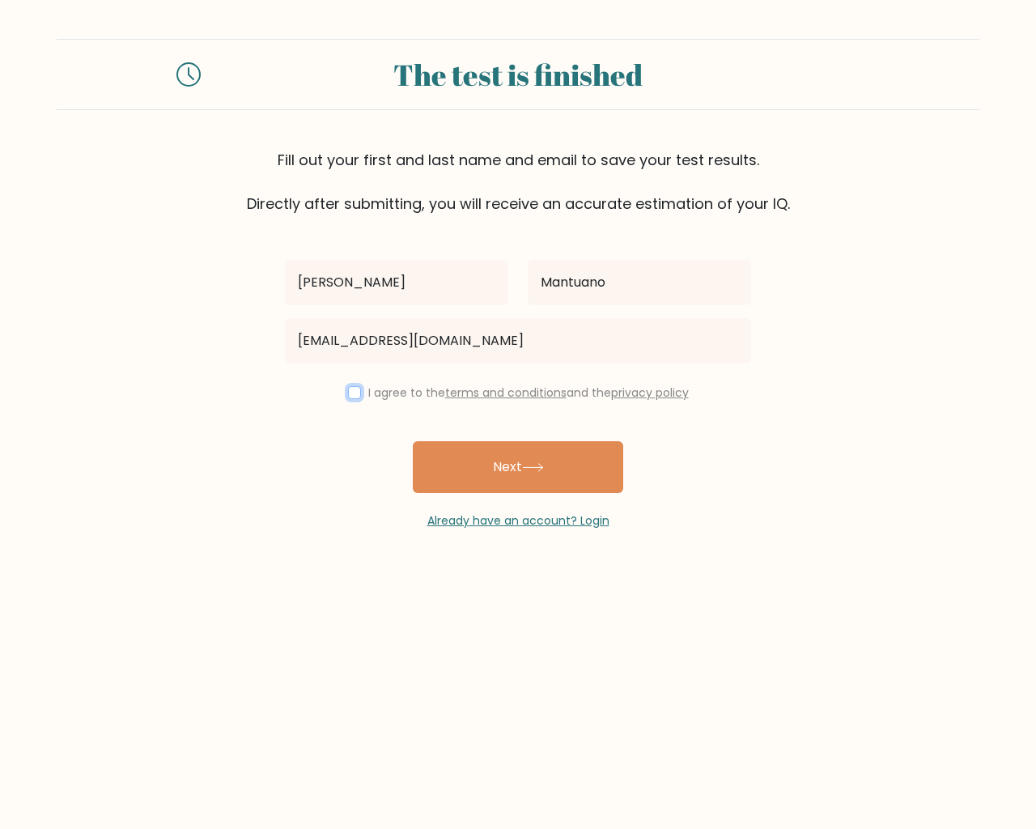
click at [354, 392] on input "checkbox" at bounding box center [354, 392] width 13 height 13
checkbox input "true"
click at [460, 443] on button "Next" at bounding box center [518, 467] width 211 height 52
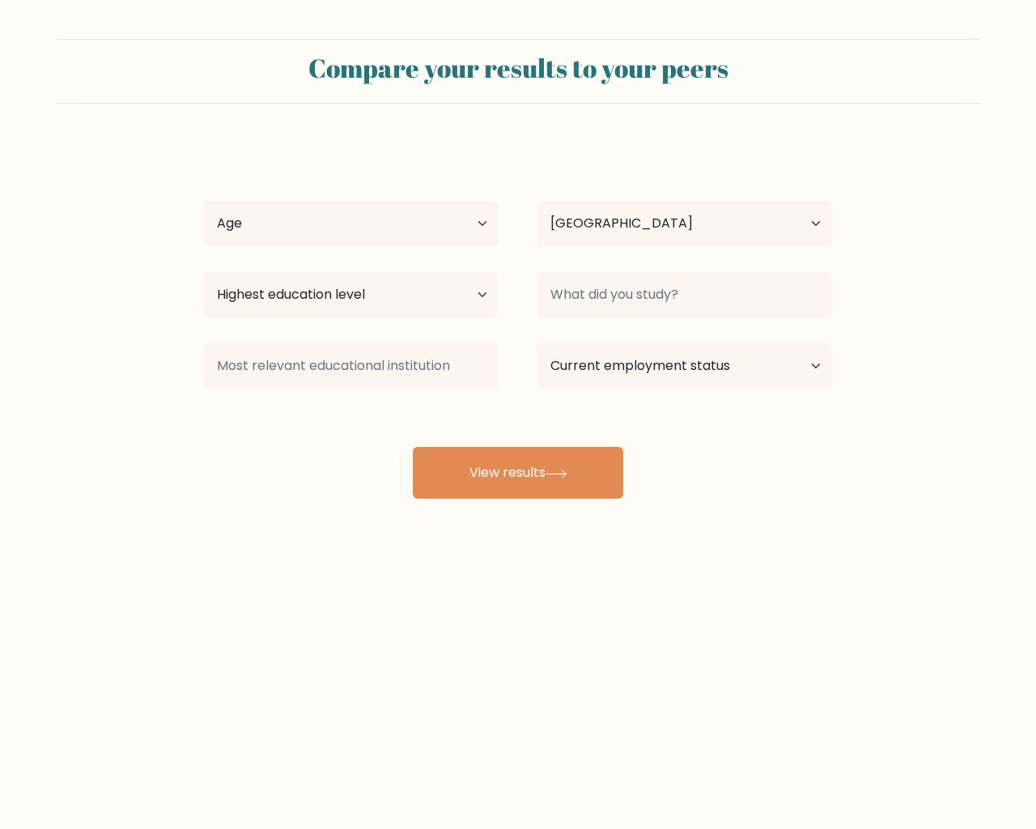
select select "PH"
click at [495, 218] on select "Age Under 18 years old 18-24 years old 25-34 years old 35-44 years old 45-54 ye…" at bounding box center [351, 223] width 295 height 45
select select "25_34"
click at [204, 201] on select "Age Under 18 years old 18-24 years old 25-34 years old 35-44 years old 45-54 ye…" at bounding box center [351, 223] width 295 height 45
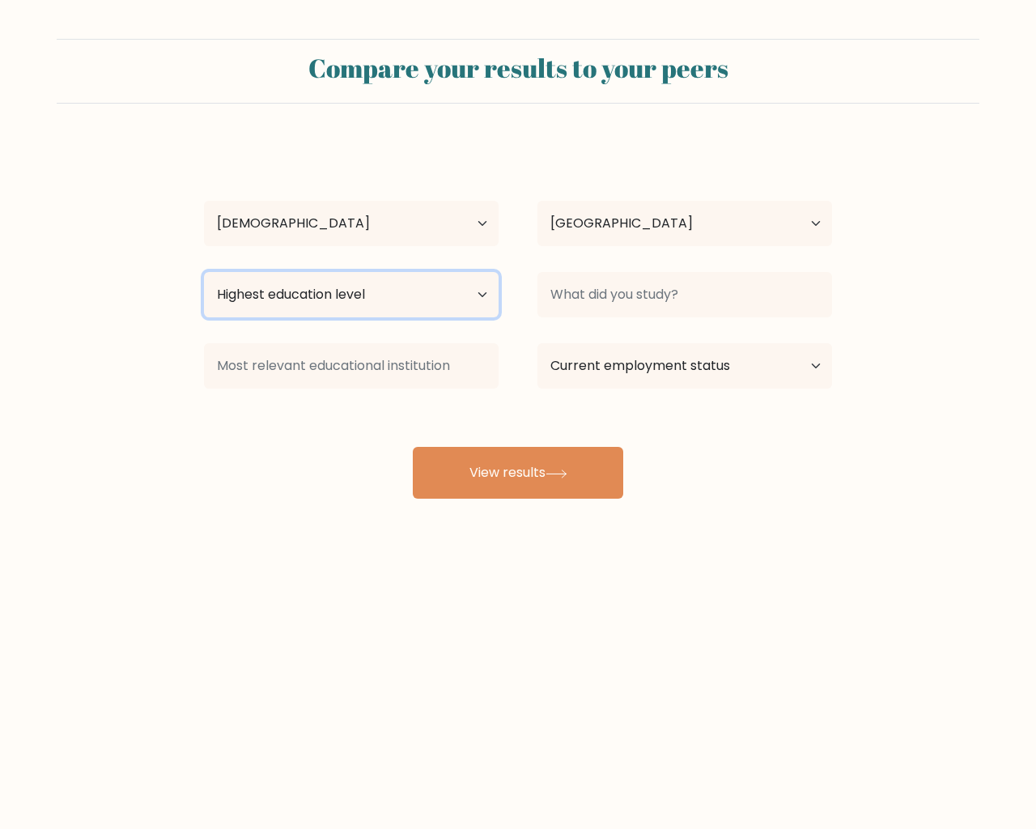
click at [403, 307] on select "Highest education level No schooling Primary Lower Secondary Upper Secondary Oc…" at bounding box center [351, 294] width 295 height 45
select select "bachelors_degree"
click at [204, 272] on select "Highest education level No schooling Primary Lower Secondary Upper Secondary Oc…" at bounding box center [351, 294] width 295 height 45
click at [639, 320] on div at bounding box center [685, 295] width 334 height 58
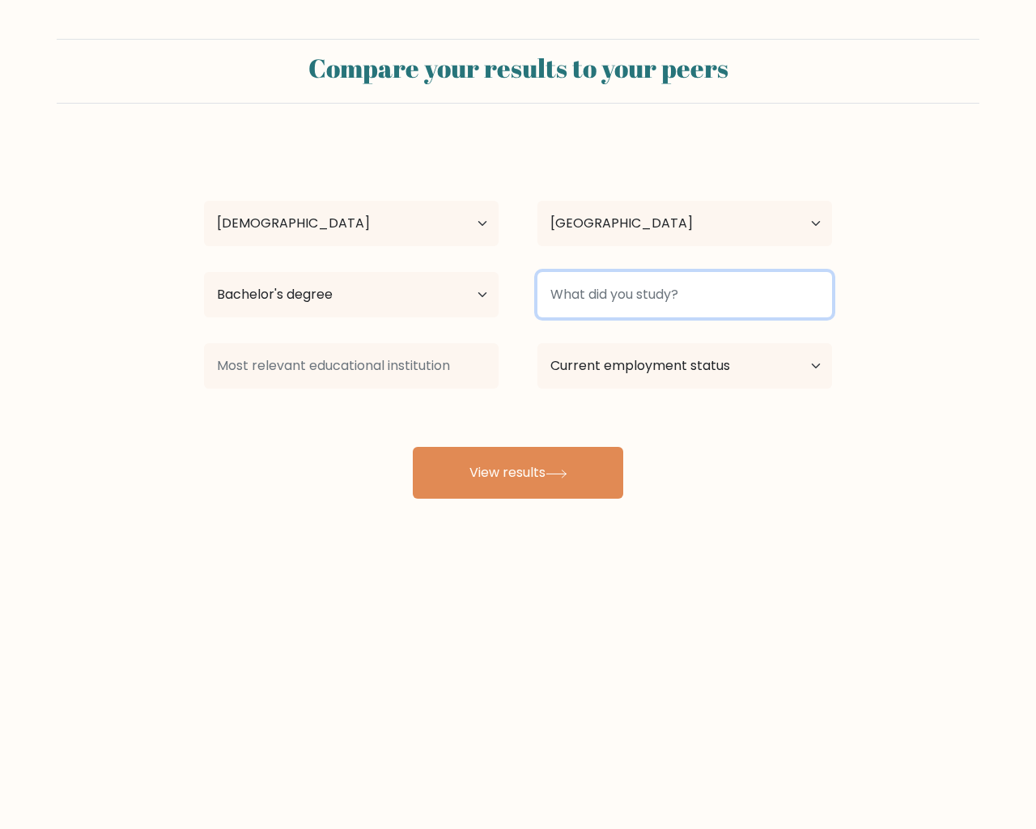
click at [650, 308] on input at bounding box center [685, 294] width 295 height 45
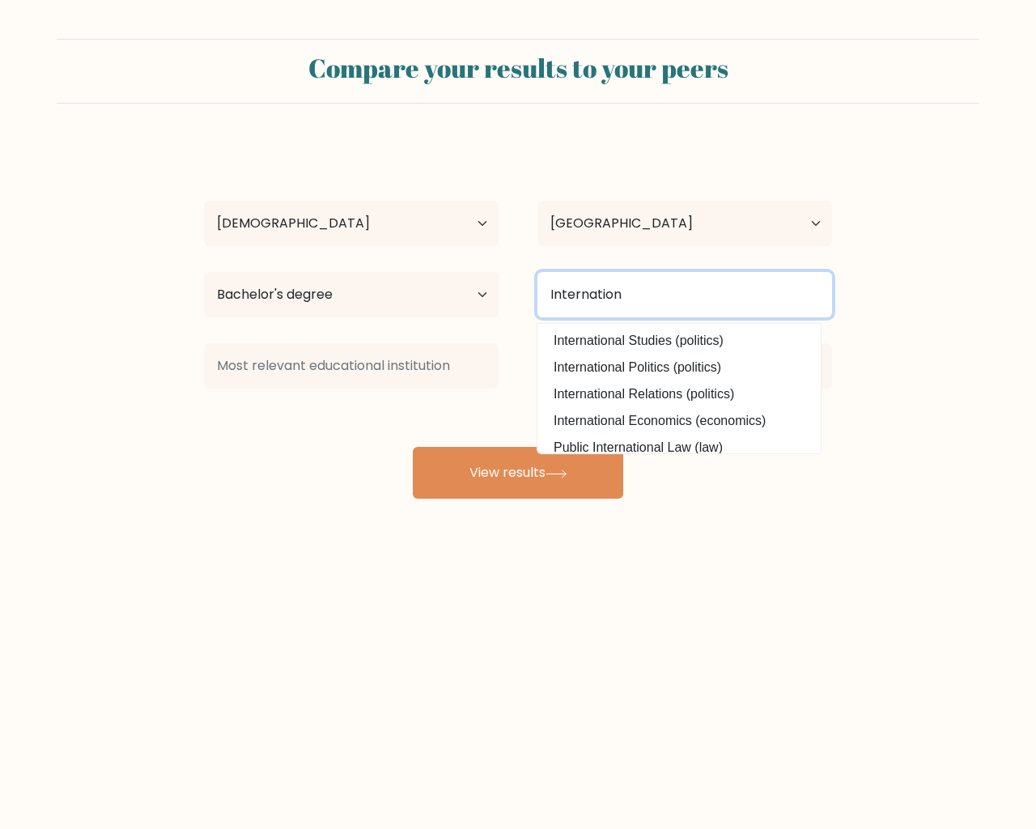
type input "Internatio"
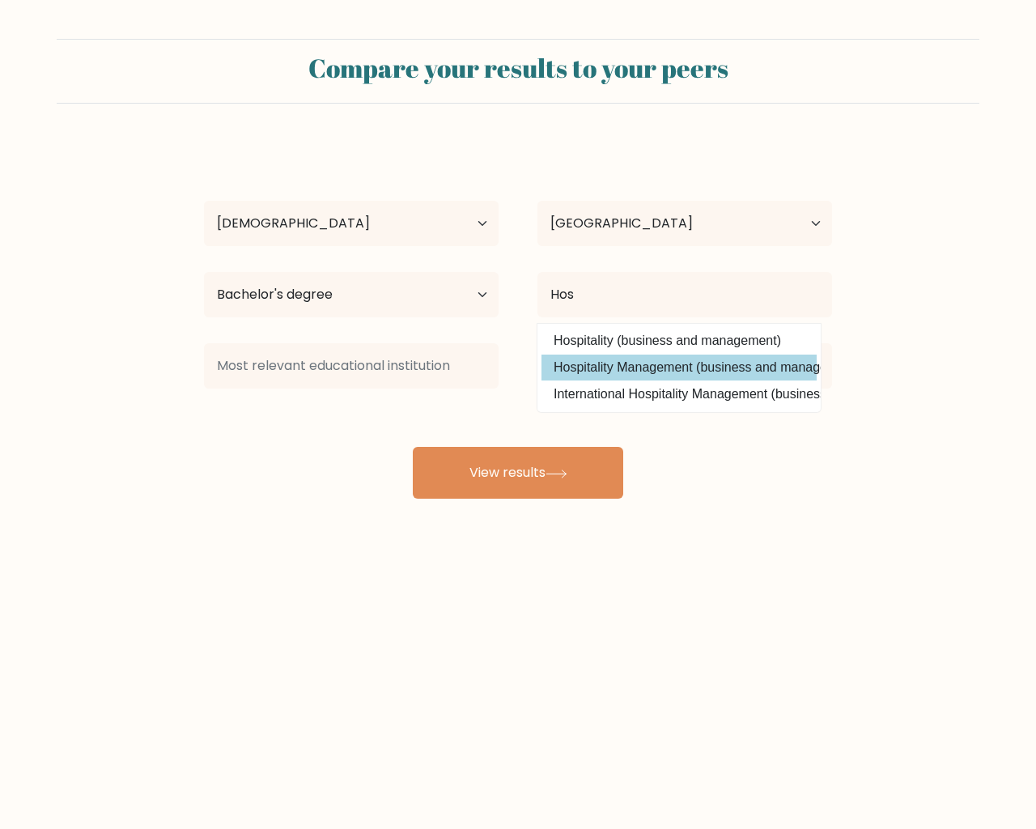
click at [581, 367] on option "Hospitality Management (business and management)" at bounding box center [679, 368] width 275 height 26
type input "Hospitality Management"
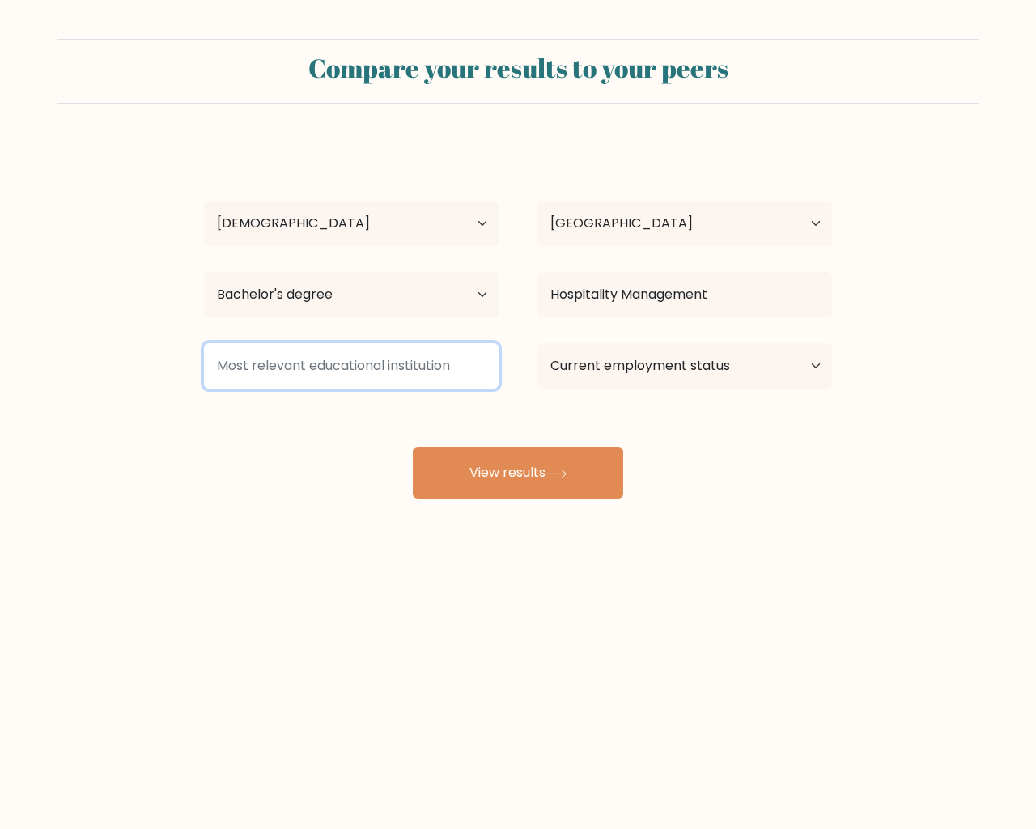
click at [385, 384] on input at bounding box center [351, 365] width 295 height 45
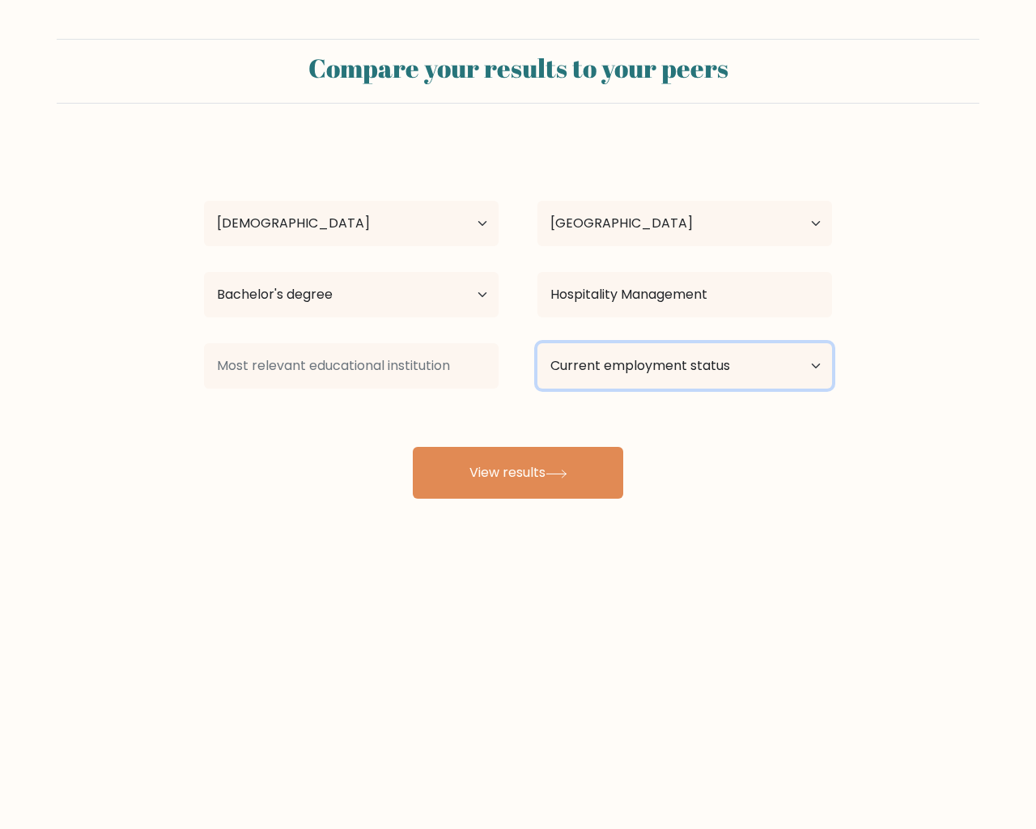
click at [678, 364] on select "Current employment status Employed Student Retired Other / prefer not to answer" at bounding box center [685, 365] width 295 height 45
click at [649, 364] on select "Current employment status Employed Student Retired Other / prefer not to answer" at bounding box center [685, 365] width 295 height 45
click at [603, 388] on select "Current employment status Employed Student Retired Other / prefer not to answer" at bounding box center [685, 365] width 295 height 45
select select "other"
click at [538, 343] on select "Current employment status Employed Student Retired Other / prefer not to answer" at bounding box center [685, 365] width 295 height 45
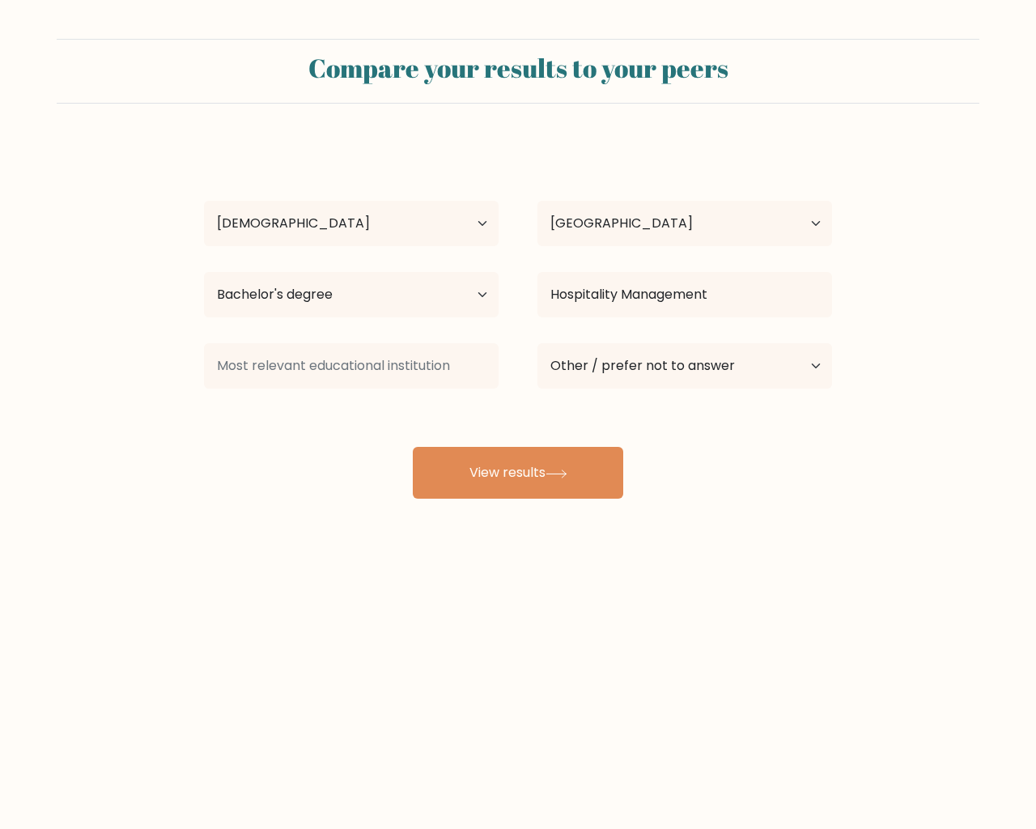
click at [339, 340] on div at bounding box center [352, 366] width 334 height 58
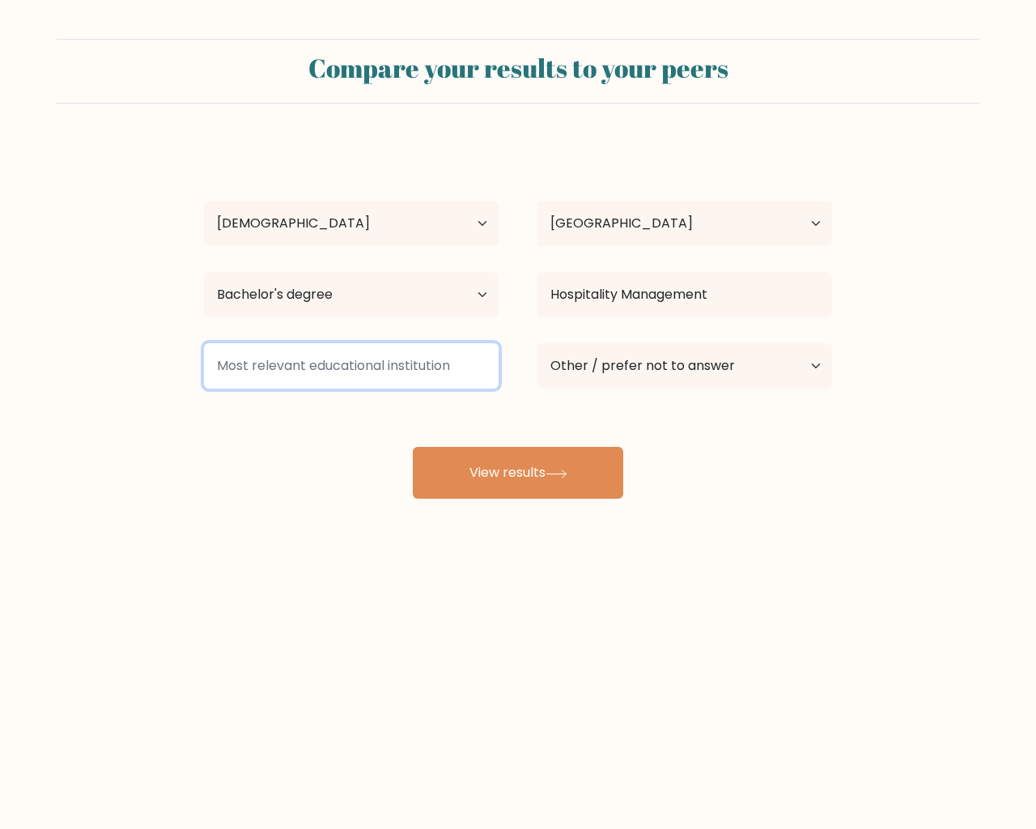
click at [339, 357] on input at bounding box center [351, 365] width 295 height 45
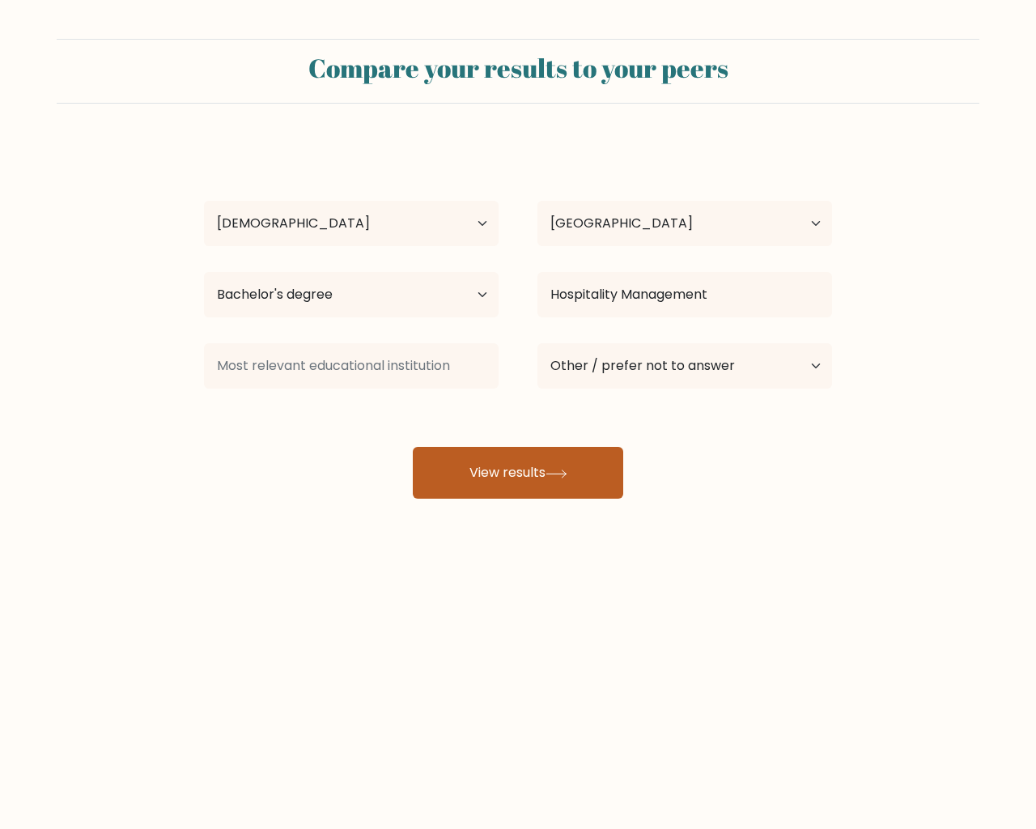
click at [508, 482] on button "View results" at bounding box center [518, 473] width 211 height 52
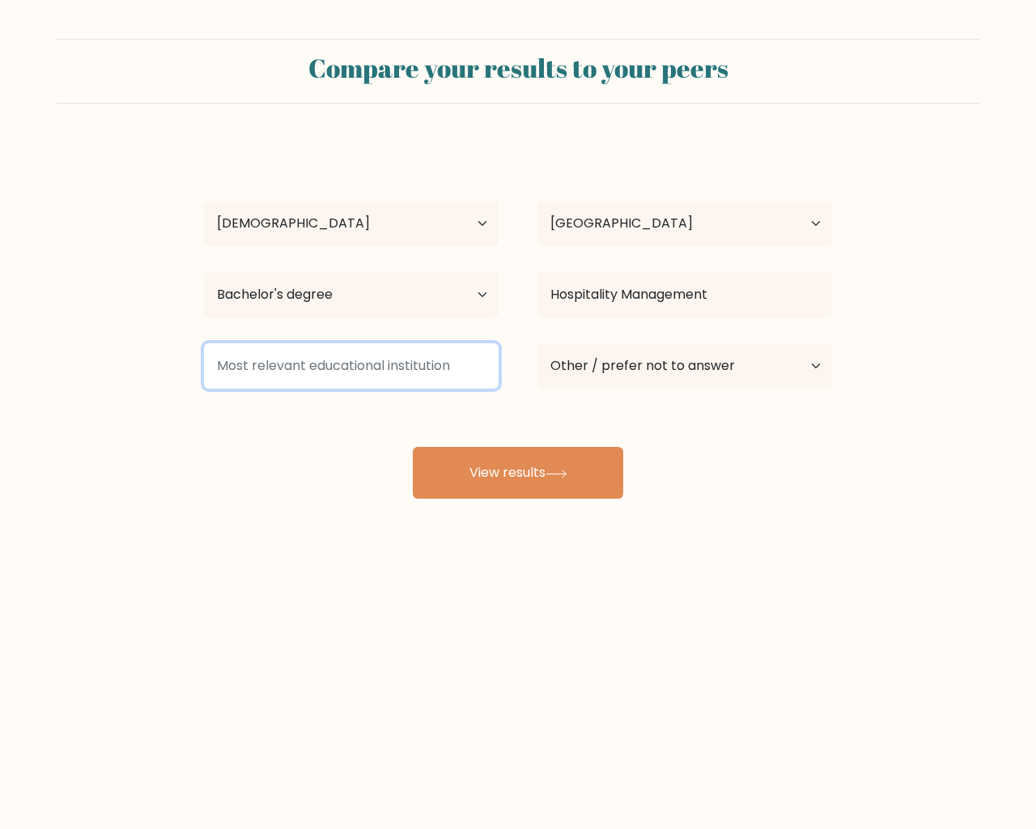
click at [347, 364] on input at bounding box center [351, 365] width 295 height 45
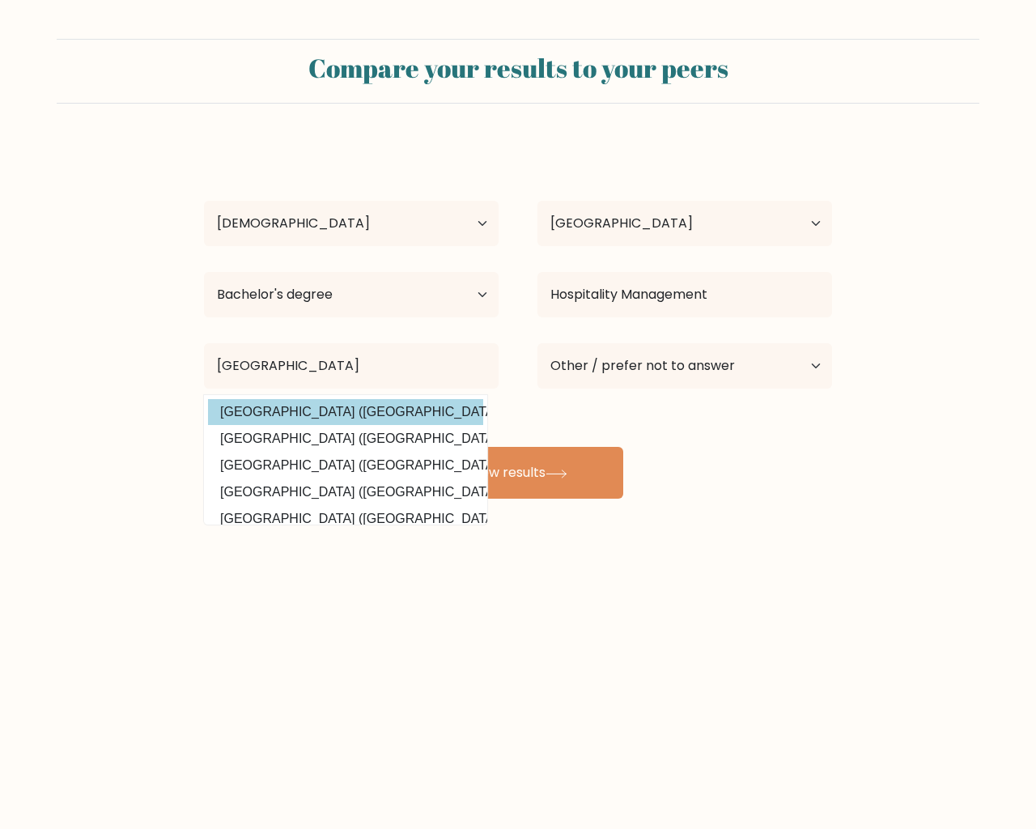
click at [381, 410] on option "University of Batangas (Philippines)" at bounding box center [345, 412] width 275 height 26
type input "University of Batangas"
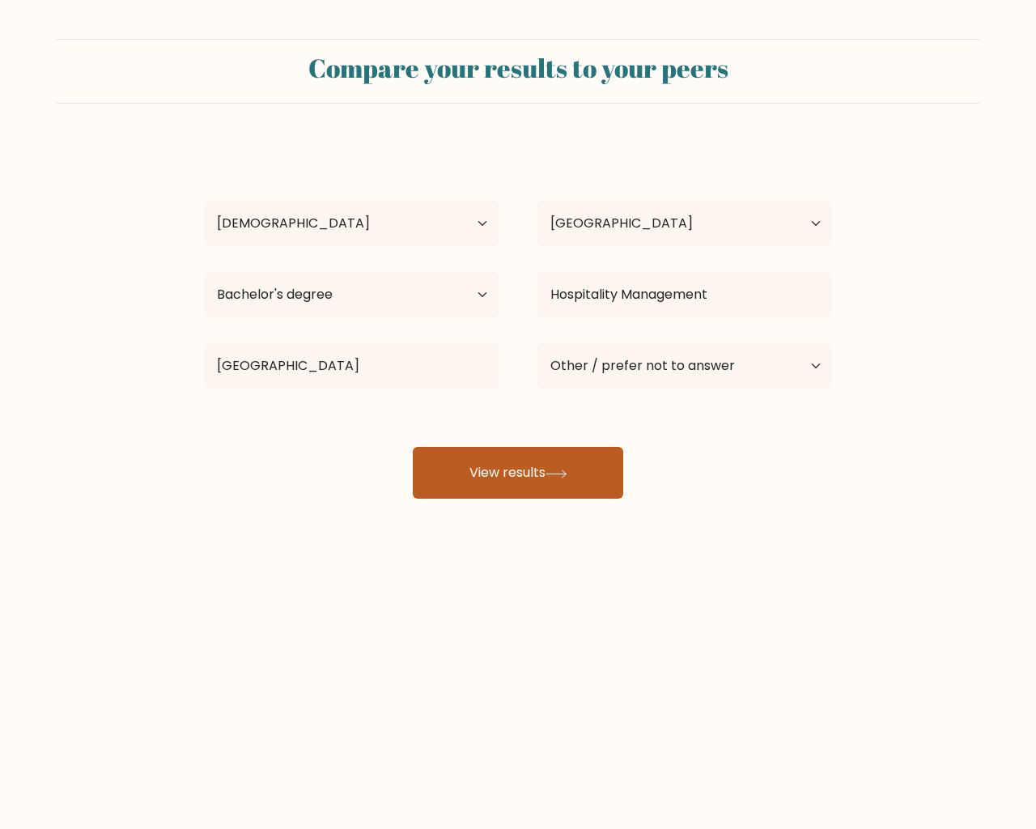
click at [507, 449] on button "View results" at bounding box center [518, 473] width 211 height 52
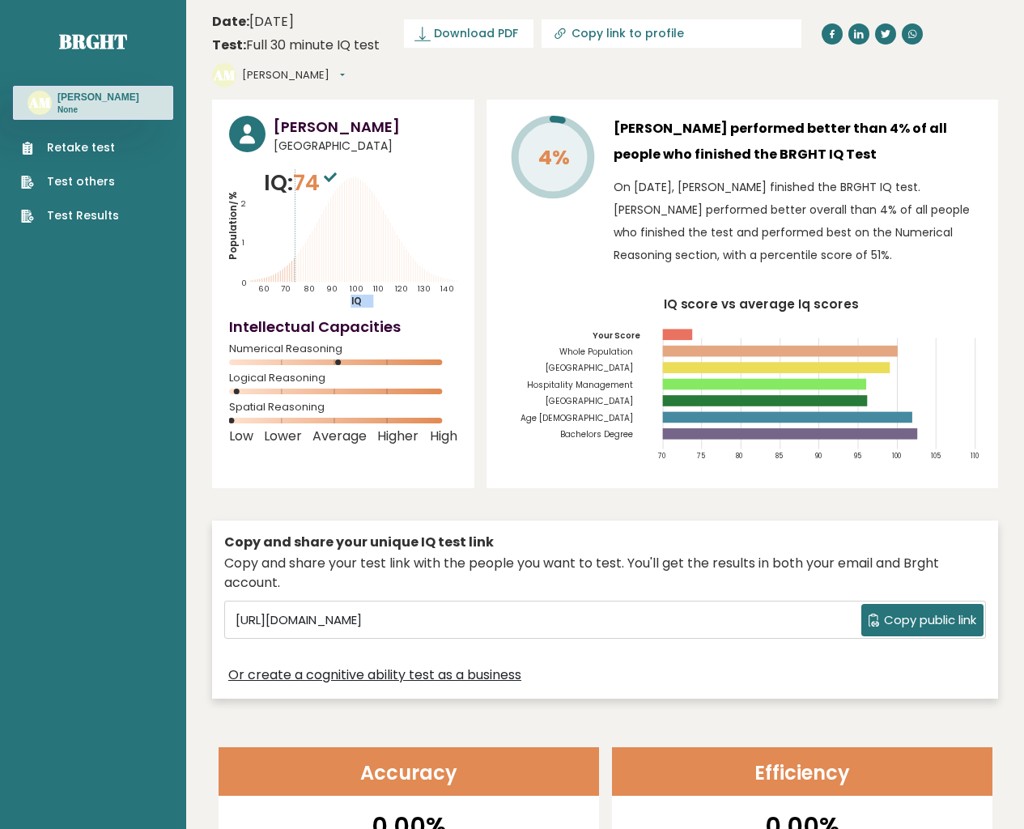
drag, startPoint x: 351, startPoint y: 285, endPoint x: 372, endPoint y: 287, distance: 21.2
click at [372, 287] on icon "Population/% IQ 0 1 2 60 70 80 90 100 110 120 130 140" at bounding box center [343, 237] width 228 height 141
click at [296, 254] on icon "Population/% IQ 0 1 2 60 70 80 90 100 110 120 130 140" at bounding box center [343, 237] width 228 height 141
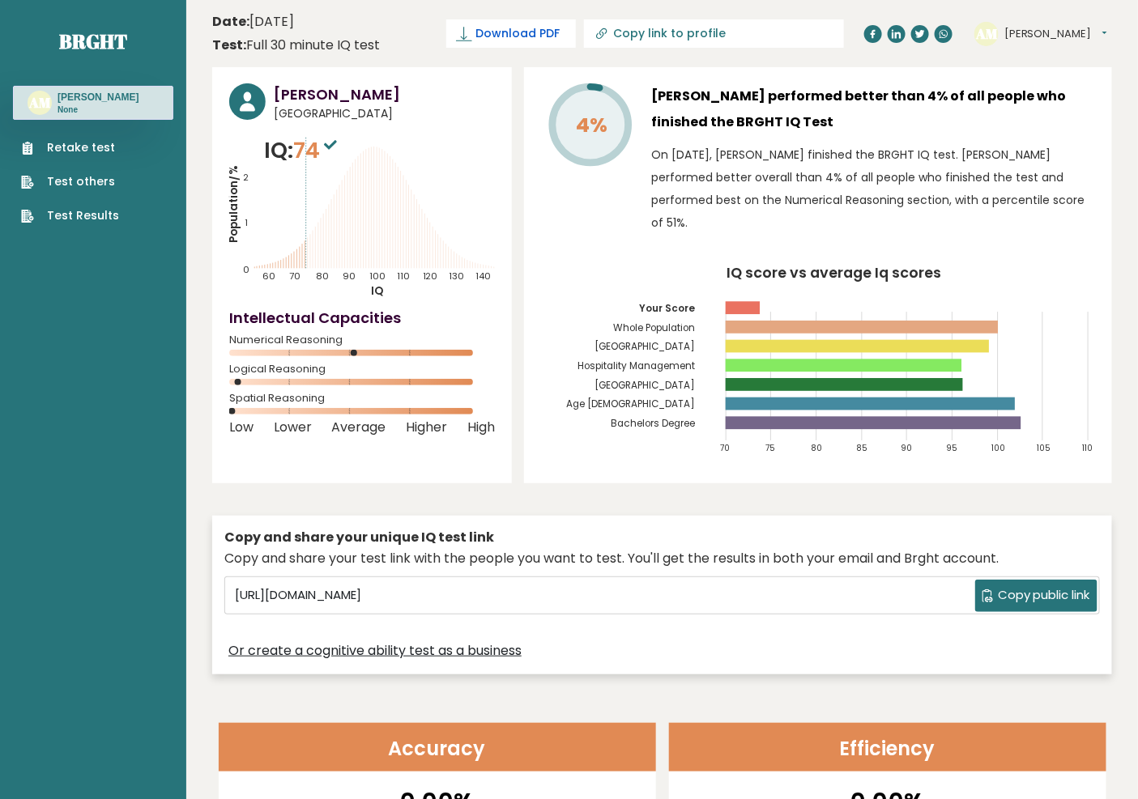
click at [559, 36] on span "Download PDF" at bounding box center [517, 33] width 84 height 17
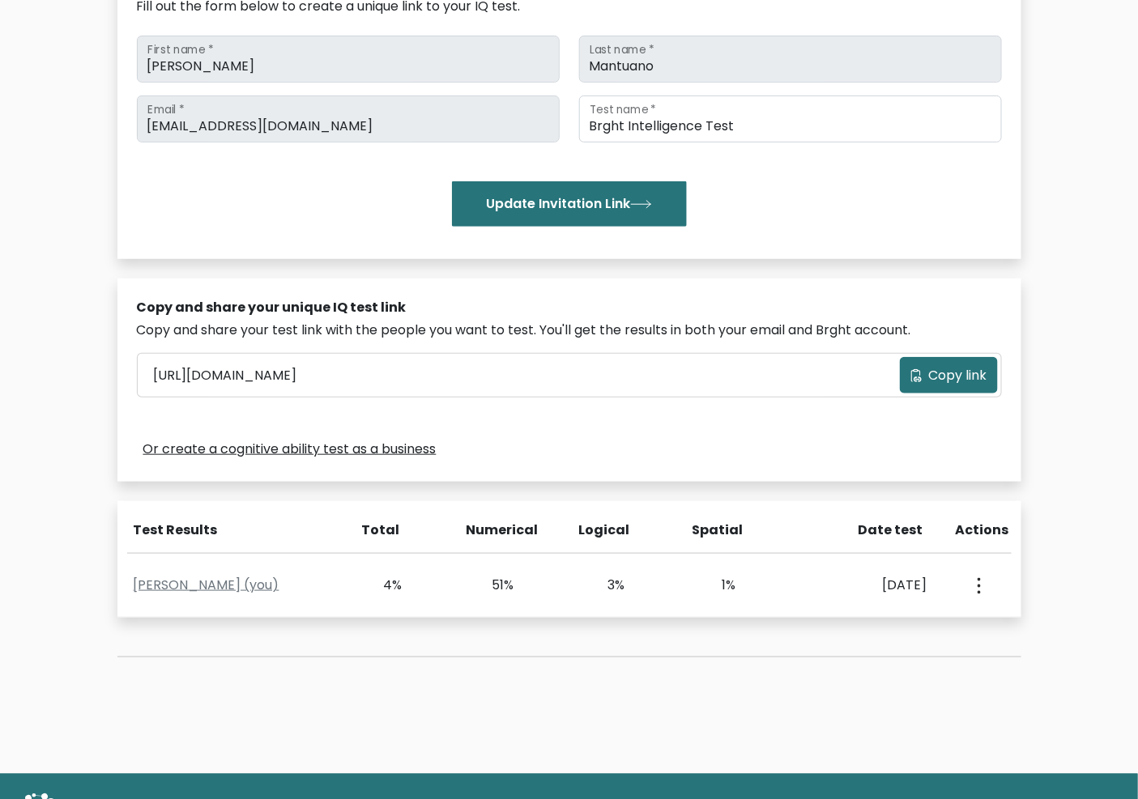
scroll to position [240, 0]
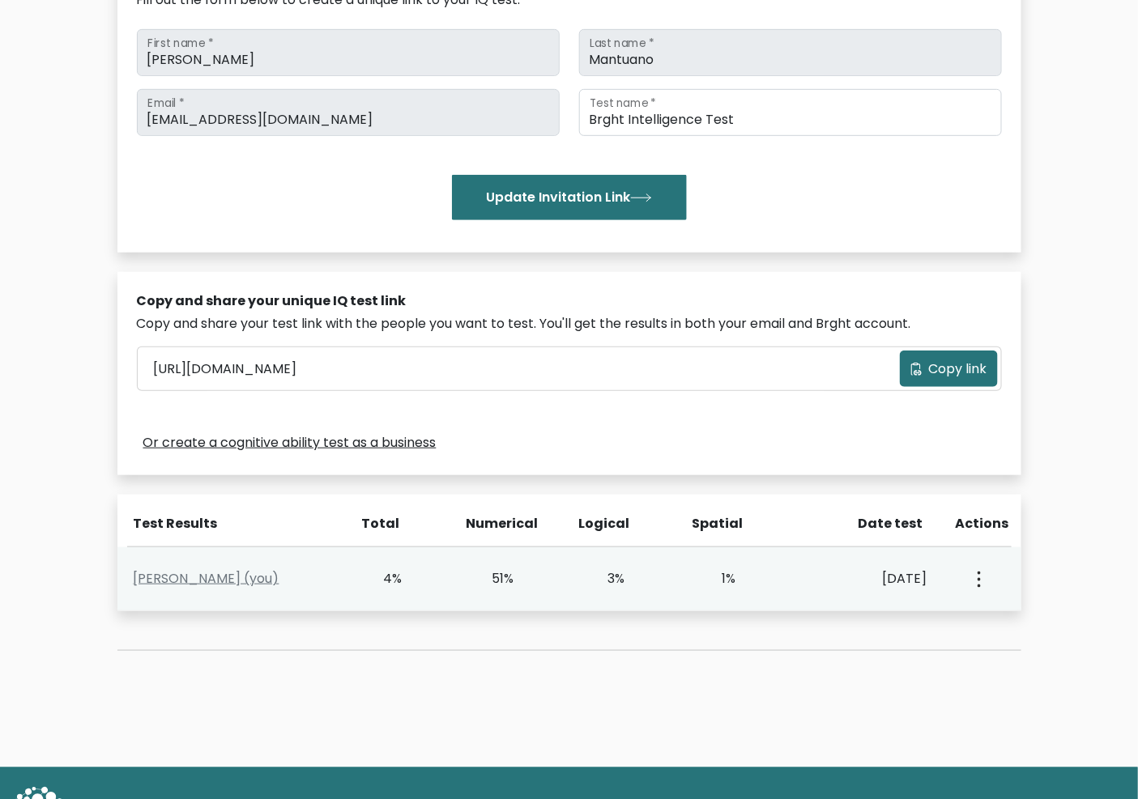
click at [984, 573] on div "View Profile" at bounding box center [977, 579] width 55 height 50
click at [977, 575] on icon "button" at bounding box center [978, 580] width 3 height 16
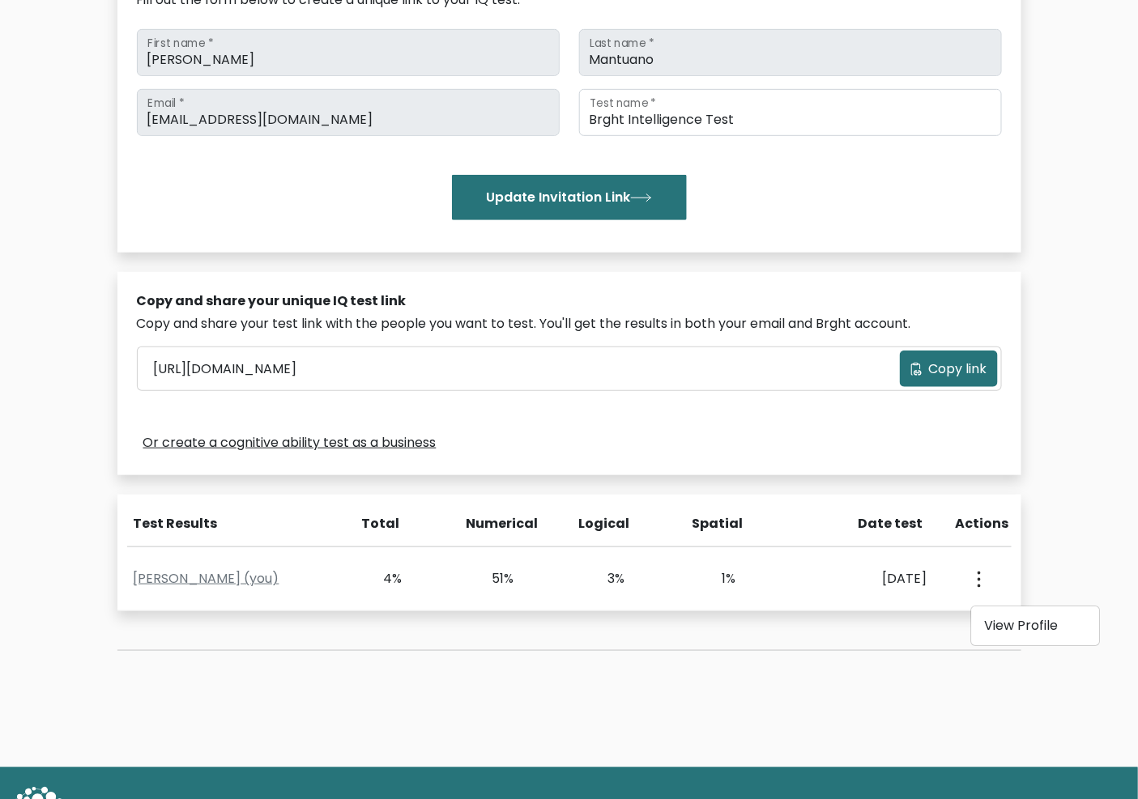
click at [548, 419] on div "Copy and share your unique IQ test link Copy and share your test link with the …" at bounding box center [569, 373] width 904 height 203
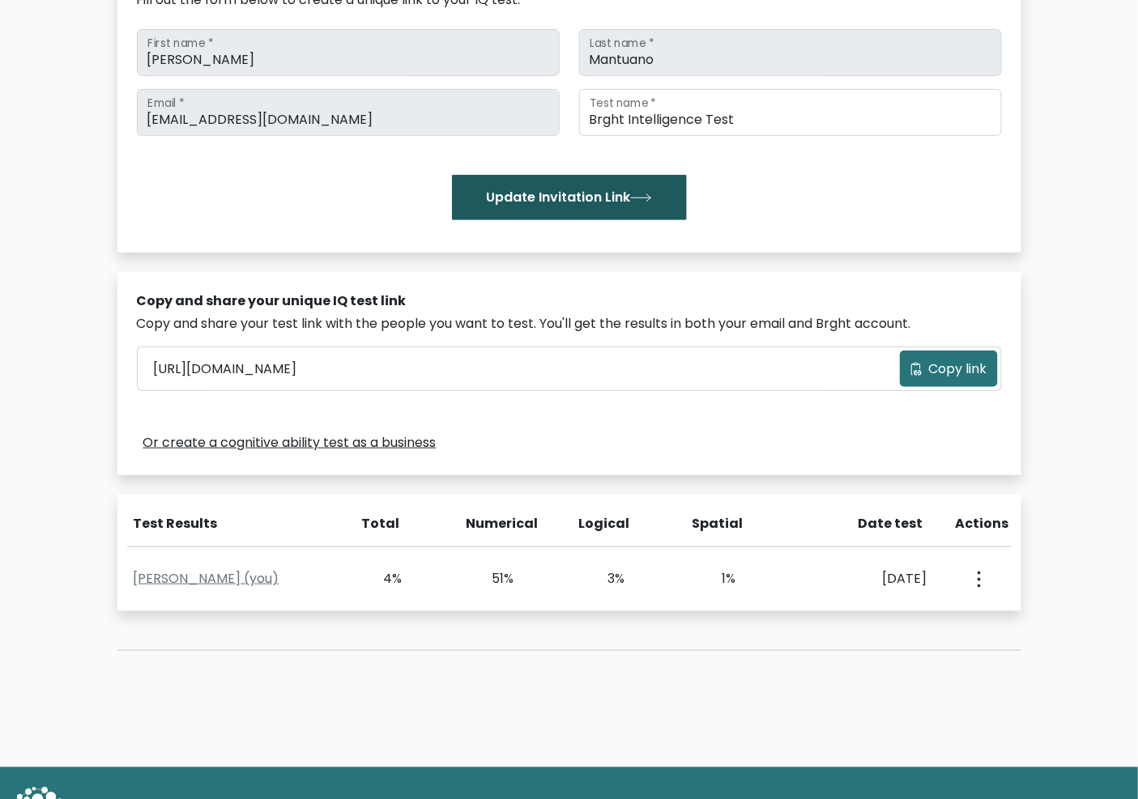
scroll to position [0, 0]
